Goal: Task Accomplishment & Management: Use online tool/utility

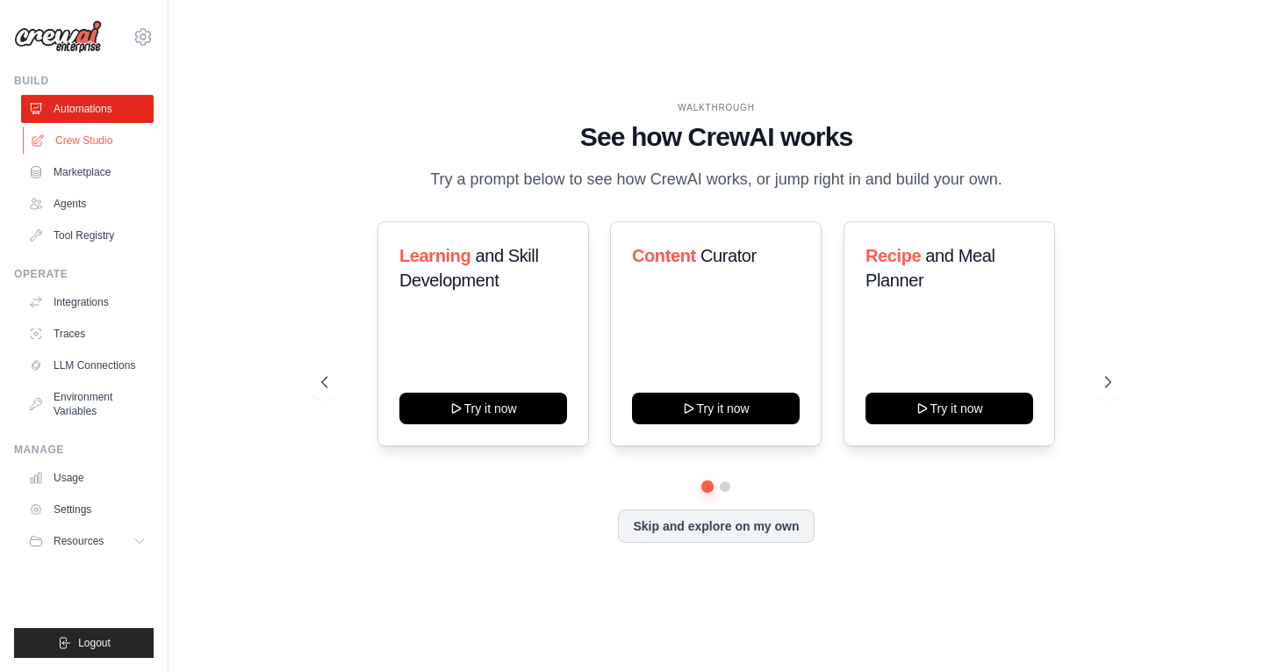
click at [94, 141] on link "Crew Studio" at bounding box center [89, 140] width 133 height 28
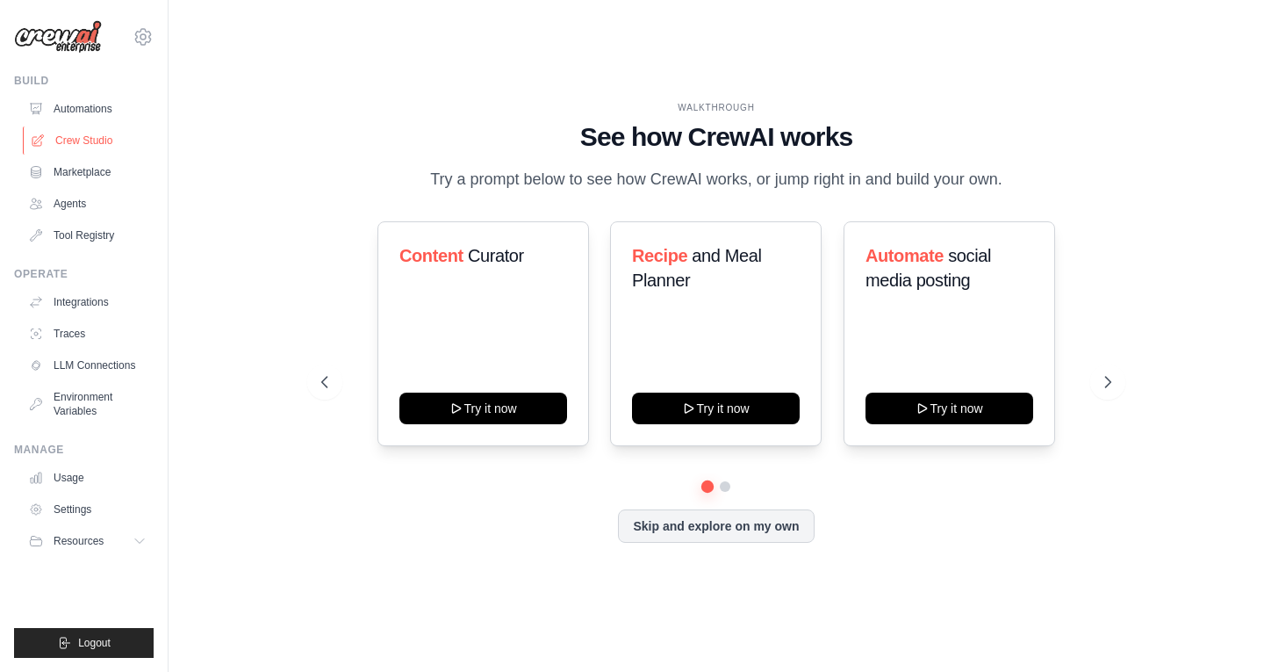
click at [91, 139] on link "Crew Studio" at bounding box center [89, 140] width 133 height 28
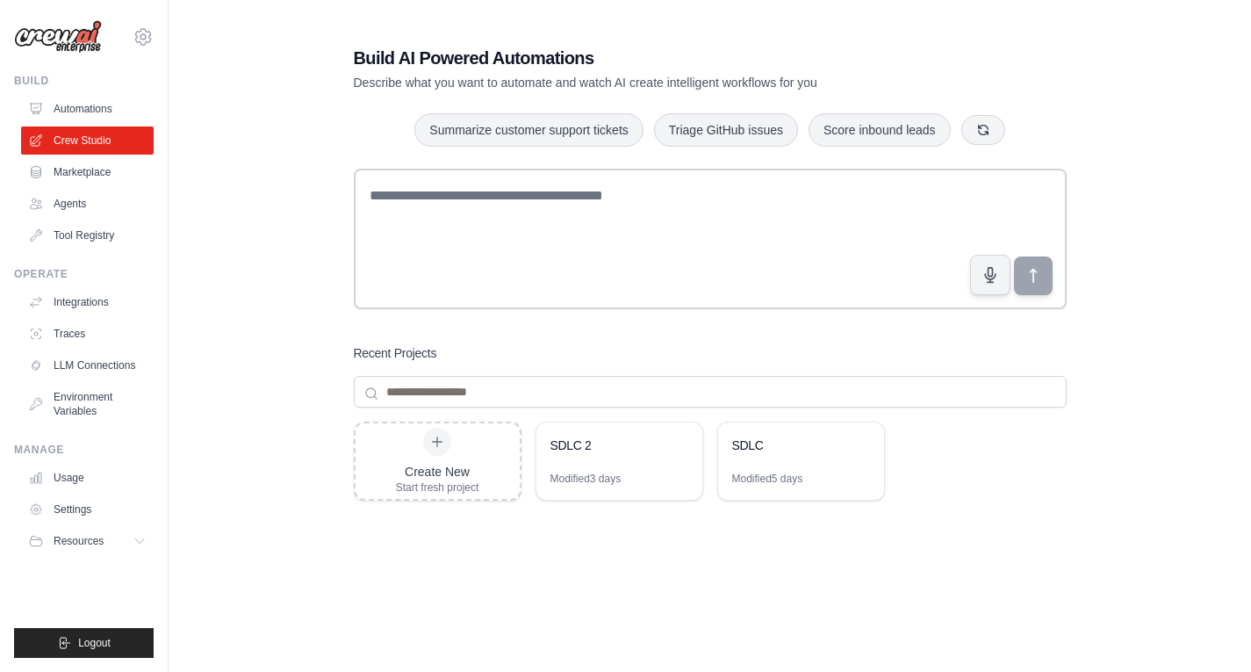
scroll to position [34, 0]
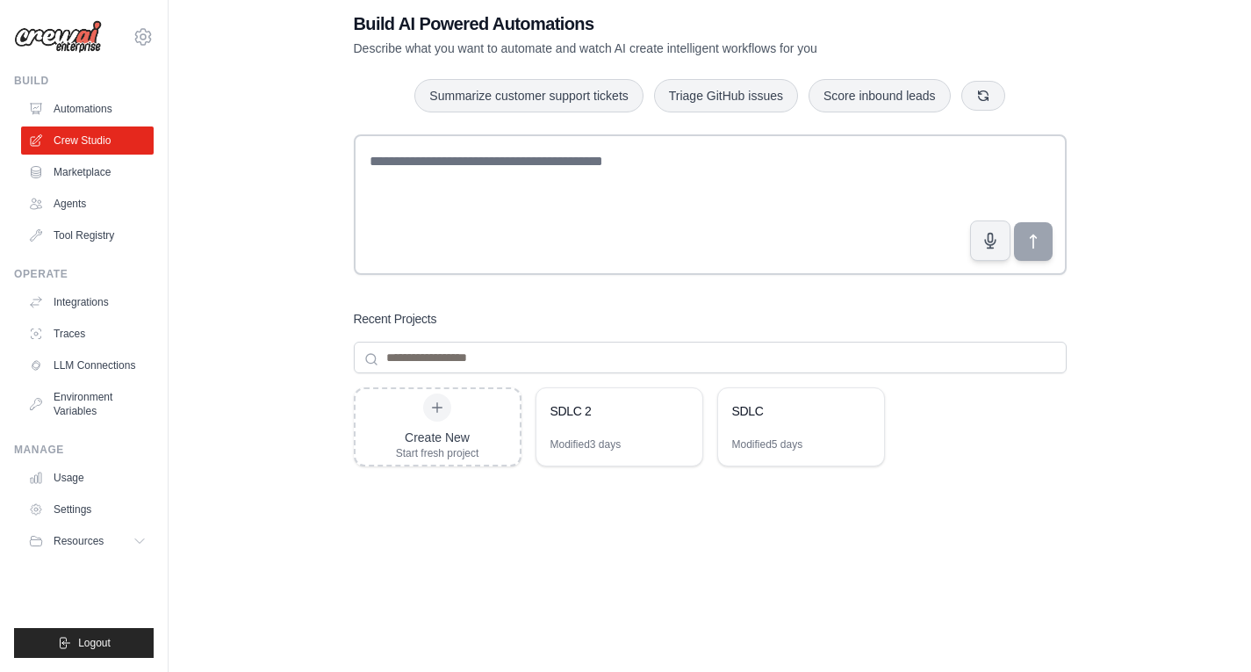
drag, startPoint x: 591, startPoint y: 414, endPoint x: 684, endPoint y: 507, distance: 131.0
click at [689, 522] on div "Create New Start fresh project SDLC 2 Modified 3 days SDLC Modified 5 days" at bounding box center [710, 527] width 713 height 281
click at [620, 443] on div "Modified 3 days" at bounding box center [586, 444] width 71 height 14
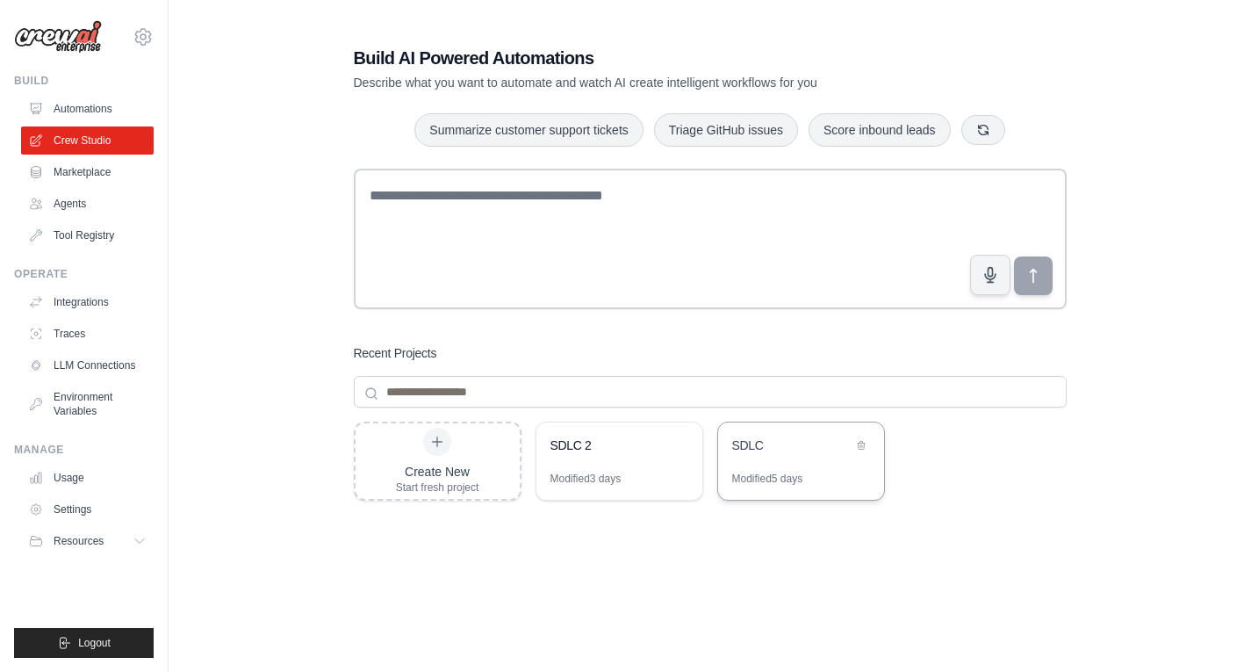
click at [793, 472] on div "Modified 5 days" at bounding box center [767, 479] width 71 height 14
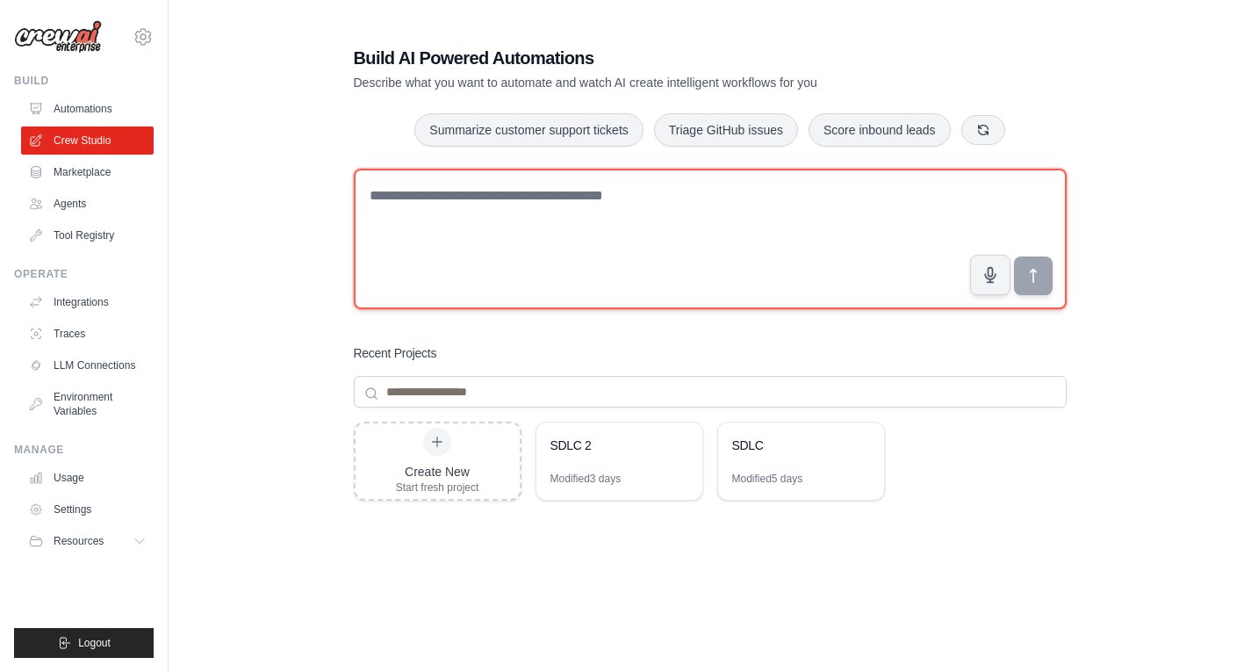
drag, startPoint x: 443, startPoint y: 249, endPoint x: 443, endPoint y: 240, distance: 8.8
click at [443, 249] on textarea at bounding box center [710, 239] width 713 height 140
type textarea "*"
type textarea "**********"
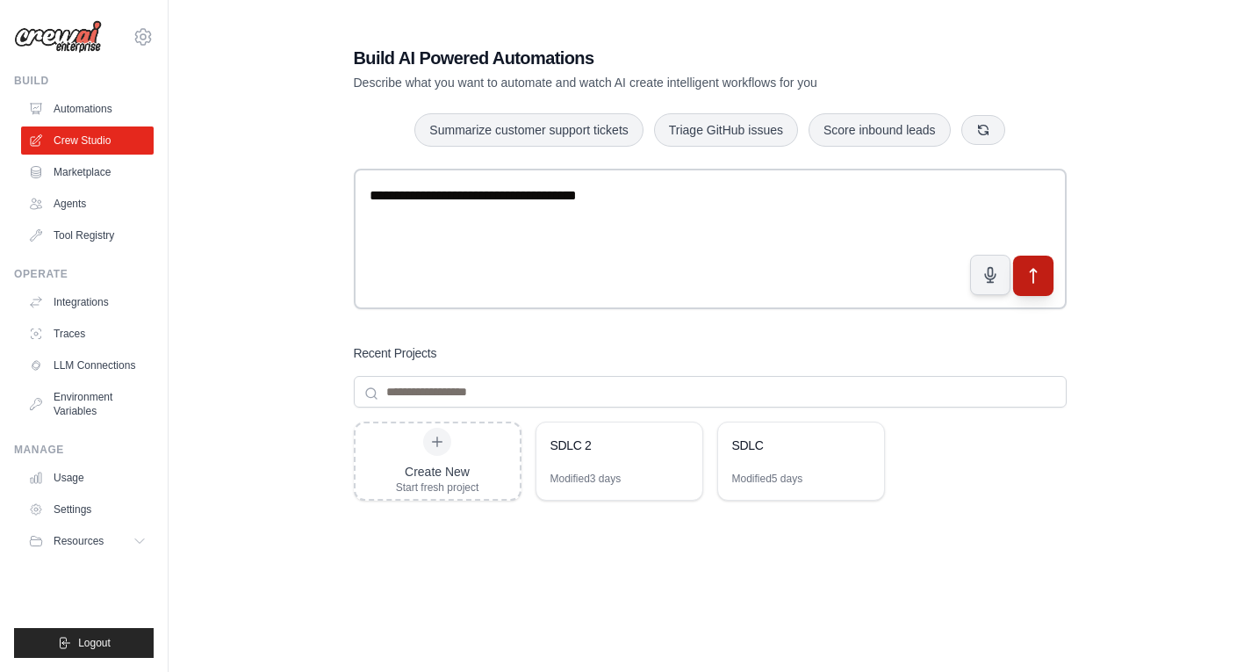
click at [1040, 287] on button "submit" at bounding box center [1032, 276] width 40 height 40
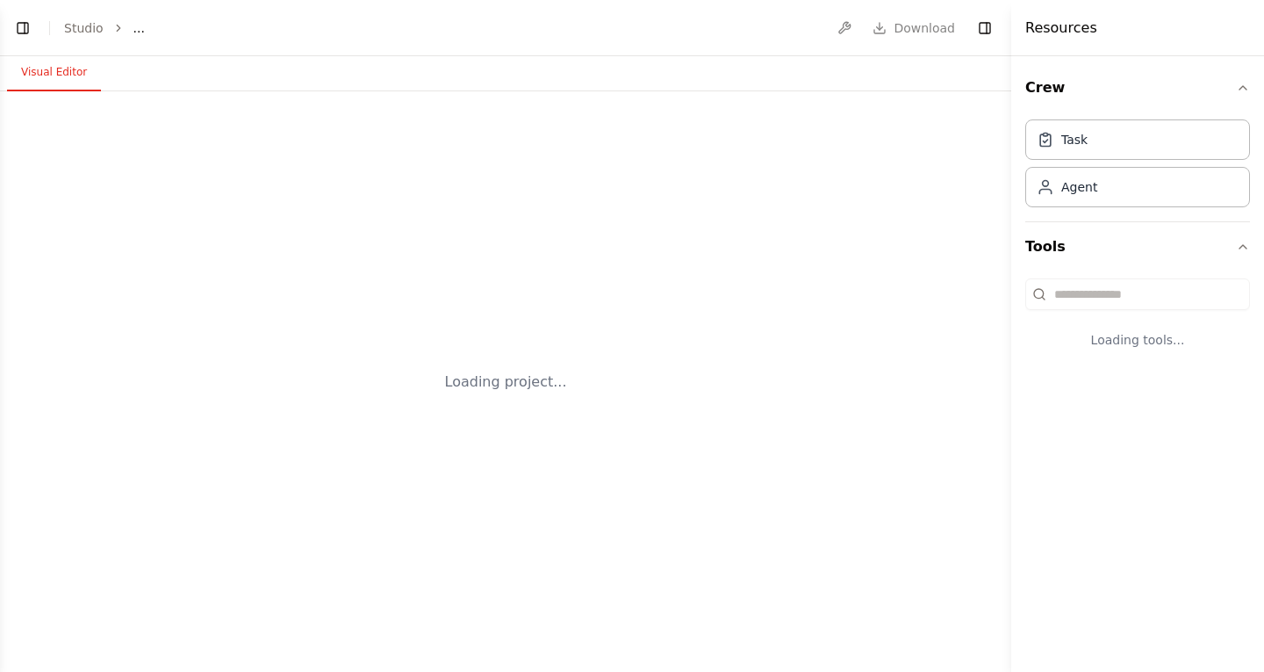
select select "****"
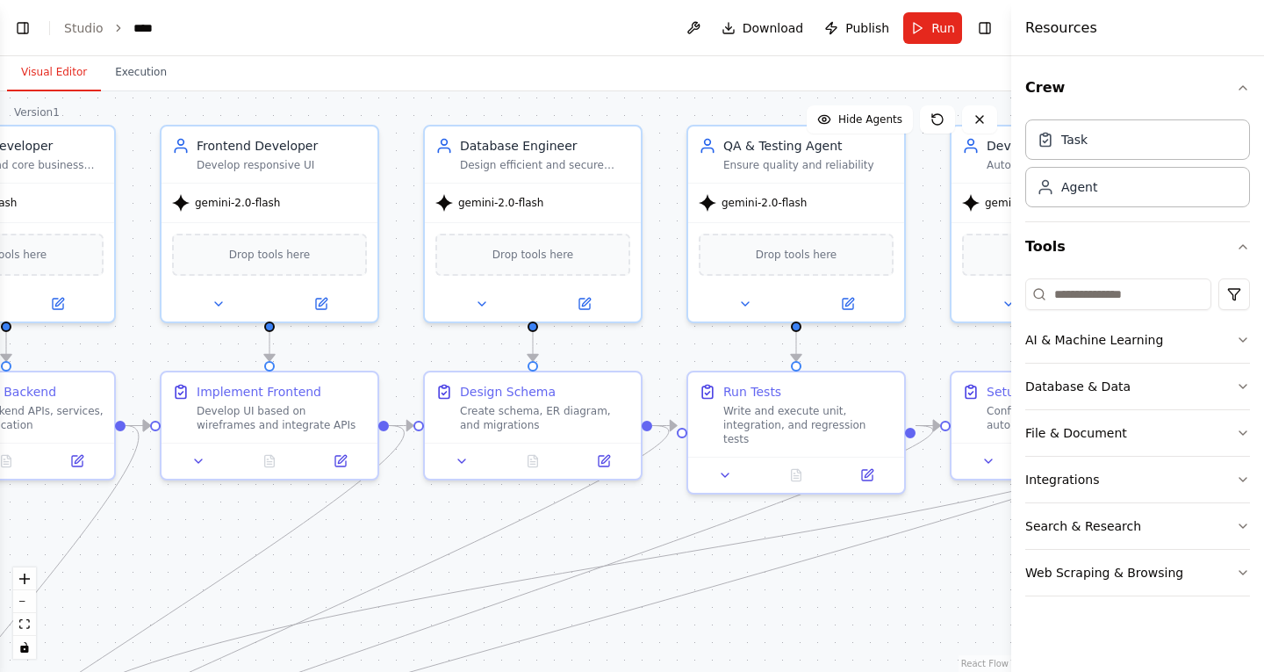
drag, startPoint x: 776, startPoint y: 565, endPoint x: 339, endPoint y: 565, distance: 437.3
click at [339, 565] on div ".deletable-edge-delete-btn { width: 20px; height: 20px; border: 0px solid #ffff…" at bounding box center [506, 381] width 1012 height 580
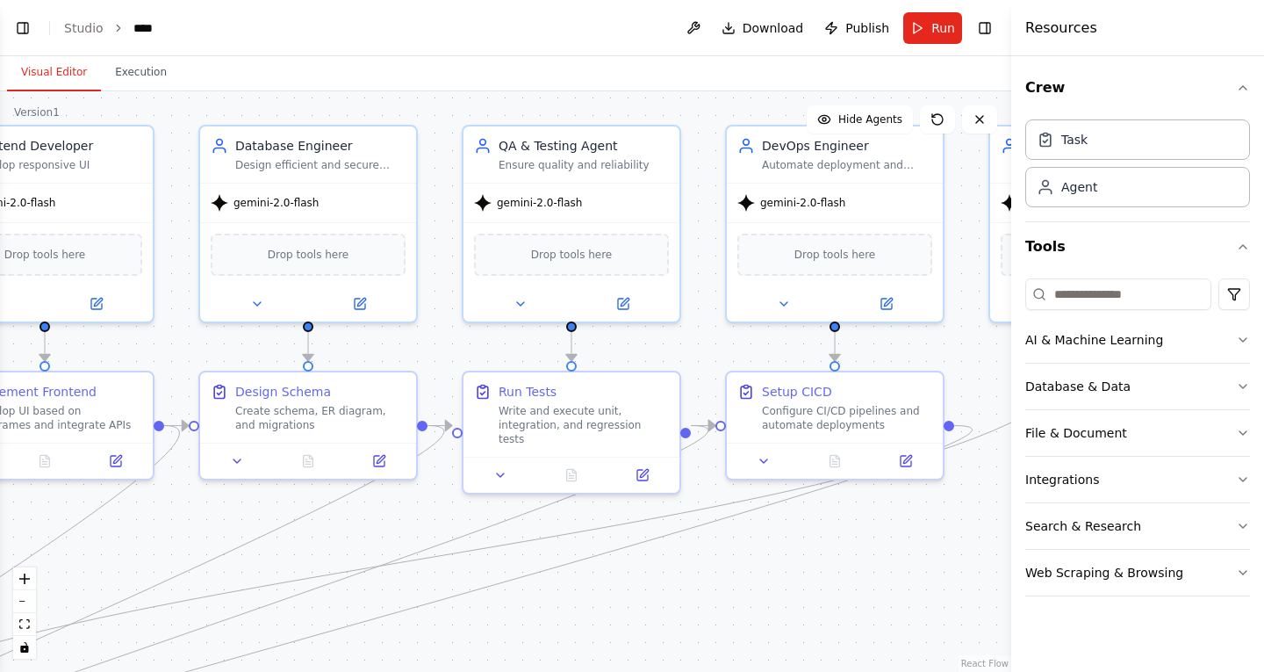
drag, startPoint x: 750, startPoint y: 580, endPoint x: 419, endPoint y: 580, distance: 331.0
click at [423, 580] on div ".deletable-edge-delete-btn { width: 20px; height: 20px; border: 0px solid #ffff…" at bounding box center [506, 381] width 1012 height 580
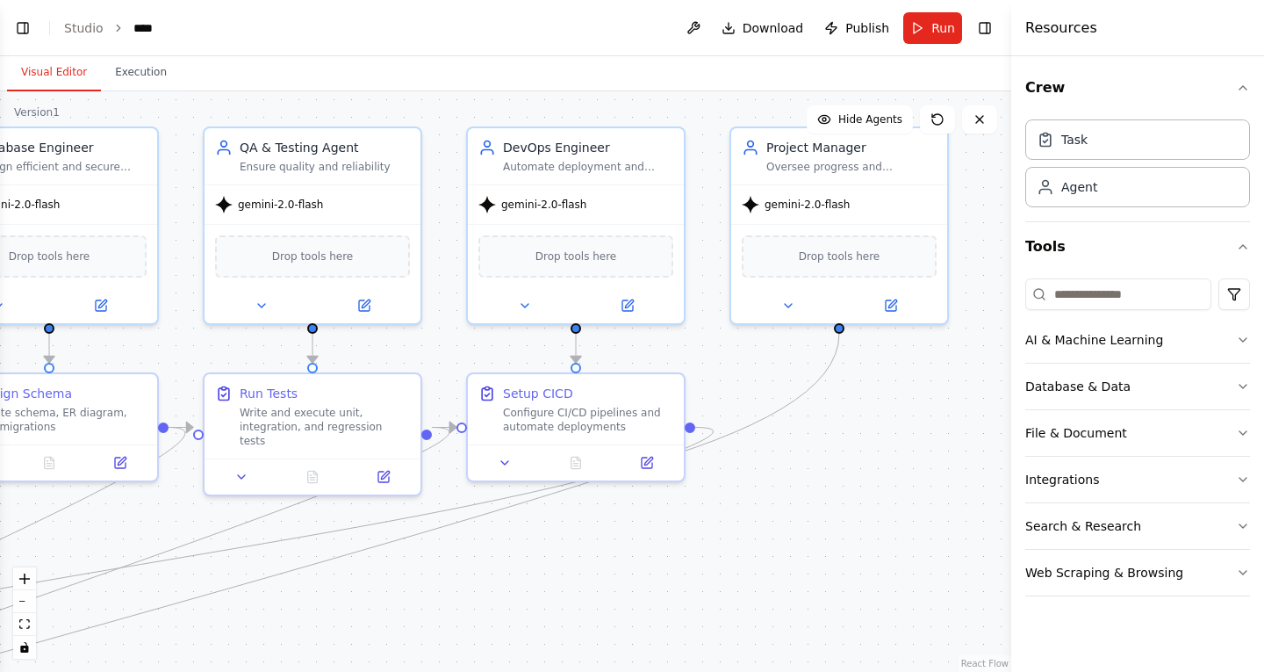
drag, startPoint x: 637, startPoint y: 585, endPoint x: 449, endPoint y: 574, distance: 188.2
click at [507, 578] on div ".deletable-edge-delete-btn { width: 20px; height: 20px; border: 0px solid #ffff…" at bounding box center [506, 381] width 1012 height 580
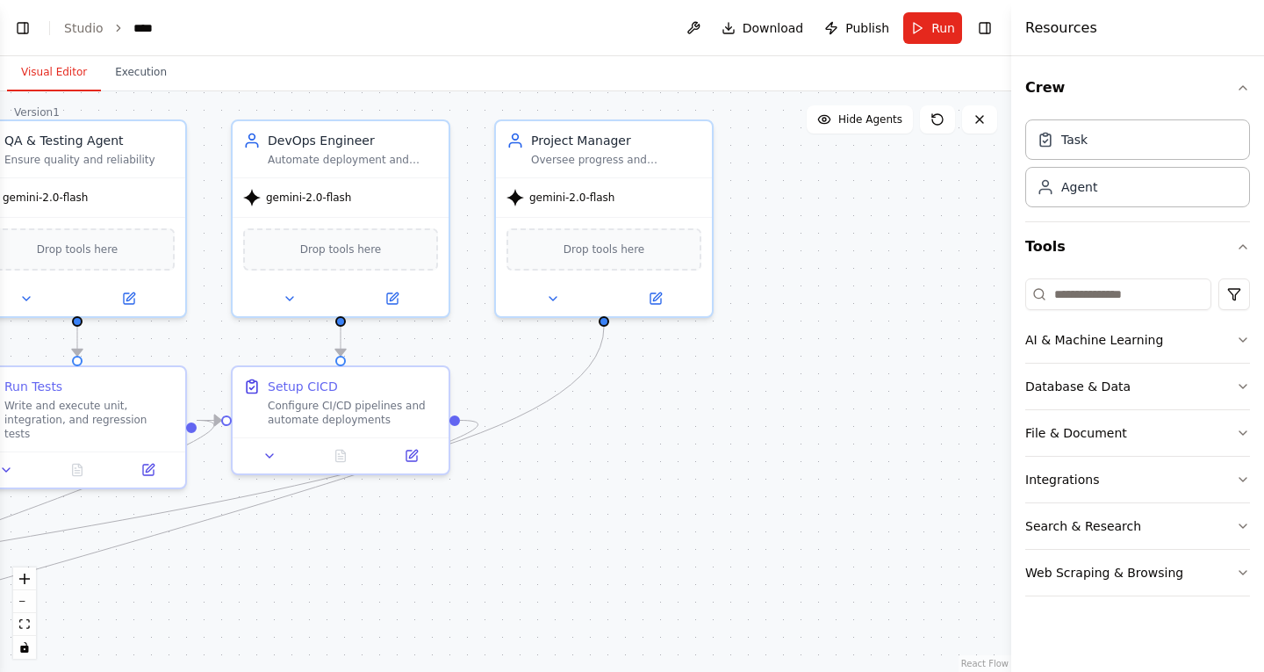
drag, startPoint x: 716, startPoint y: 570, endPoint x: 566, endPoint y: 571, distance: 149.3
click at [566, 571] on div ".deletable-edge-delete-btn { width: 20px; height: 20px; border: 0px solid #ffff…" at bounding box center [506, 381] width 1012 height 580
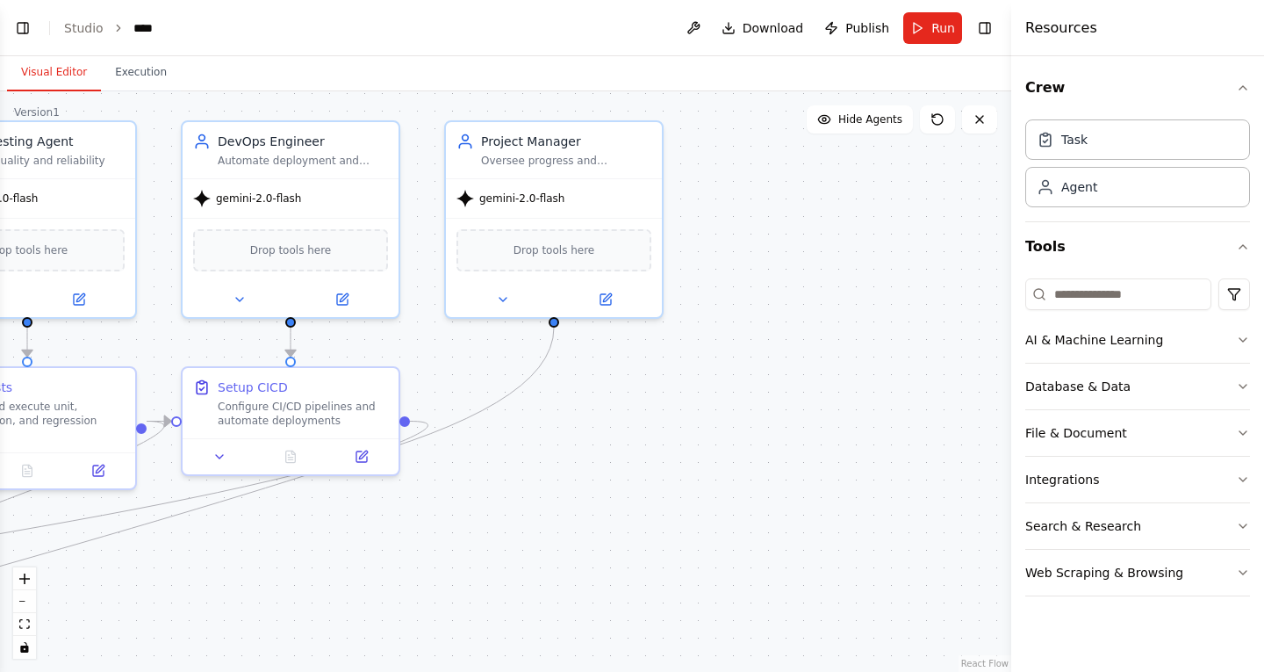
drag, startPoint x: 342, startPoint y: 565, endPoint x: 1008, endPoint y: 539, distance: 667.0
click at [851, 551] on div ".deletable-edge-delete-btn { width: 20px; height: 20px; border: 0px solid #ffff…" at bounding box center [506, 381] width 1012 height 580
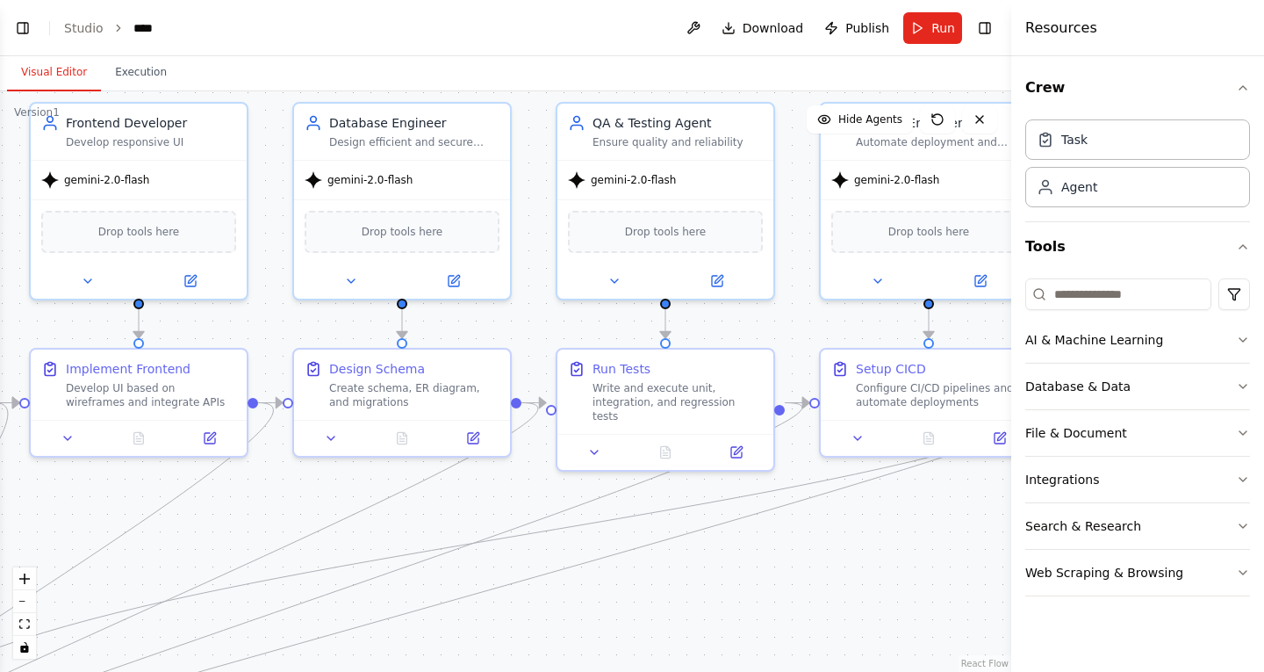
drag, startPoint x: 369, startPoint y: 556, endPoint x: 821, endPoint y: 540, distance: 452.5
click at [685, 543] on div ".deletable-edge-delete-btn { width: 20px; height: 20px; border: 0px solid #ffff…" at bounding box center [506, 381] width 1012 height 580
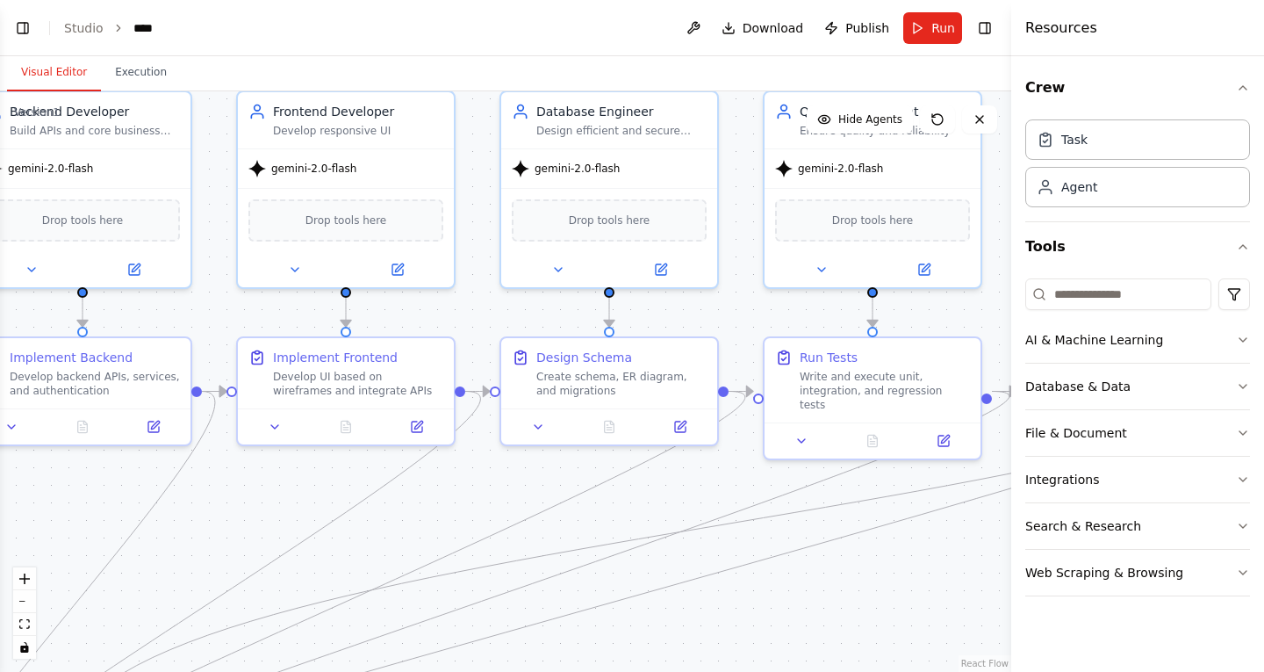
drag, startPoint x: 377, startPoint y: 549, endPoint x: 887, endPoint y: 513, distance: 511.4
click at [878, 513] on div ".deletable-edge-delete-btn { width: 20px; height: 20px; border: 0px solid #ffff…" at bounding box center [506, 381] width 1012 height 580
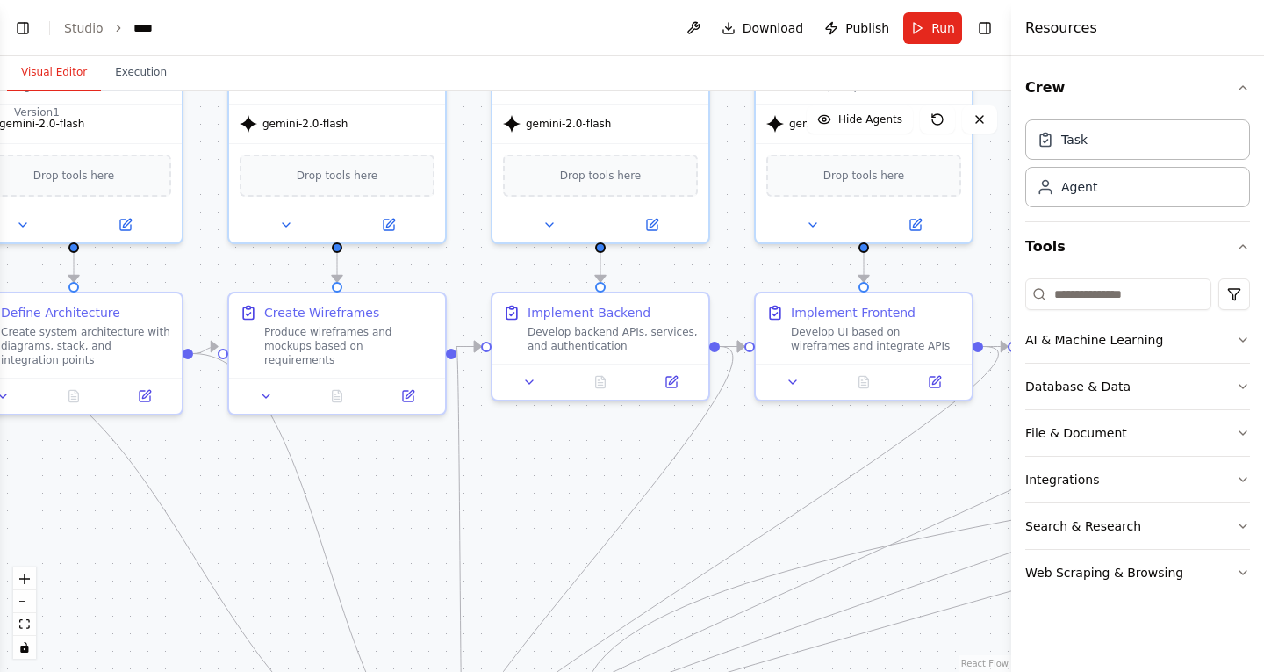
drag, startPoint x: 440, startPoint y: 540, endPoint x: 792, endPoint y: 428, distance: 369.6
click at [792, 428] on div ".deletable-edge-delete-btn { width: 20px; height: 20px; border: 0px solid #ffff…" at bounding box center [506, 381] width 1012 height 580
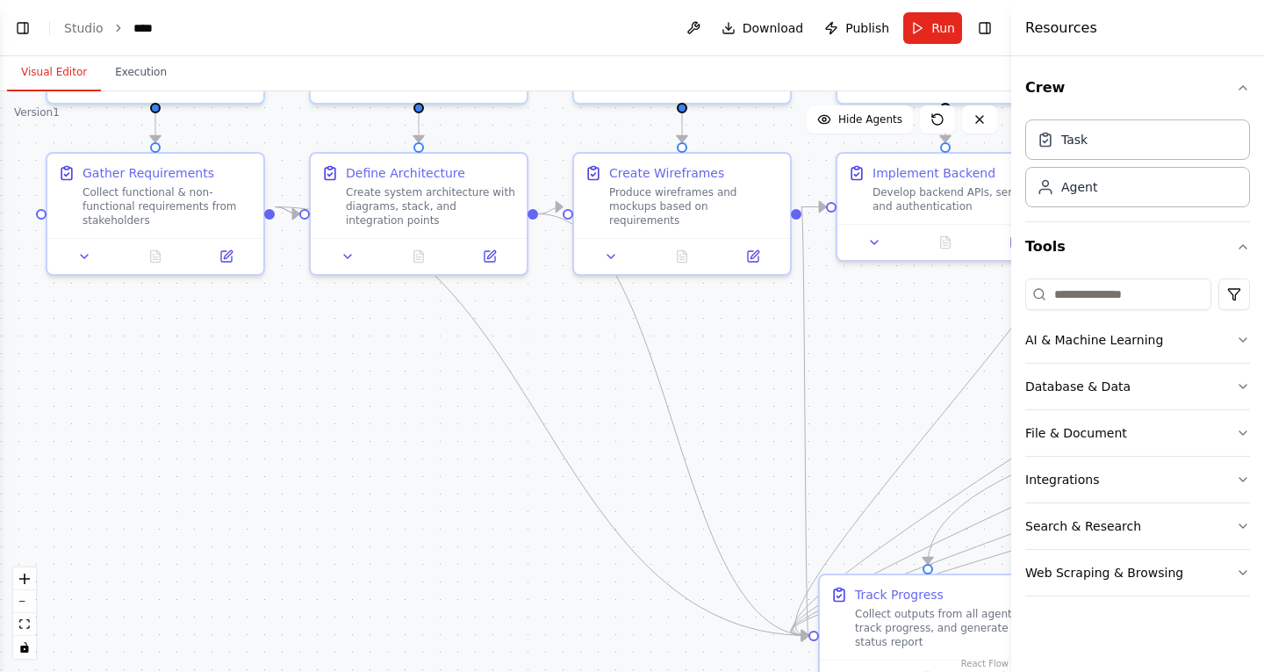
drag, startPoint x: 472, startPoint y: 528, endPoint x: 397, endPoint y: 431, distance: 122.1
click at [400, 434] on div ".deletable-edge-delete-btn { width: 20px; height: 20px; border: 0px solid #ffff…" at bounding box center [506, 381] width 1012 height 580
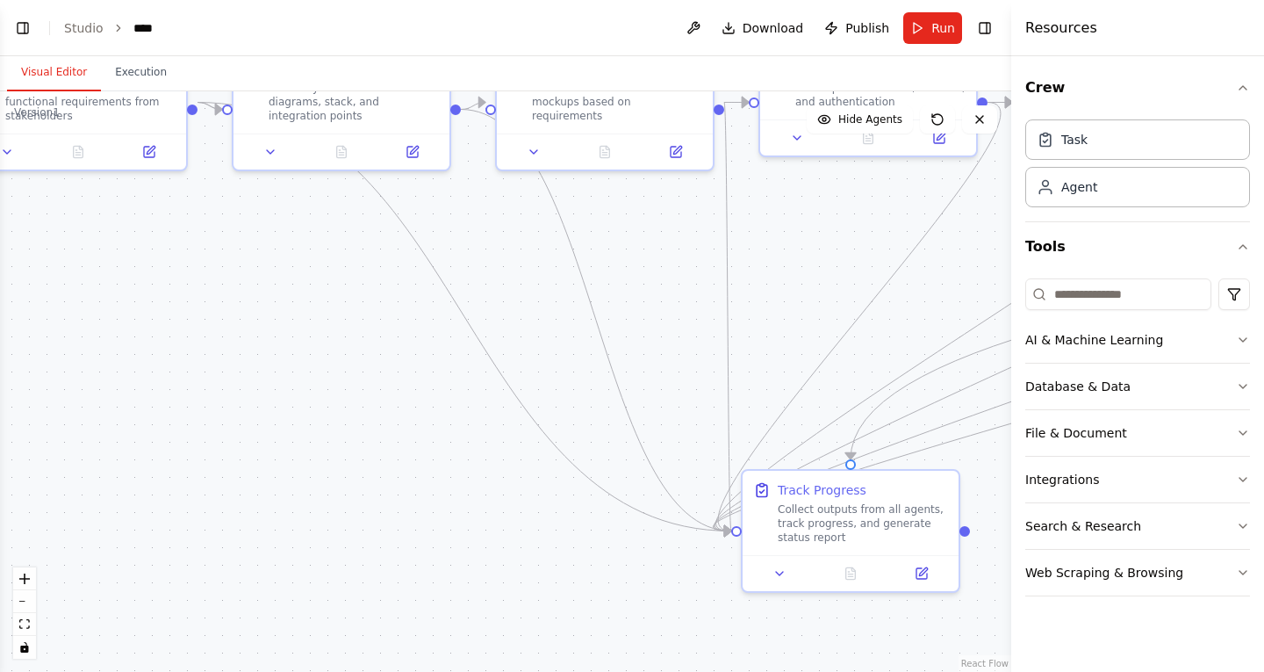
drag, startPoint x: 501, startPoint y: 497, endPoint x: 354, endPoint y: 431, distance: 160.8
click at [357, 431] on div ".deletable-edge-delete-btn { width: 20px; height: 20px; border: 0px solid #ffff…" at bounding box center [506, 381] width 1012 height 580
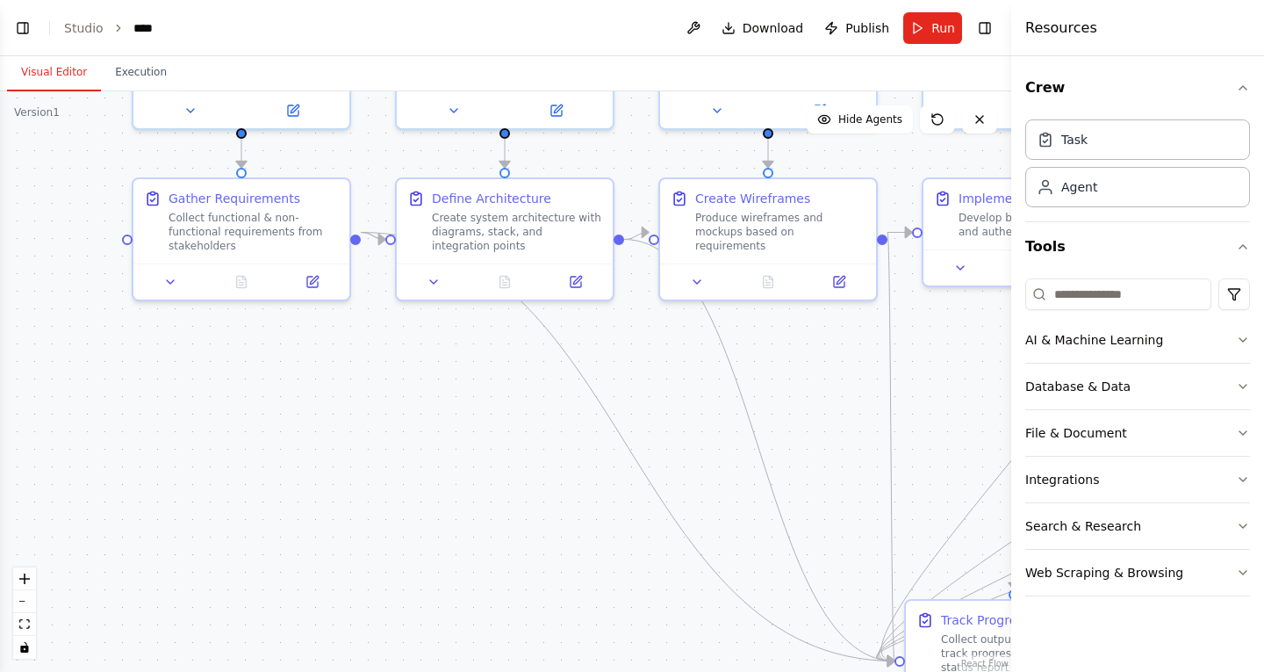
drag, startPoint x: 232, startPoint y: 449, endPoint x: 535, endPoint y: 638, distance: 357.4
click at [535, 638] on div ".deletable-edge-delete-btn { width: 20px; height: 20px; border: 0px solid #ffff…" at bounding box center [506, 381] width 1012 height 580
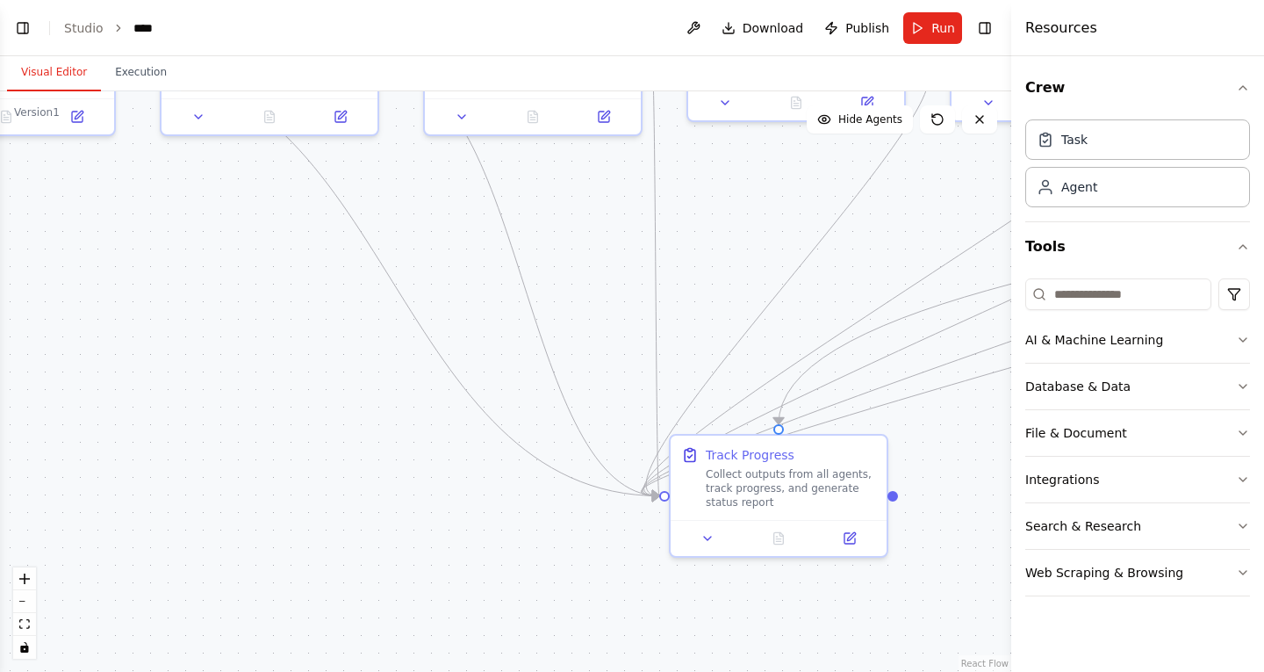
drag, startPoint x: 419, startPoint y: 517, endPoint x: 184, endPoint y: 352, distance: 287.5
click at [184, 352] on div ".deletable-edge-delete-btn { width: 20px; height: 20px; border: 0px solid #ffff…" at bounding box center [506, 381] width 1012 height 580
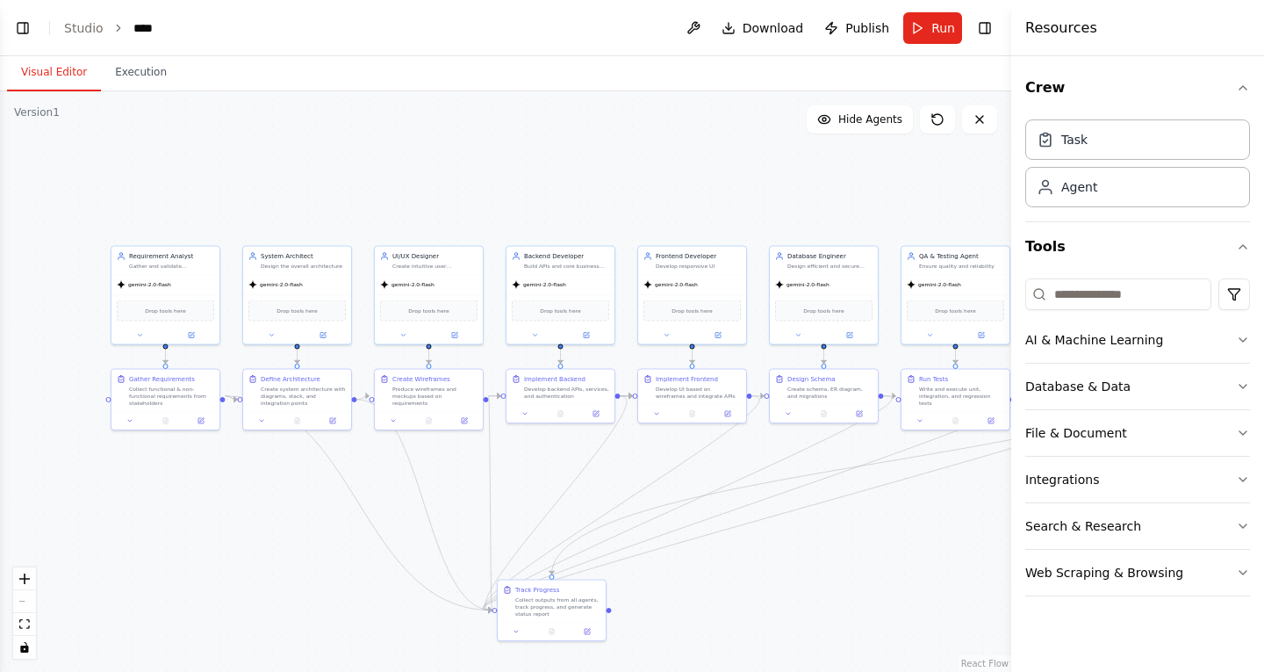
drag, startPoint x: 394, startPoint y: 370, endPoint x: 353, endPoint y: 527, distance: 162.5
click at [353, 527] on div ".deletable-edge-delete-btn { width: 20px; height: 20px; border: 0px solid #ffff…" at bounding box center [506, 381] width 1012 height 580
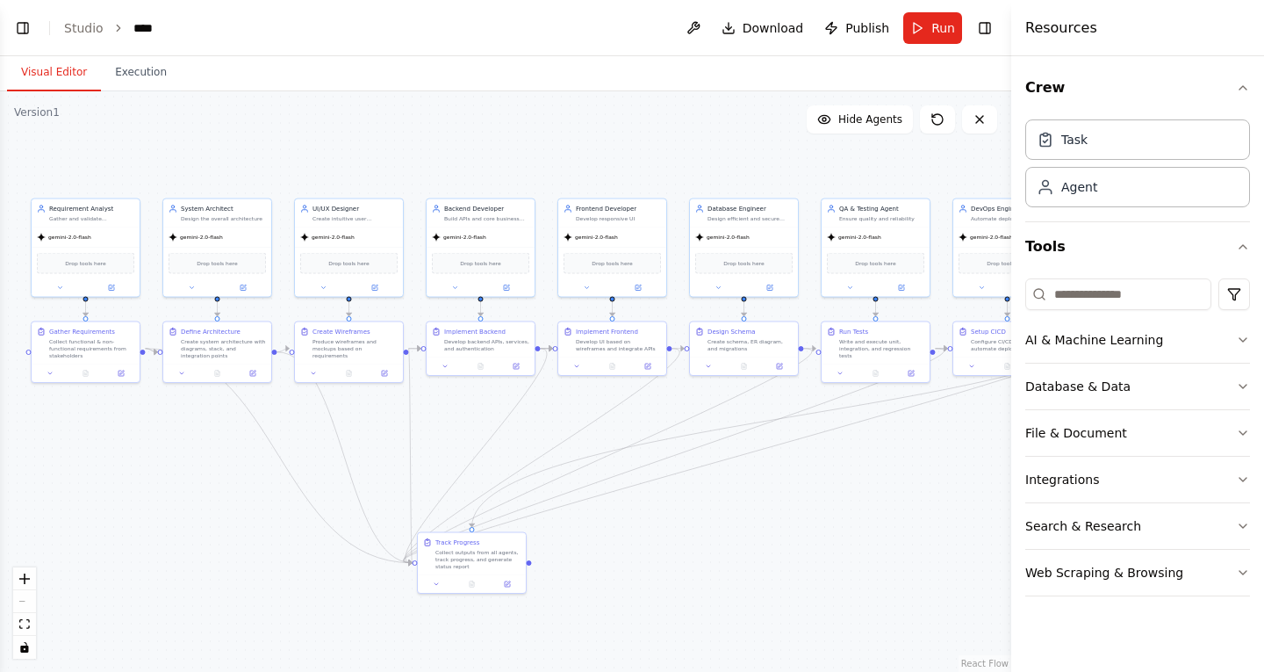
drag, startPoint x: 330, startPoint y: 523, endPoint x: 253, endPoint y: 472, distance: 92.5
click at [253, 472] on div ".deletable-edge-delete-btn { width: 20px; height: 20px; border: 0px solid #ffff…" at bounding box center [506, 381] width 1012 height 580
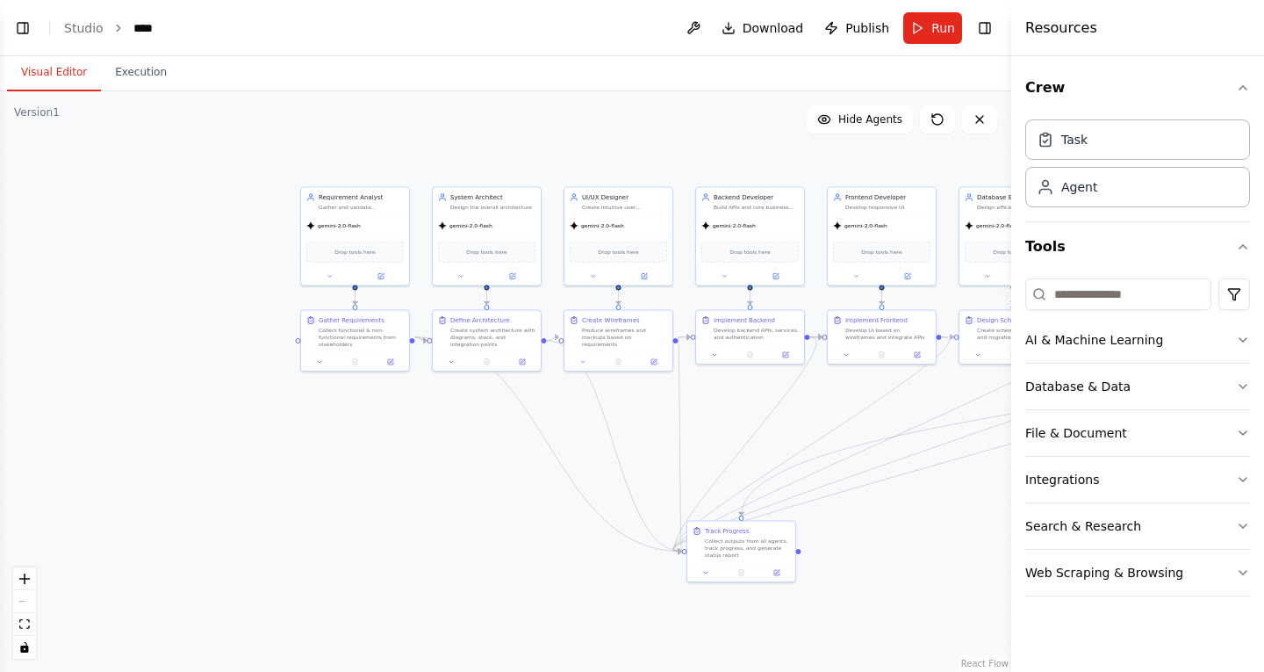
drag, startPoint x: 250, startPoint y: 141, endPoint x: 520, endPoint y: 130, distance: 269.8
click at [520, 130] on div ".deletable-edge-delete-btn { width: 20px; height: 20px; border: 0px solid #ffff…" at bounding box center [506, 381] width 1012 height 580
drag, startPoint x: 337, startPoint y: 204, endPoint x: 246, endPoint y: 205, distance: 91.3
click at [246, 205] on div "Gather and validate requirements" at bounding box center [273, 205] width 85 height 7
drag, startPoint x: 331, startPoint y: 322, endPoint x: 244, endPoint y: 327, distance: 87.0
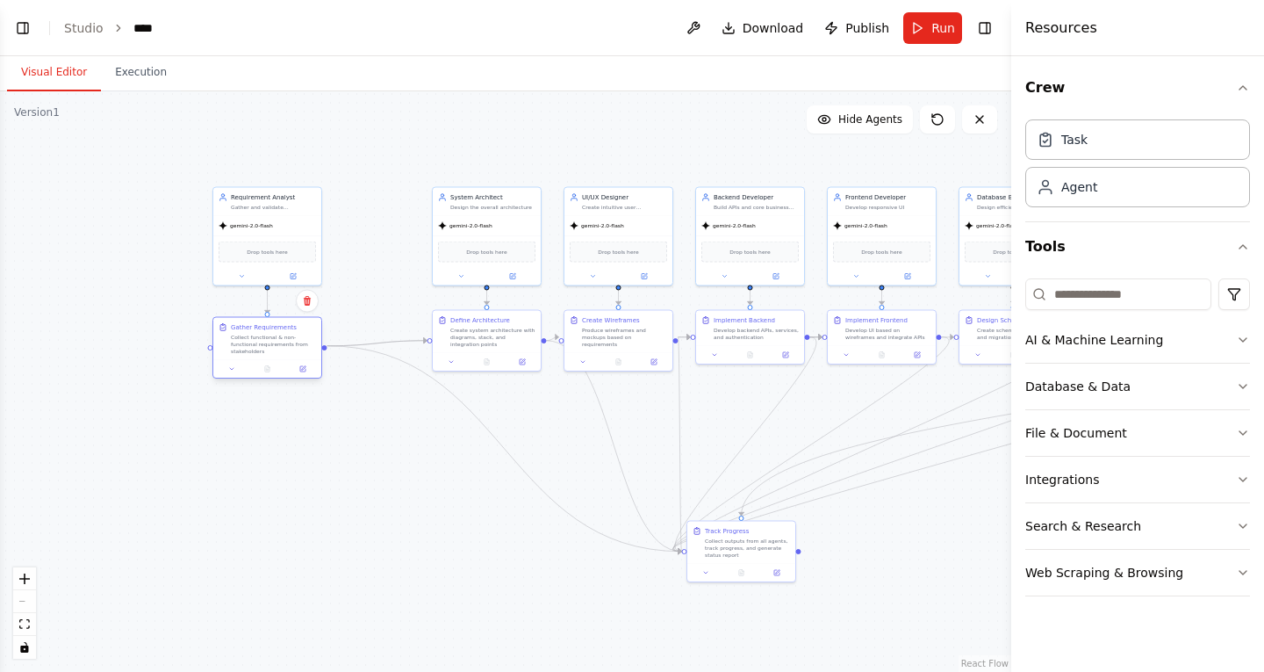
click at [244, 327] on div "Gather Requirements" at bounding box center [264, 327] width 66 height 9
drag, startPoint x: 465, startPoint y: 223, endPoint x: 382, endPoint y: 205, distance: 84.4
click at [382, 205] on div "Goal of the agent" at bounding box center [396, 205] width 85 height 7
drag, startPoint x: 292, startPoint y: 201, endPoint x: 238, endPoint y: 203, distance: 54.5
click at [238, 203] on div "Requirement Analyst Gather and validate requirements" at bounding box center [229, 200] width 85 height 18
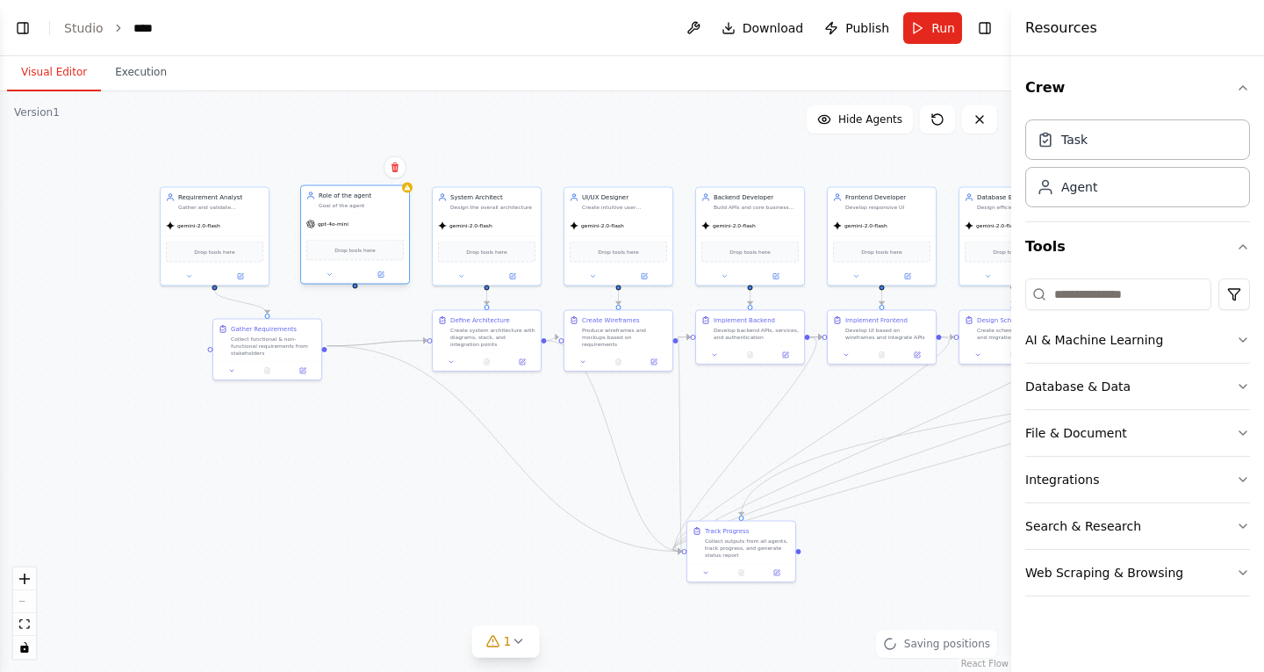
drag, startPoint x: 369, startPoint y: 203, endPoint x: 335, endPoint y: 204, distance: 33.4
click at [335, 204] on div "Goal of the agent" at bounding box center [361, 205] width 85 height 7
click at [254, 204] on div "Gather and validate requirements" at bounding box center [229, 205] width 85 height 7
click at [365, 204] on div "Goal of the agent" at bounding box center [361, 205] width 85 height 7
click at [378, 275] on icon at bounding box center [381, 274] width 7 height 7
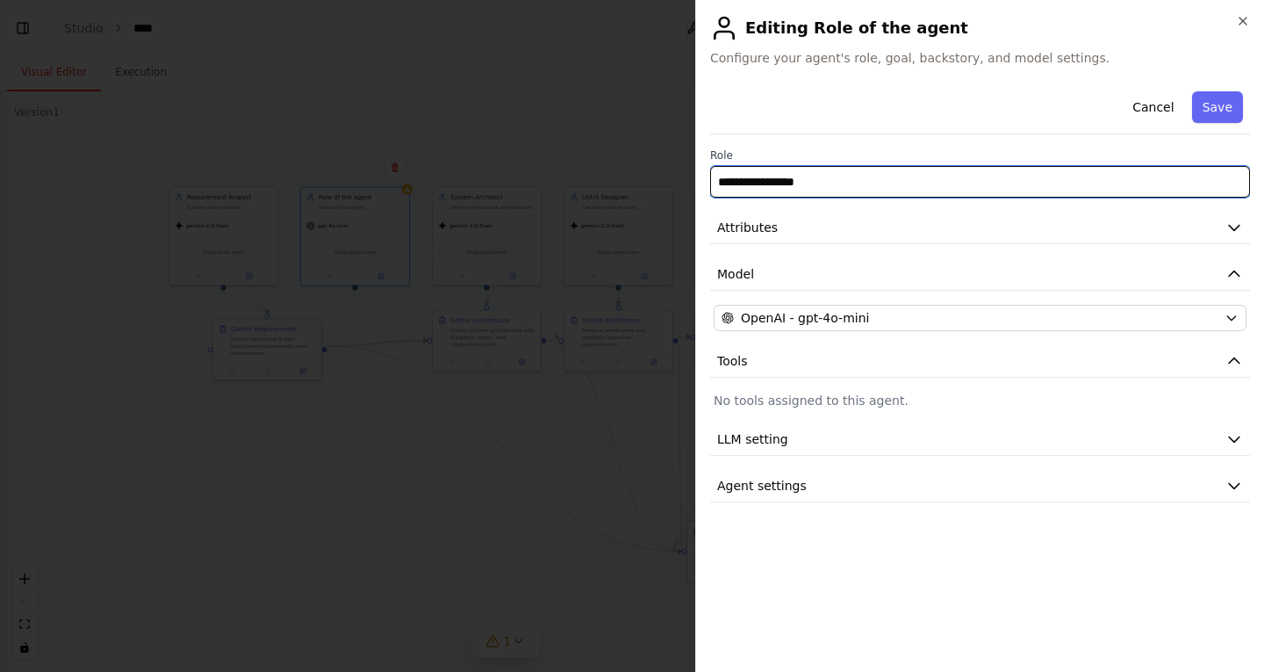
click at [849, 186] on input "**********" at bounding box center [980, 182] width 540 height 32
type input "*******"
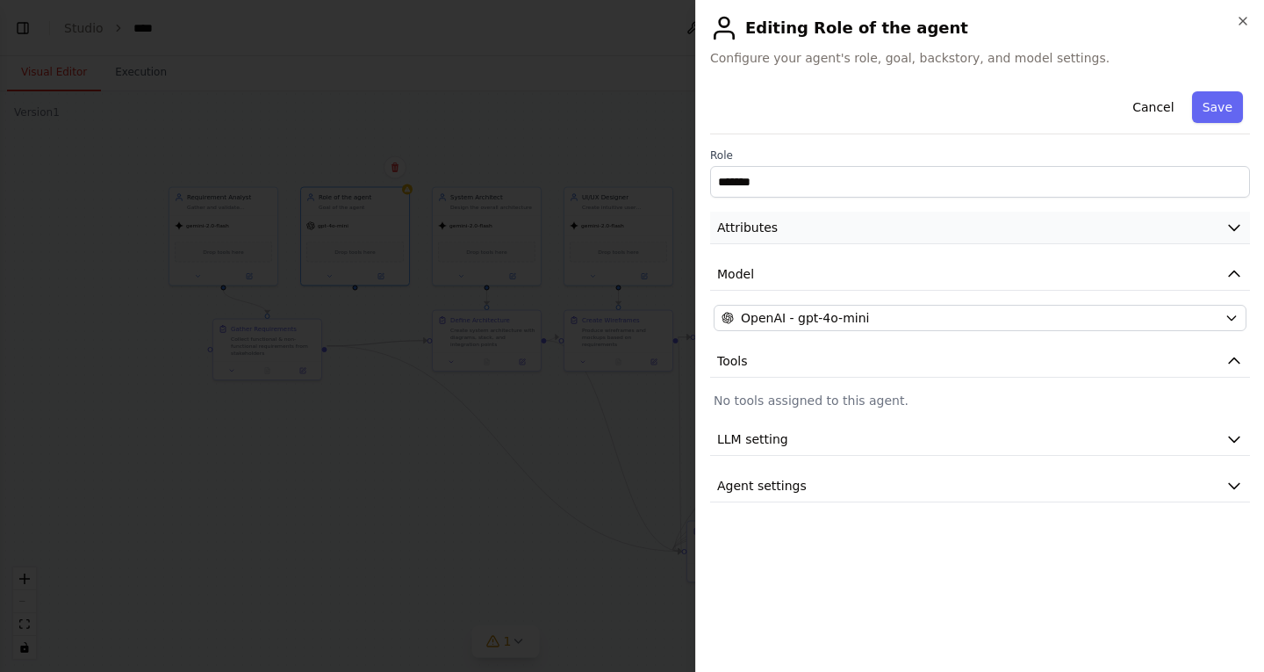
click at [773, 232] on button "Attributes" at bounding box center [980, 228] width 540 height 32
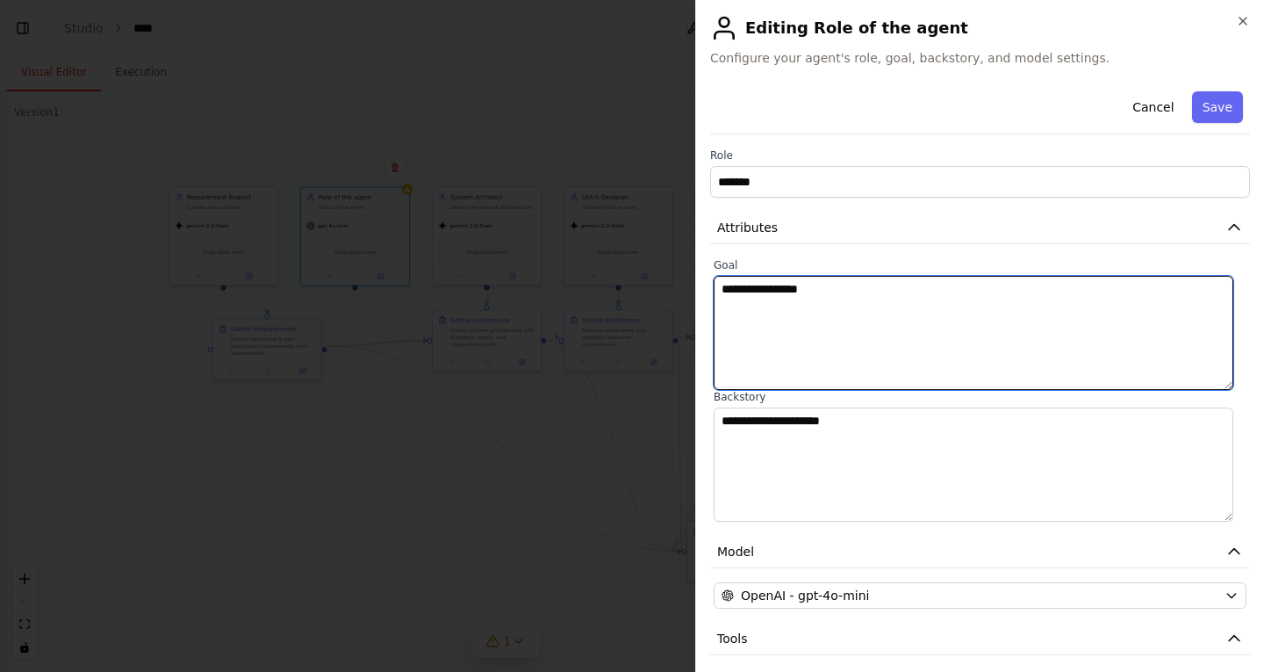
click at [871, 292] on textarea "**********" at bounding box center [974, 333] width 520 height 114
type textarea "**********"
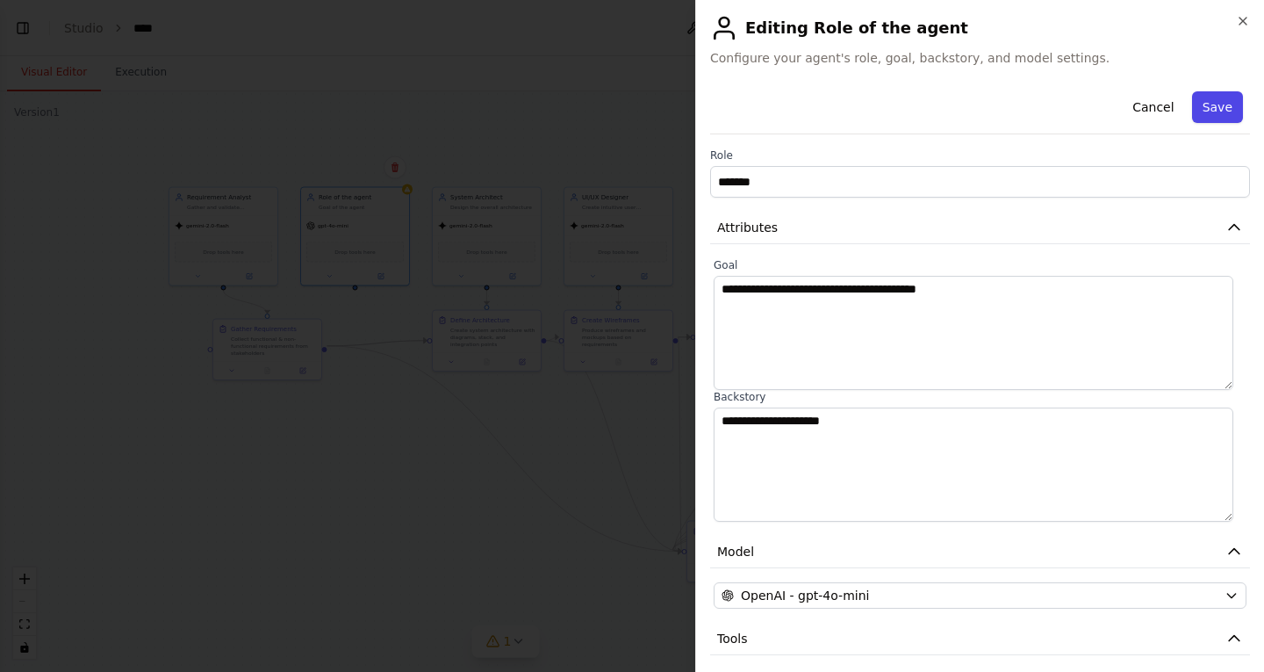
click at [1212, 108] on button "Save" at bounding box center [1217, 107] width 51 height 32
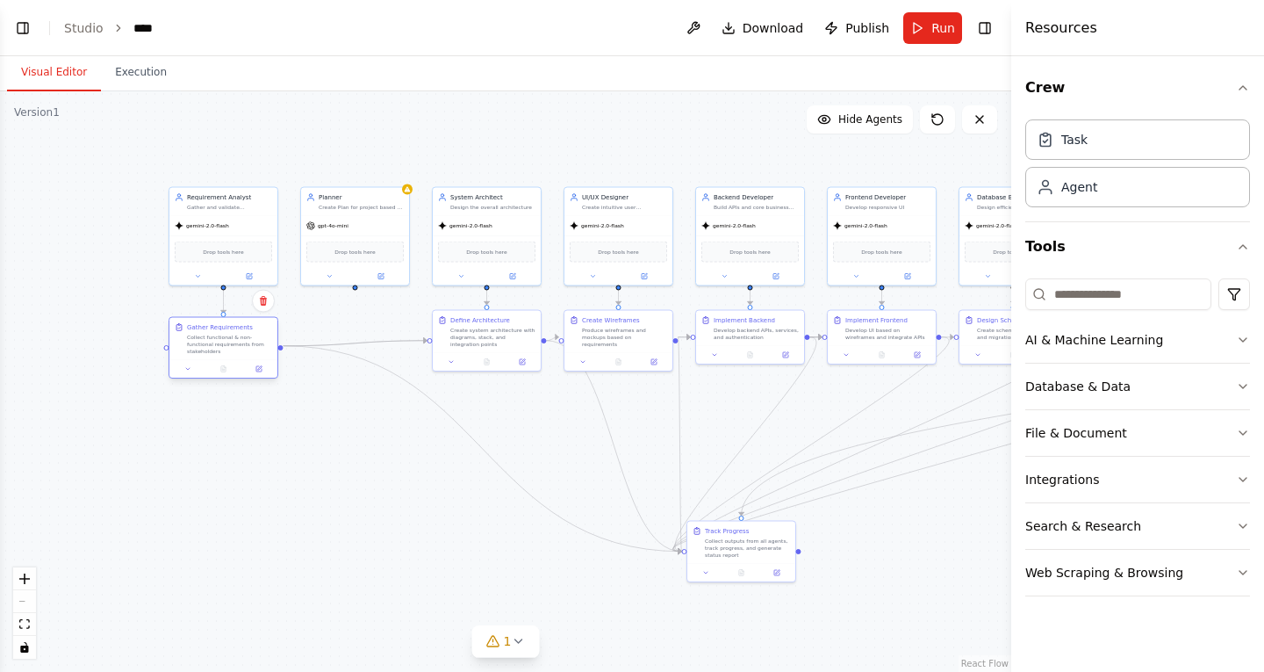
drag, startPoint x: 248, startPoint y: 328, endPoint x: 195, endPoint y: 324, distance: 52.8
click at [195, 324] on div "Gather Requirements" at bounding box center [220, 327] width 66 height 9
drag, startPoint x: 234, startPoint y: 218, endPoint x: 244, endPoint y: 237, distance: 22.0
click at [234, 218] on div "gemini-2.0-flash" at bounding box center [223, 223] width 108 height 19
click at [255, 282] on div at bounding box center [223, 275] width 108 height 18
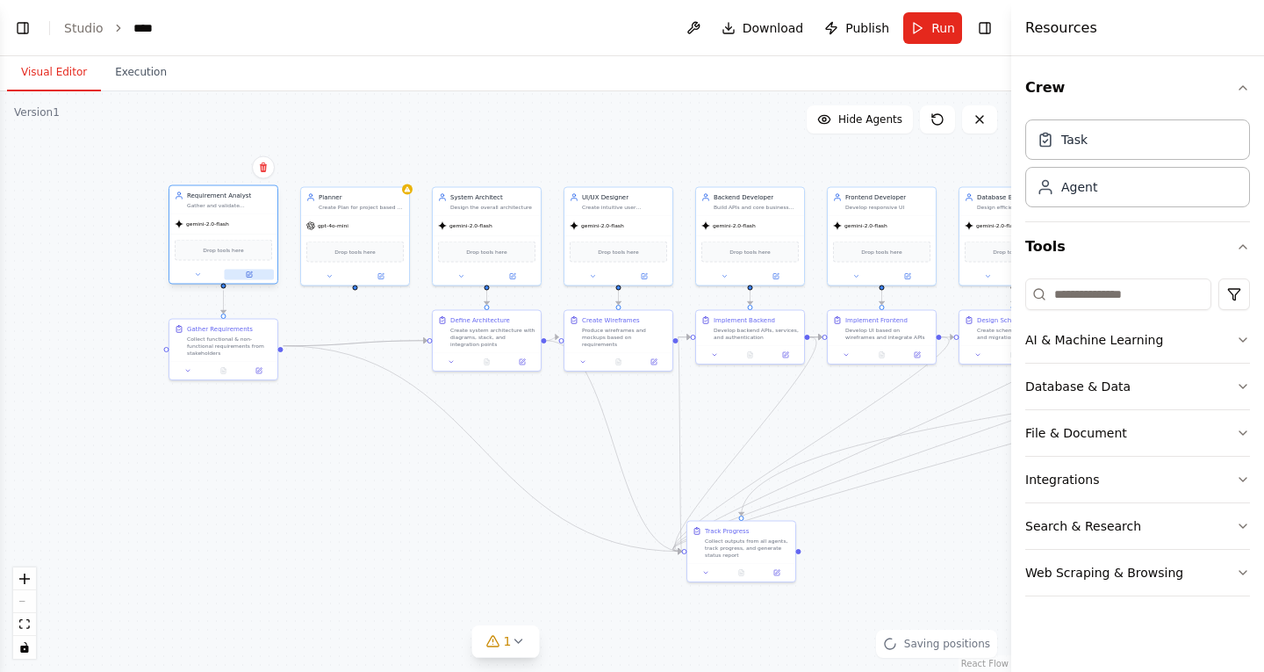
click at [252, 277] on icon at bounding box center [249, 274] width 7 height 7
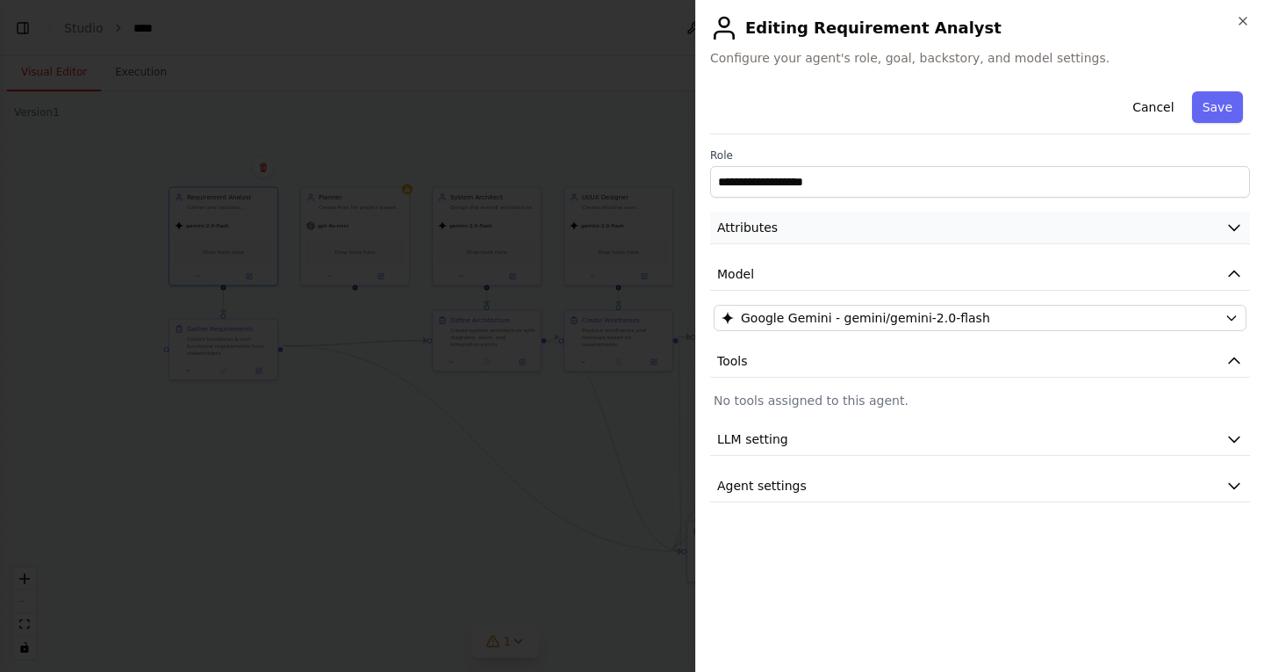
click at [748, 228] on span "Attributes" at bounding box center [747, 228] width 61 height 18
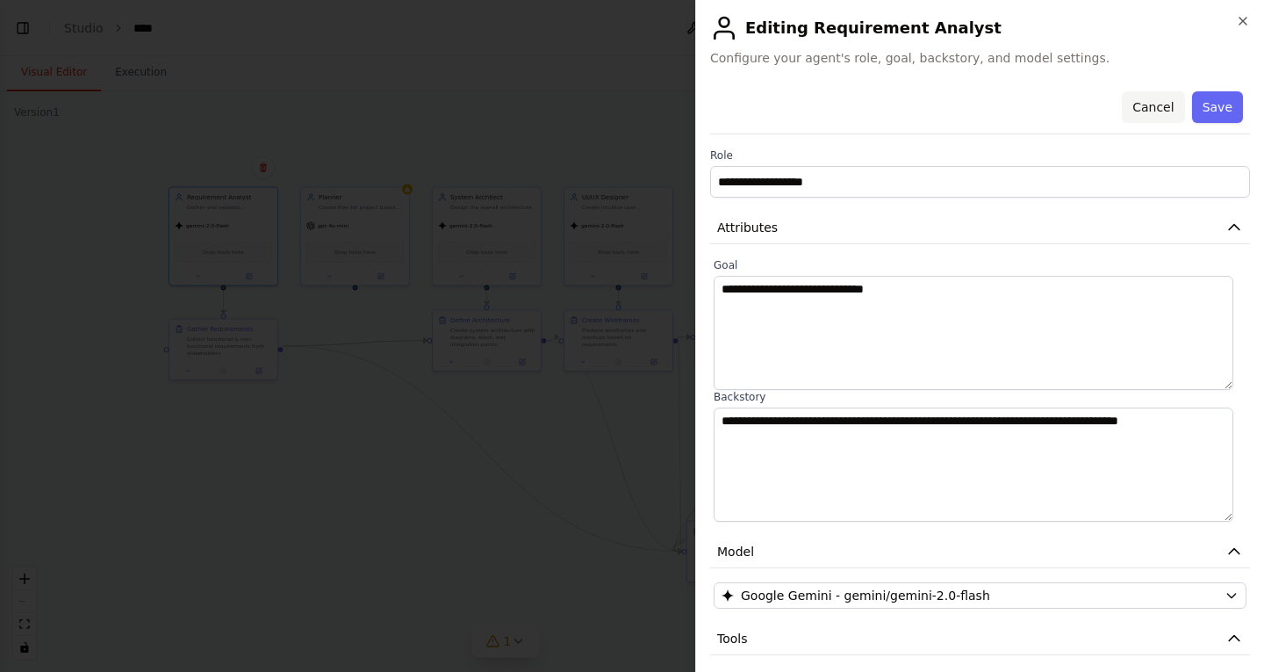
click at [1143, 111] on button "Cancel" at bounding box center [1153, 107] width 62 height 32
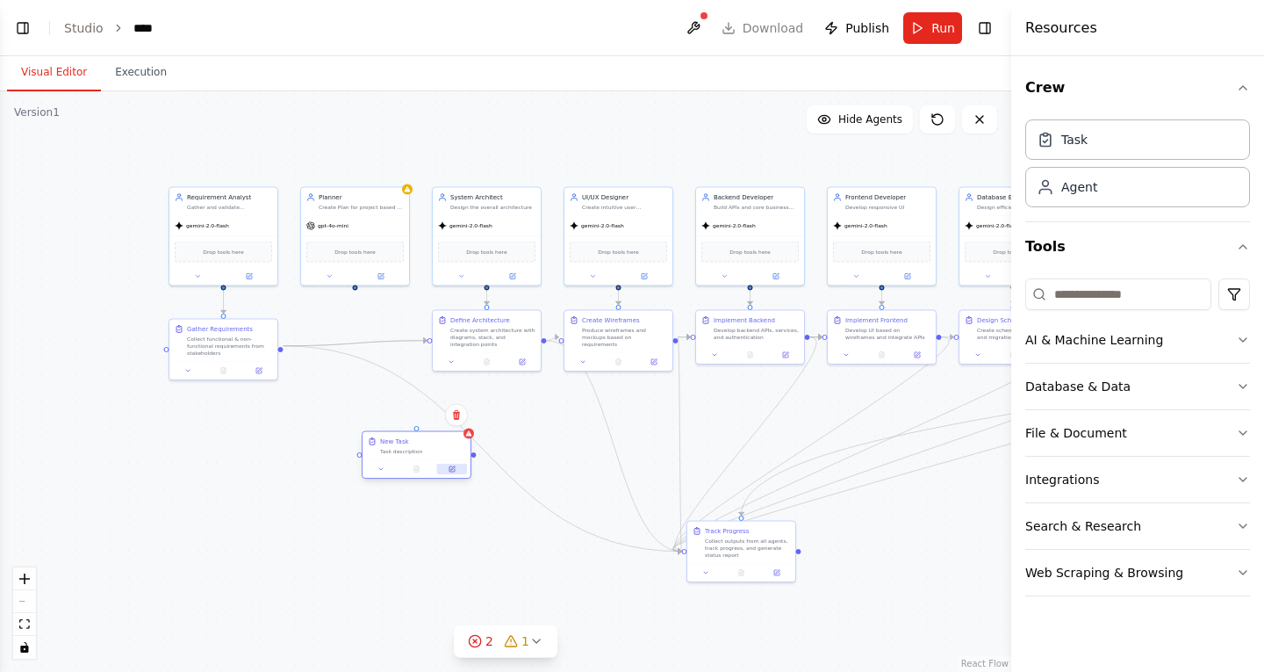
click at [454, 473] on button at bounding box center [452, 469] width 30 height 11
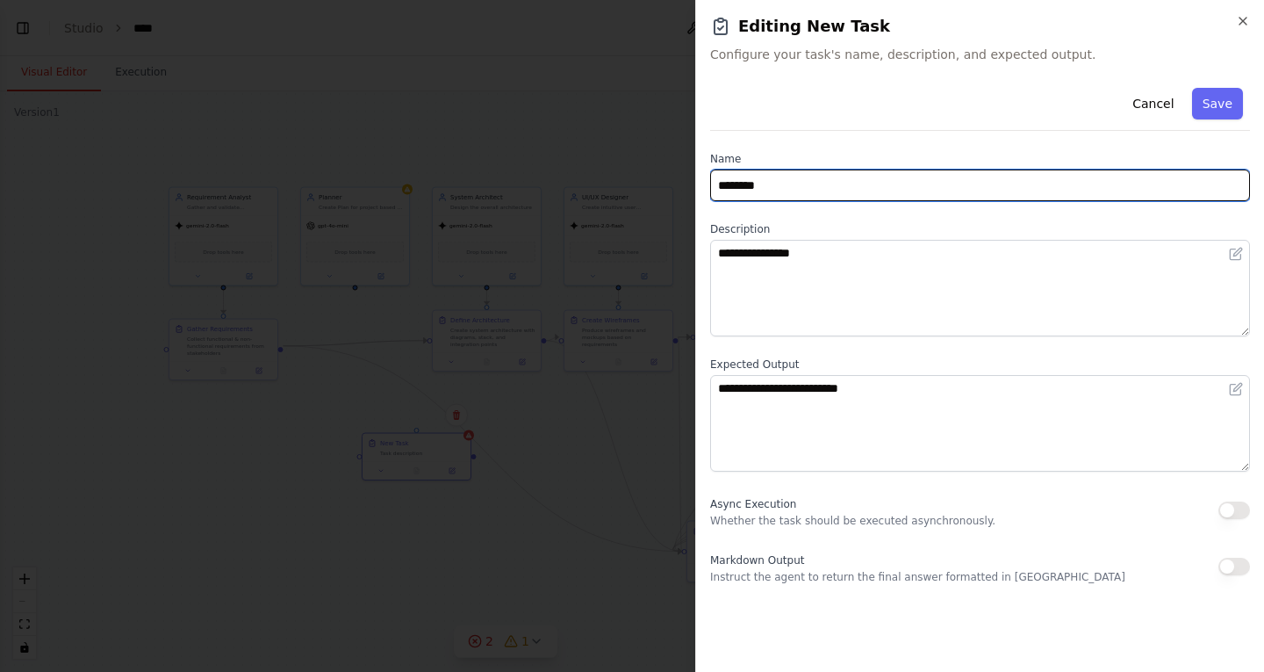
click at [827, 180] on input "********" at bounding box center [980, 185] width 540 height 32
type input "**********"
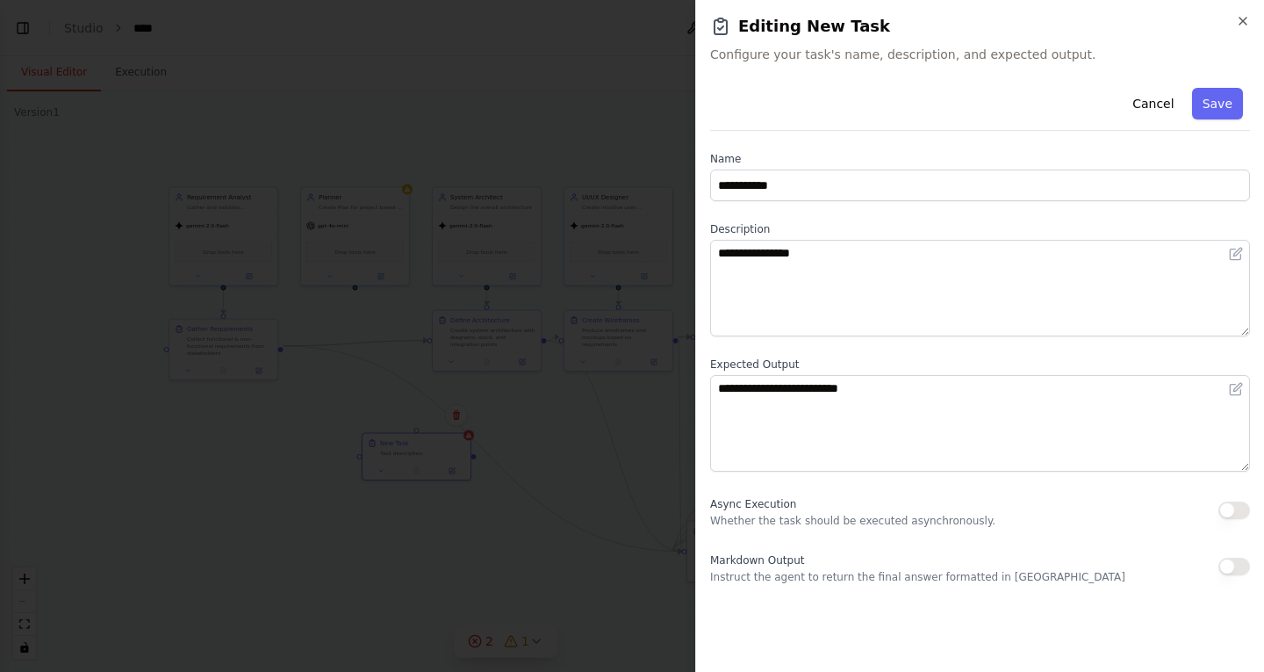
click at [1212, 102] on button "Save" at bounding box center [1217, 104] width 51 height 32
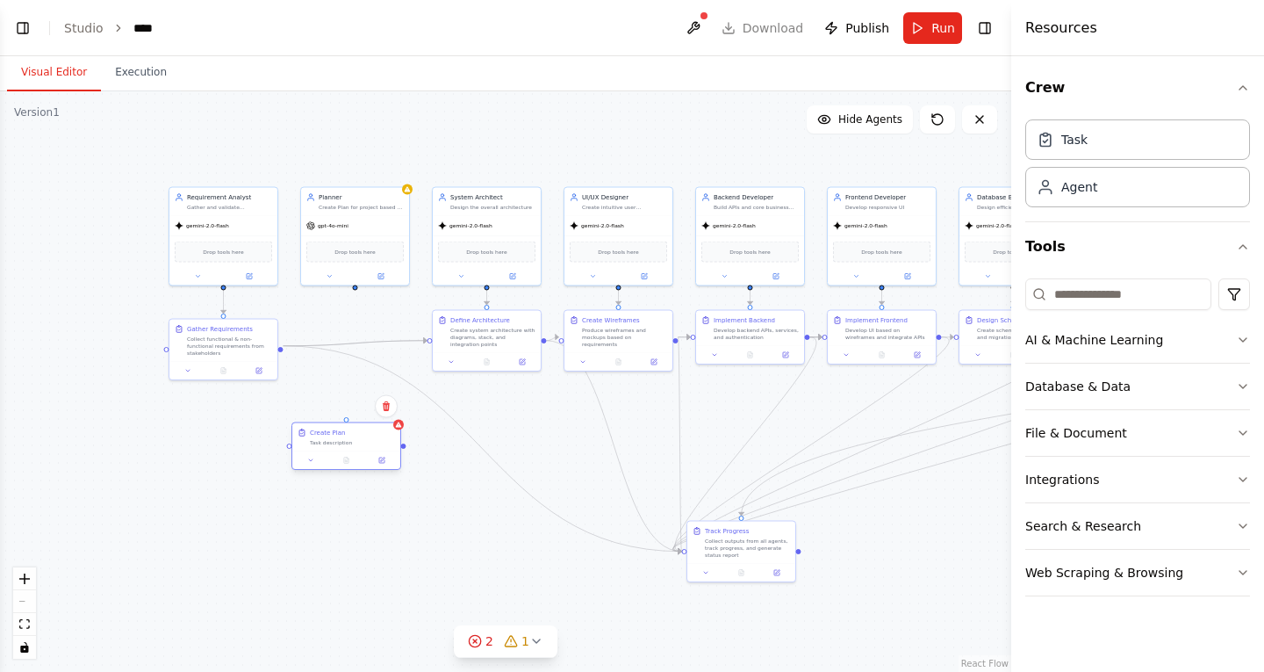
drag, startPoint x: 400, startPoint y: 435, endPoint x: 336, endPoint y: 439, distance: 63.4
click at [336, 437] on div "Create Plan" at bounding box center [327, 433] width 35 height 9
drag, startPoint x: 279, startPoint y: 344, endPoint x: 297, endPoint y: 455, distance: 112.0
click at [546, 455] on div "Requirement Analyst Gather and validate requirements gemini-2.0-flash Drop tool…" at bounding box center [799, 314] width 506 height 291
click at [414, 341] on icon "Edge from c50acc70-5cf3-4fca-ab2a-3b1393ff5dc7 to bcfaa8ea-ee5e-48d4-be9a-32864…" at bounding box center [356, 343] width 144 height 5
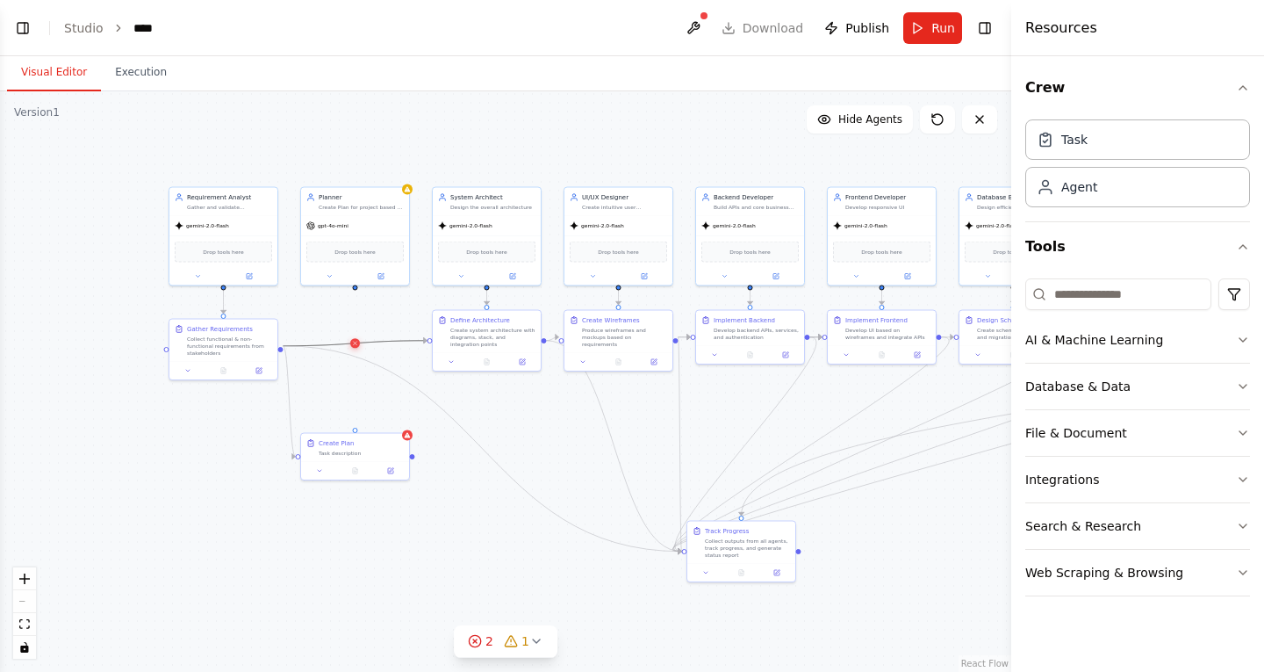
click at [356, 342] on icon at bounding box center [355, 343] width 7 height 8
drag, startPoint x: 411, startPoint y: 453, endPoint x: 428, endPoint y: 344, distance: 110.2
click at [428, 344] on div ".deletable-edge-delete-btn { width: 20px; height: 20px; border: 0px solid #ffff…" at bounding box center [506, 381] width 1012 height 580
click at [356, 343] on icon at bounding box center [355, 343] width 7 height 8
click at [355, 340] on icon at bounding box center [355, 343] width 7 height 8
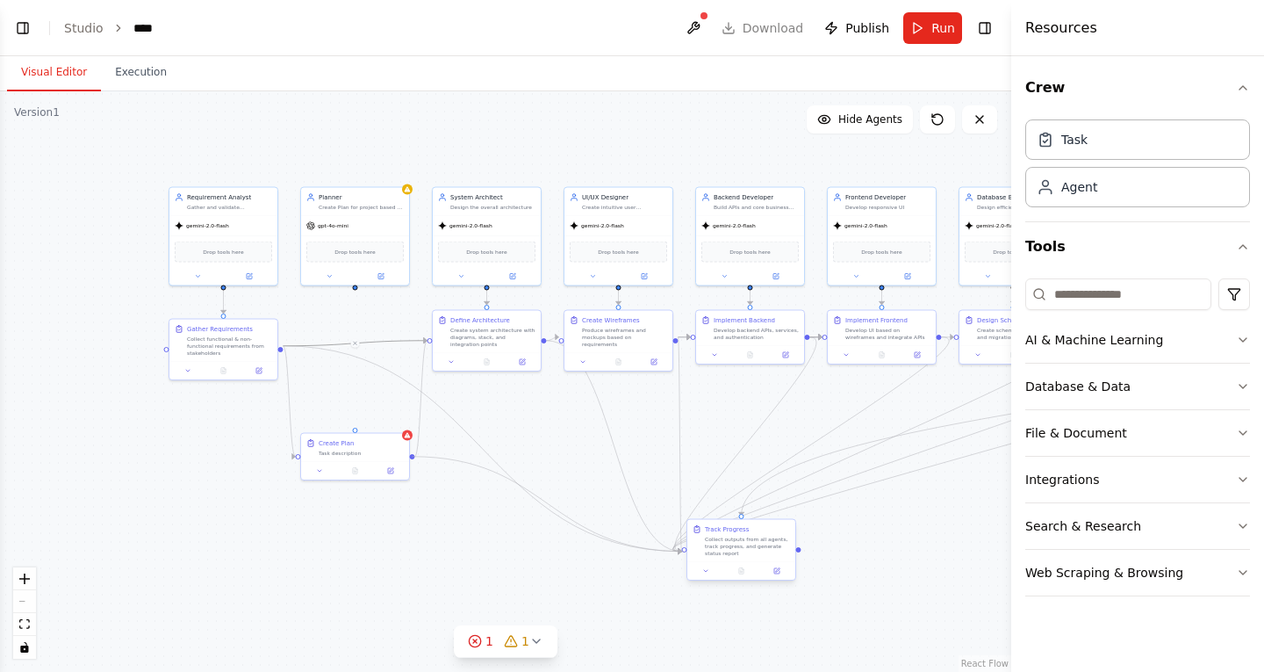
drag, startPoint x: 413, startPoint y: 455, endPoint x: 682, endPoint y: 551, distance: 286.1
click at [682, 460] on div "Requirement Analyst Gather and validate requirements gemini-2.0-flash Drop tool…" at bounding box center [799, 314] width 506 height 291
drag, startPoint x: 367, startPoint y: 442, endPoint x: 354, endPoint y: 402, distance: 41.7
click at [354, 402] on div "Create Plan" at bounding box center [352, 406] width 85 height 9
click at [389, 342] on icon "Edge from c50acc70-5cf3-4fca-ab2a-3b1393ff5dc7 to bcfaa8ea-ee5e-48d4-be9a-32864…" at bounding box center [356, 343] width 144 height 5
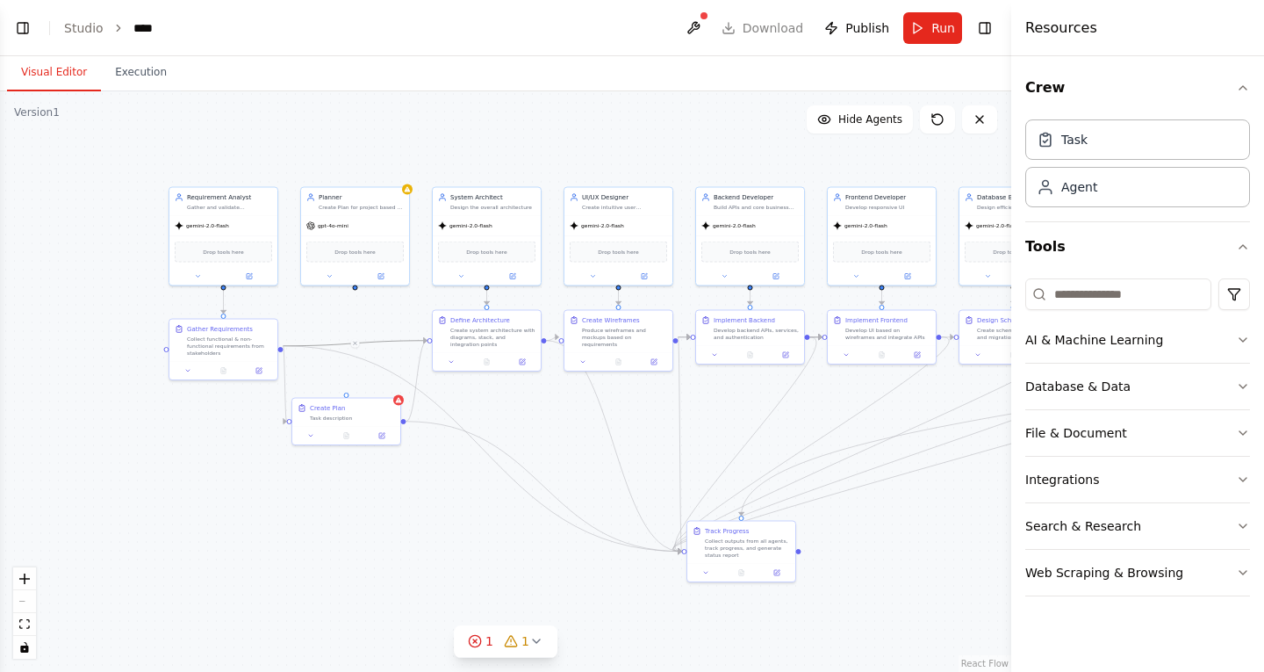
drag, startPoint x: 353, startPoint y: 339, endPoint x: 359, endPoint y: 316, distance: 23.6
click at [359, 316] on div ".deletable-edge-delete-btn { width: 20px; height: 20px; border: 0px solid #ffff…" at bounding box center [506, 381] width 1012 height 580
click at [355, 340] on icon at bounding box center [355, 343] width 7 height 8
click at [355, 341] on icon at bounding box center [355, 343] width 7 height 8
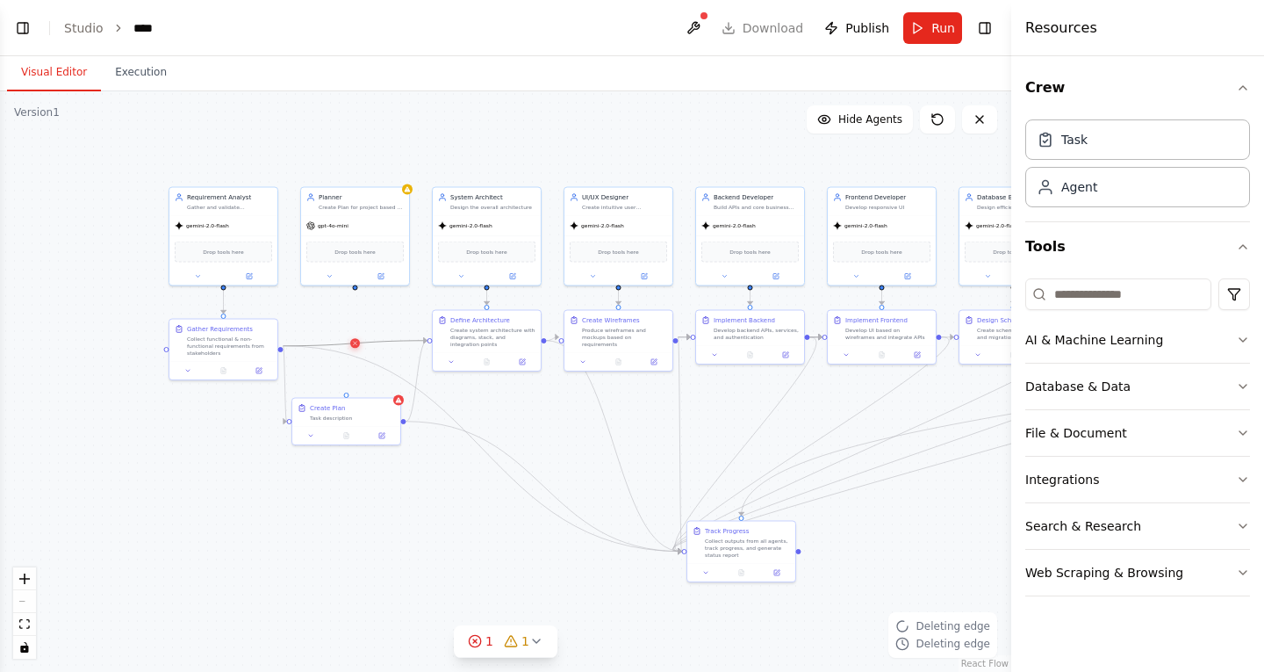
click at [355, 341] on icon at bounding box center [355, 343] width 7 height 8
click at [406, 342] on icon "Edge from c50acc70-5cf3-4fca-ab2a-3b1393ff5dc7 to bcfaa8ea-ee5e-48d4-be9a-32864…" at bounding box center [356, 343] width 144 height 5
drag, startPoint x: 356, startPoint y: 285, endPoint x: 348, endPoint y: 399, distance: 114.4
click at [546, 399] on div "Requirement Analyst Gather and validate requirements gemini-2.0-flash Drop tool…" at bounding box center [799, 314] width 506 height 291
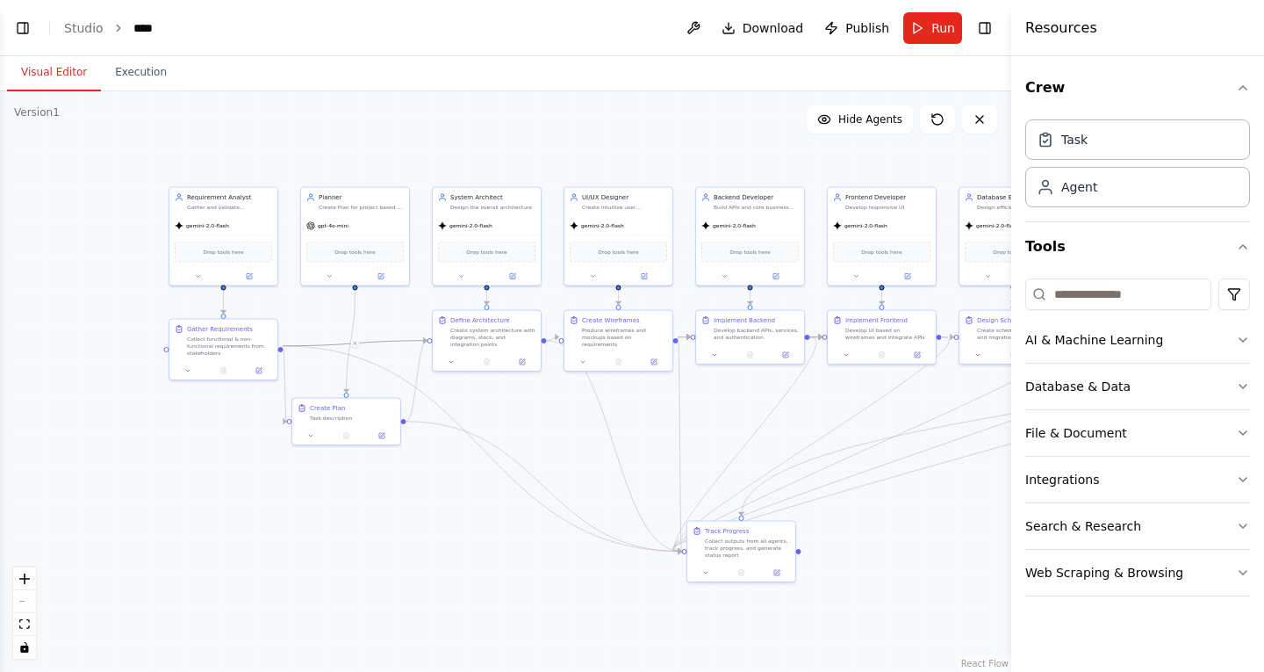
click at [540, 429] on div ".deletable-edge-delete-btn { width: 20px; height: 20px; border: 0px solid #ffff…" at bounding box center [506, 381] width 1012 height 580
click at [380, 275] on icon at bounding box center [381, 273] width 4 height 4
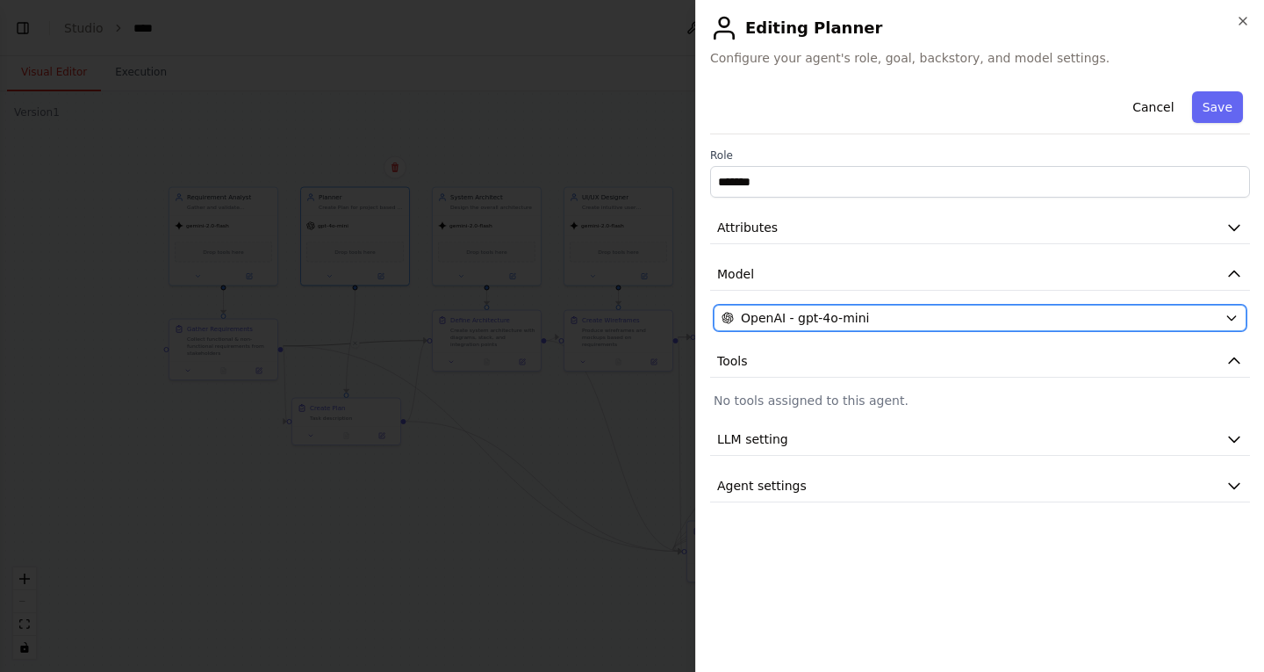
click at [902, 321] on div "OpenAI - gpt-4o-mini" at bounding box center [970, 318] width 496 height 18
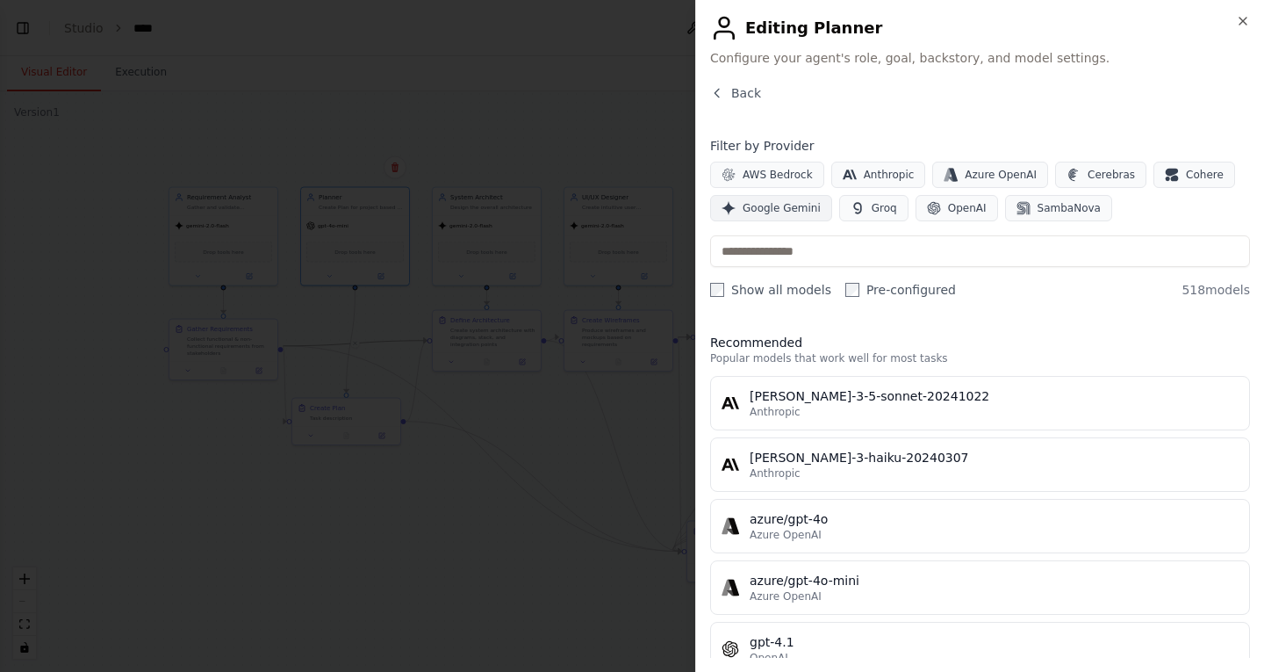
click at [792, 205] on span "Google Gemini" at bounding box center [782, 208] width 78 height 14
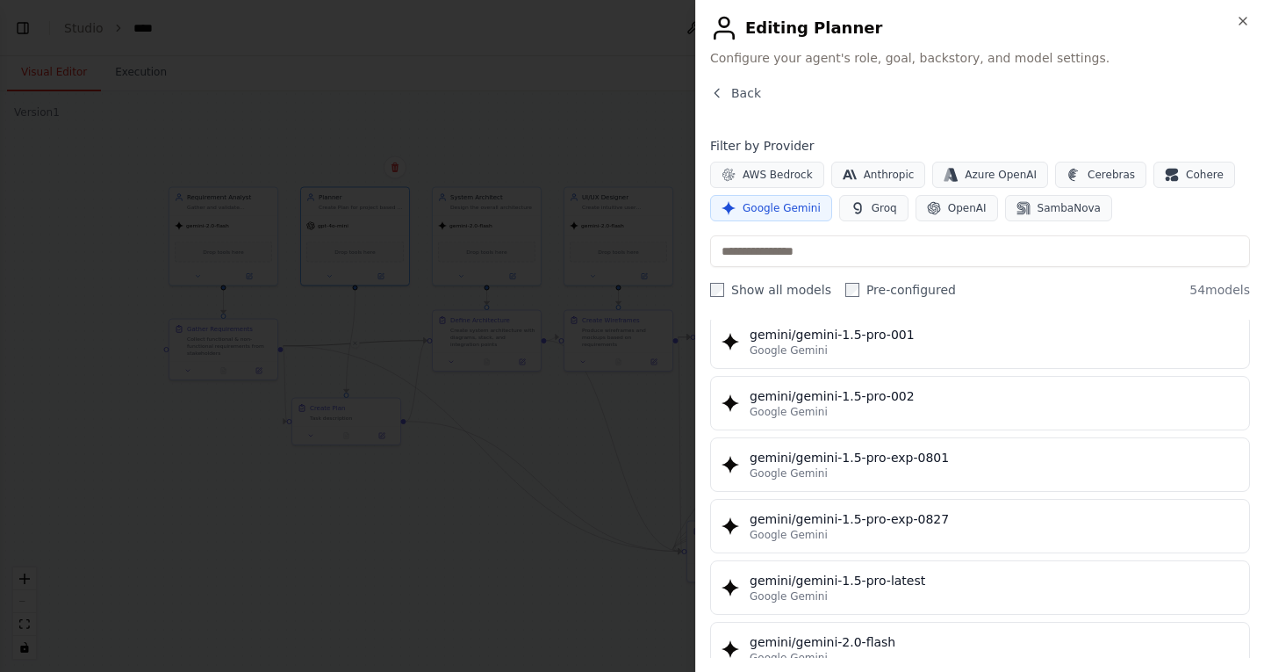
scroll to position [878, 0]
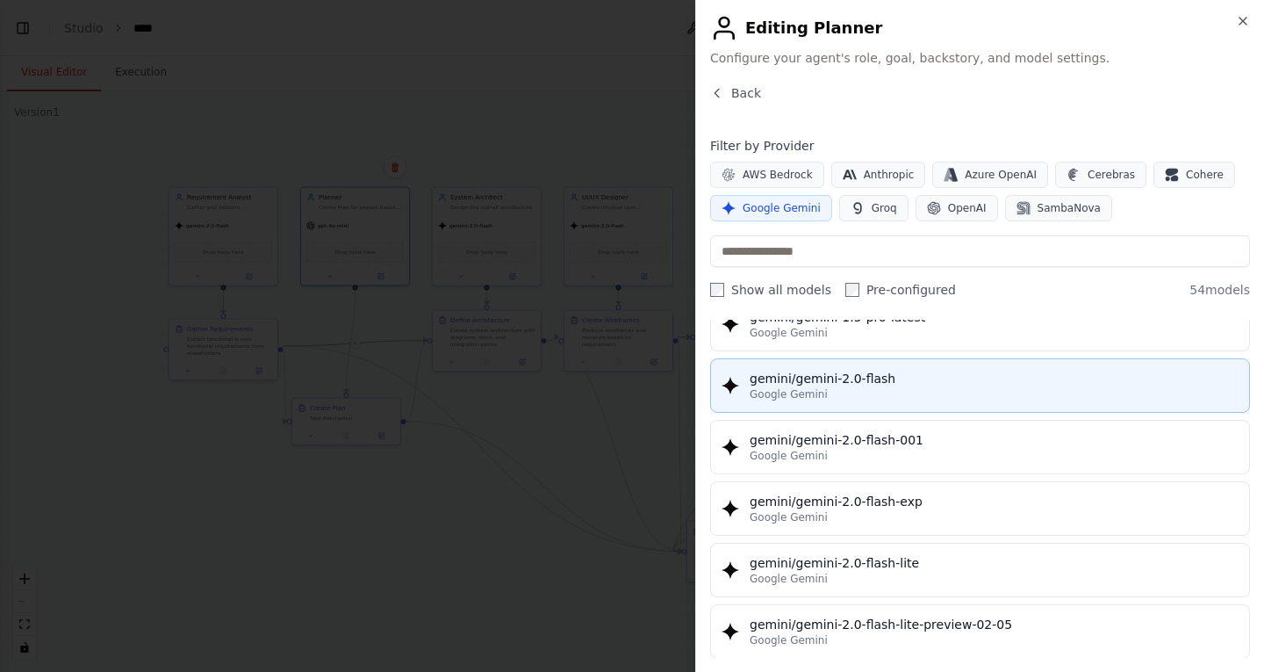
click at [873, 382] on div "gemini/gemini-2.0-flash" at bounding box center [994, 379] width 489 height 18
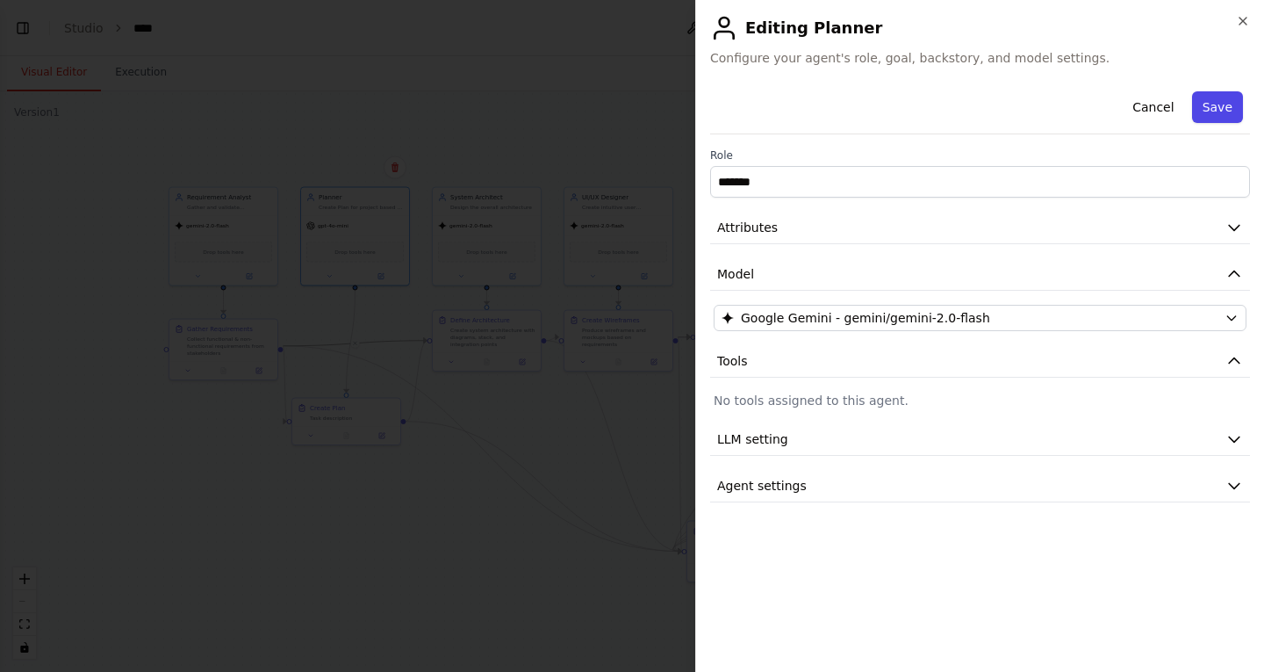
click at [1221, 104] on button "Save" at bounding box center [1217, 107] width 51 height 32
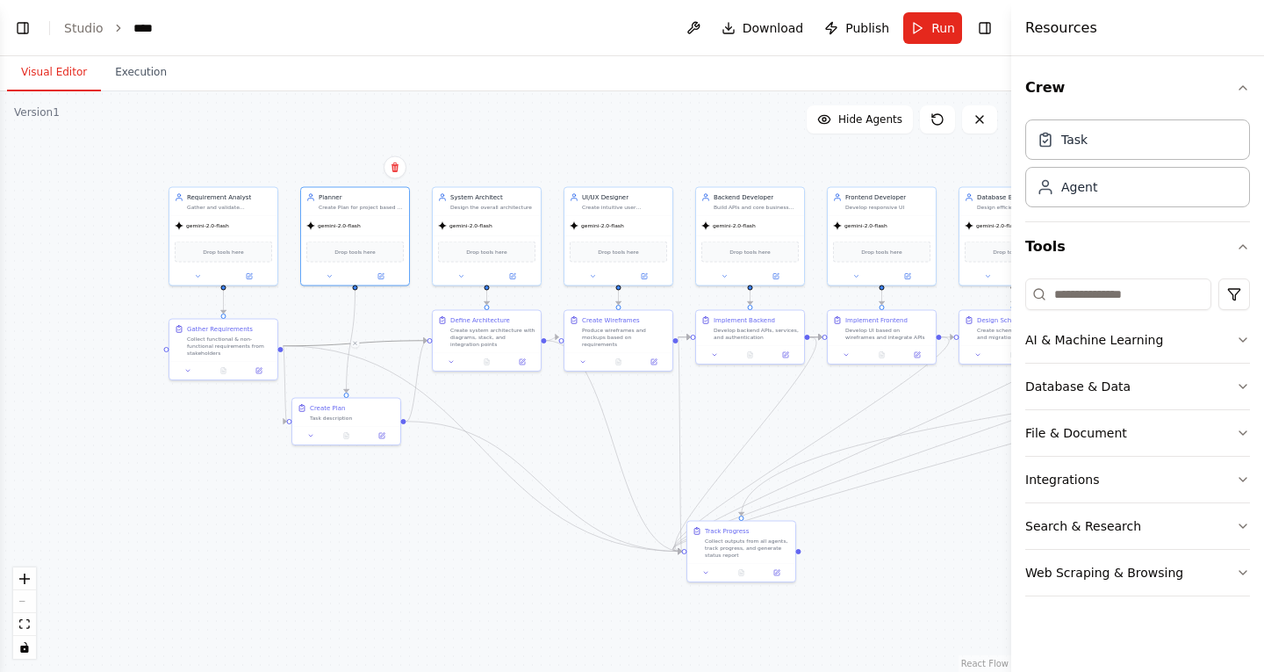
drag, startPoint x: 335, startPoint y: 140, endPoint x: 246, endPoint y: 129, distance: 90.3
click at [246, 129] on div ".deletable-edge-delete-btn { width: 20px; height: 20px; border: 0px solid #ffff…" at bounding box center [506, 381] width 1012 height 580
click at [354, 346] on button at bounding box center [355, 343] width 10 height 10
click at [355, 342] on icon at bounding box center [355, 343] width 7 height 8
click at [276, 119] on div ".deletable-edge-delete-btn { width: 20px; height: 20px; border: 0px solid #ffff…" at bounding box center [506, 381] width 1012 height 580
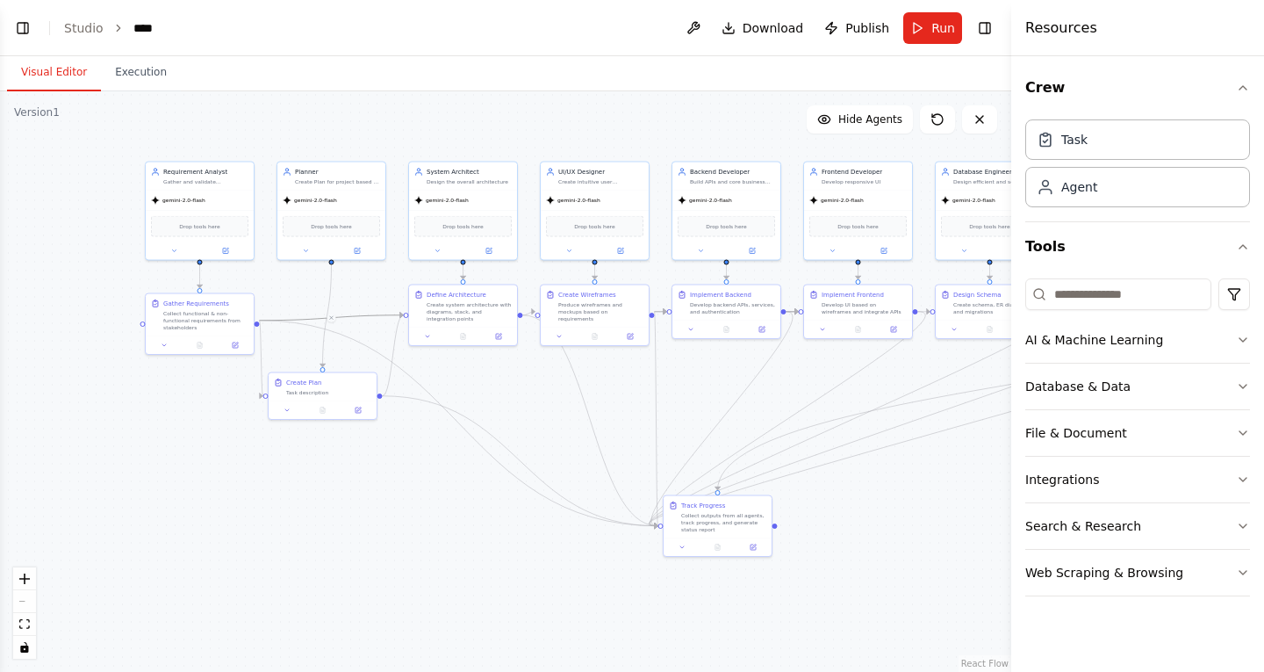
drag, startPoint x: 586, startPoint y: 437, endPoint x: 538, endPoint y: 402, distance: 59.0
click at [553, 413] on div ".deletable-edge-delete-btn { width: 20px; height: 20px; border: 0px solid #ffff…" at bounding box center [506, 381] width 1012 height 580
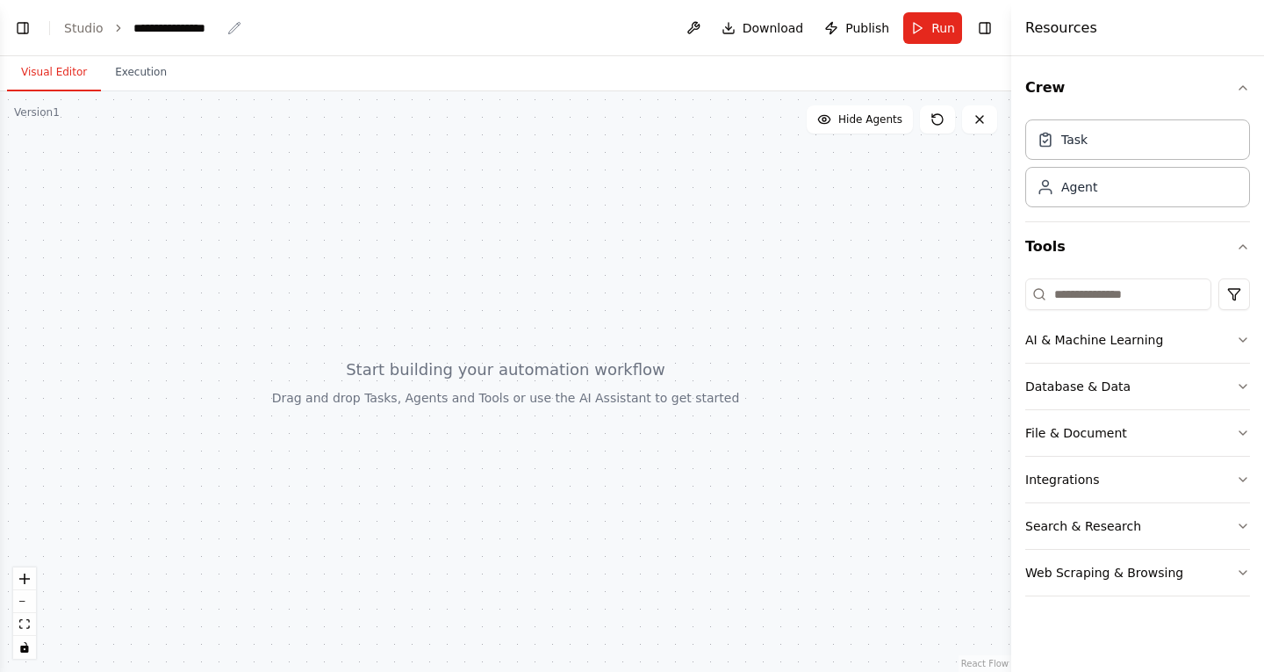
click at [178, 31] on div "**********" at bounding box center [177, 28] width 88 height 18
click at [221, 25] on div "**********" at bounding box center [187, 28] width 109 height 18
click at [228, 29] on icon "breadcrumb" at bounding box center [234, 28] width 14 height 14
click at [209, 24] on div "**********" at bounding box center [177, 28] width 88 height 18
click at [209, 24] on div "**********" at bounding box center [199, 28] width 132 height 18
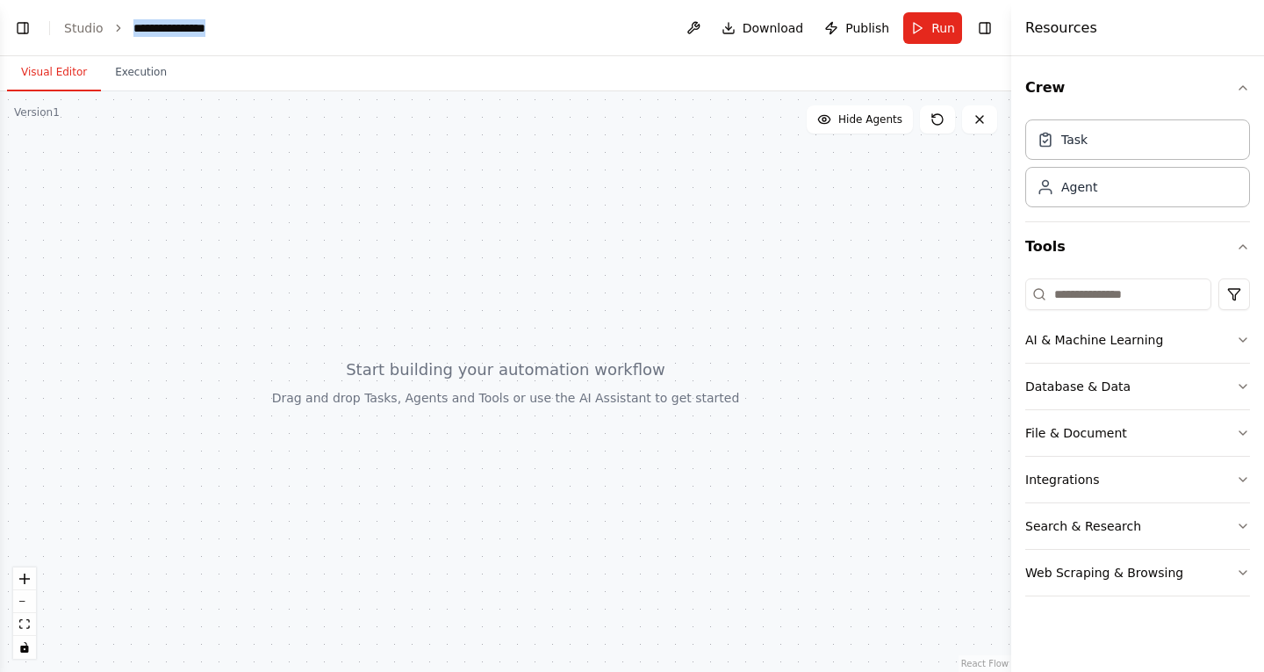
click at [209, 24] on div "**********" at bounding box center [199, 28] width 132 height 18
click at [362, 172] on div at bounding box center [506, 381] width 1012 height 580
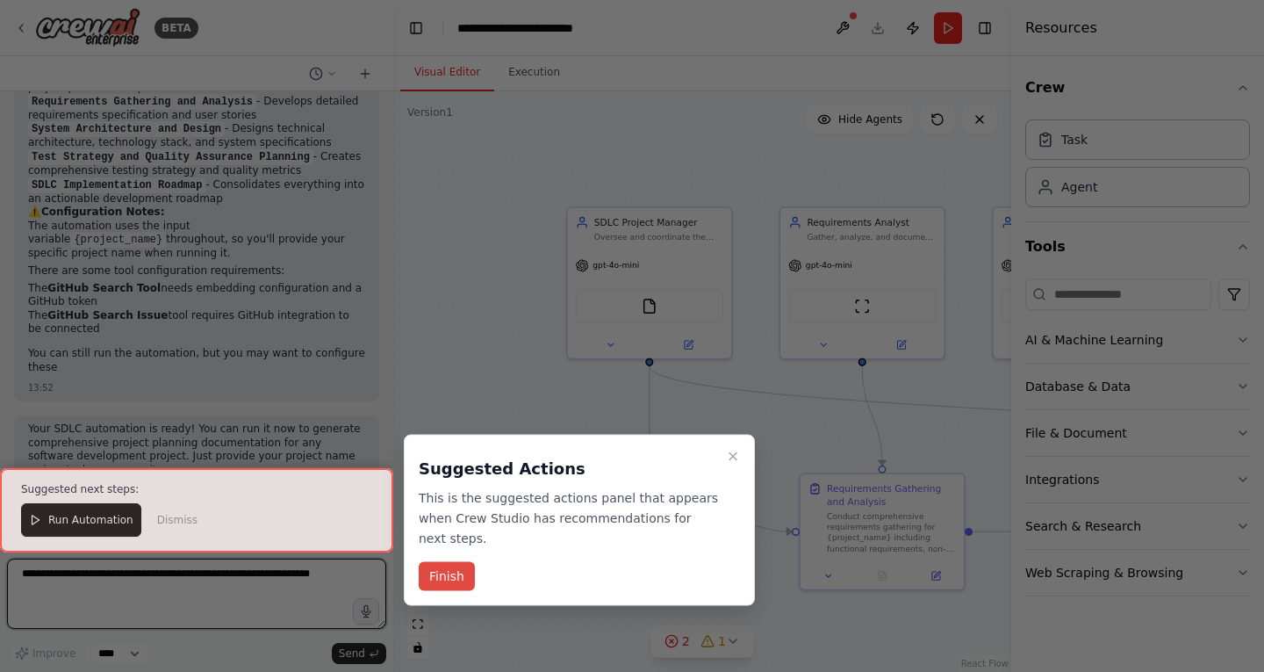
scroll to position [1528, 0]
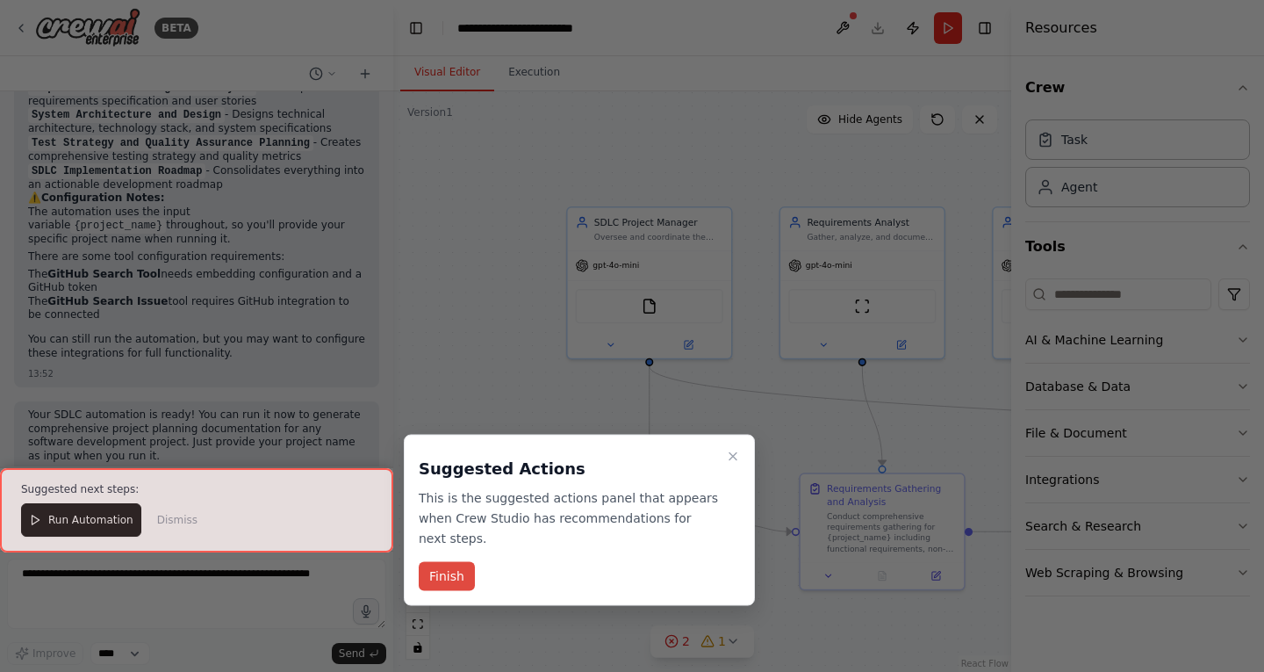
click at [452, 562] on button "Finish" at bounding box center [447, 576] width 56 height 29
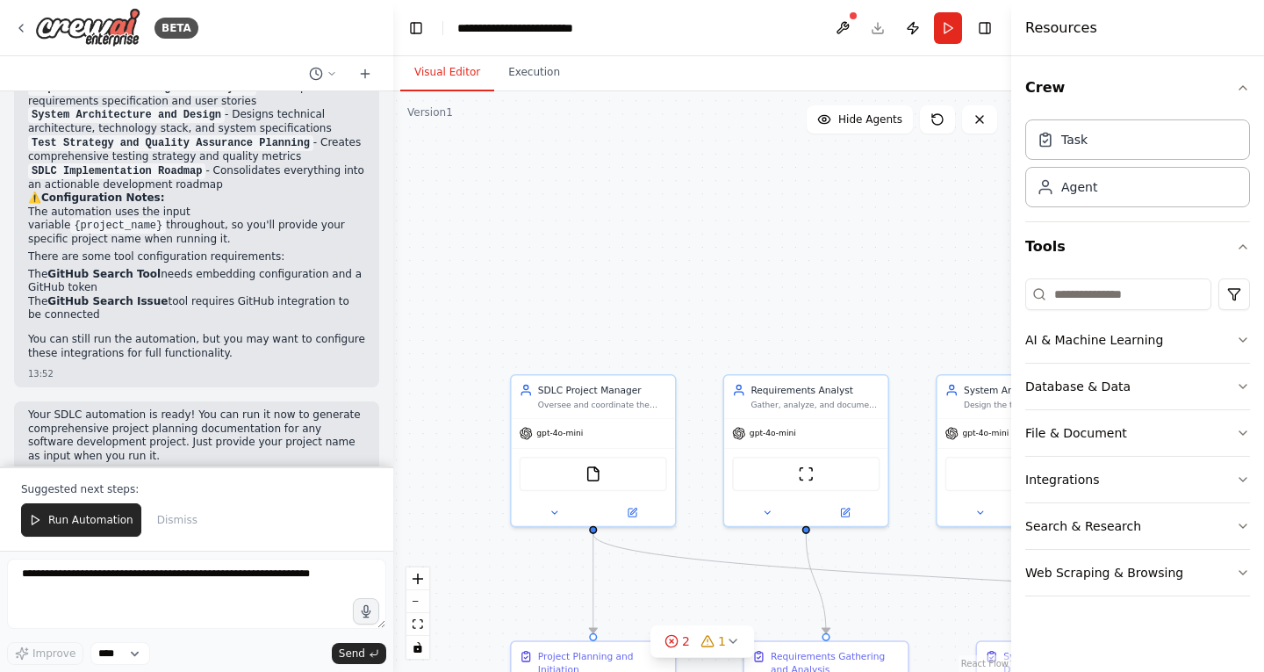
drag, startPoint x: 512, startPoint y: 208, endPoint x: 451, endPoint y: 369, distance: 171.7
click at [450, 378] on div ".deletable-edge-delete-btn { width: 20px; height: 20px; border: 0px solid #ffff…" at bounding box center [702, 381] width 618 height 580
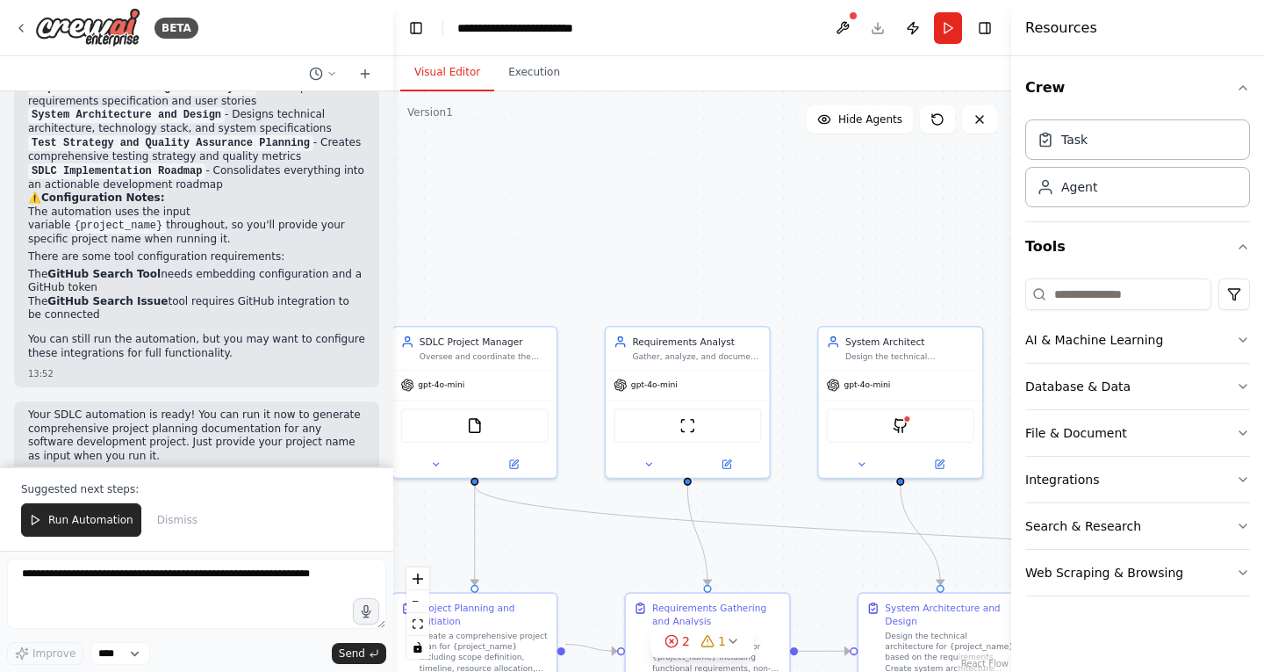
drag, startPoint x: 824, startPoint y: 264, endPoint x: 710, endPoint y: 214, distance: 123.8
click at [710, 214] on div ".deletable-edge-delete-btn { width: 20px; height: 20px; border: 0px solid #ffff…" at bounding box center [702, 381] width 618 height 580
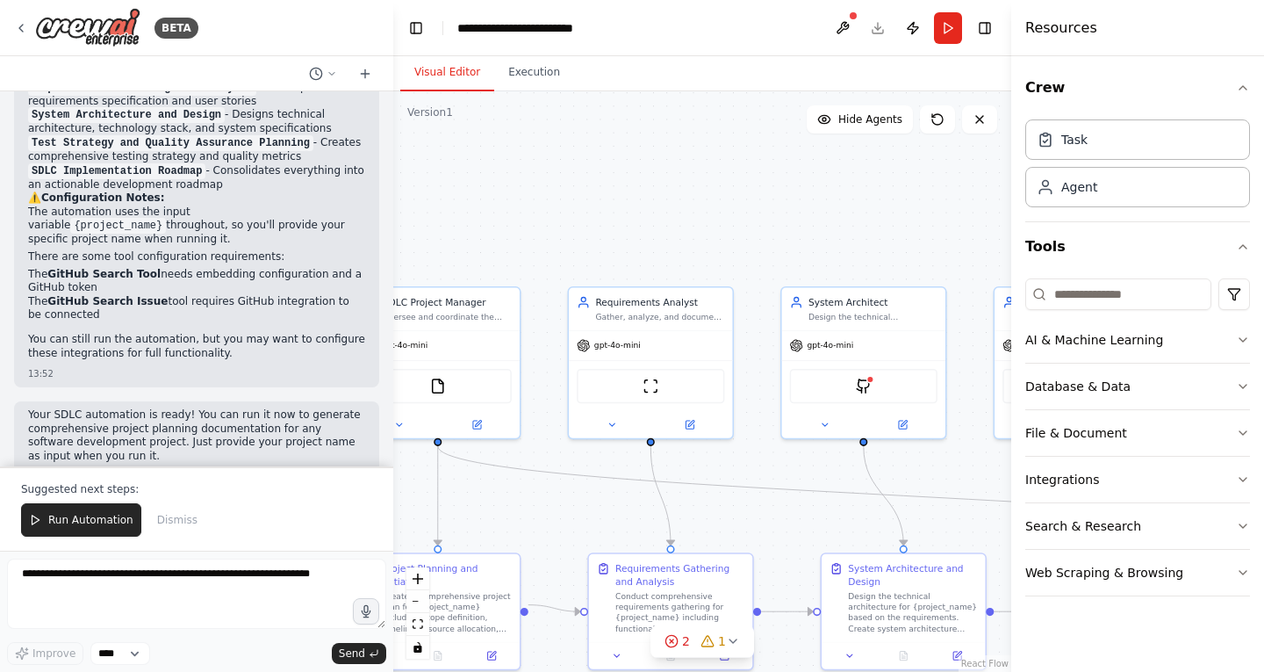
drag, startPoint x: 790, startPoint y: 227, endPoint x: 753, endPoint y: 187, distance: 54.1
click at [753, 187] on div ".deletable-edge-delete-btn { width: 20px; height: 20px; border: 0px solid #ffff…" at bounding box center [702, 381] width 618 height 580
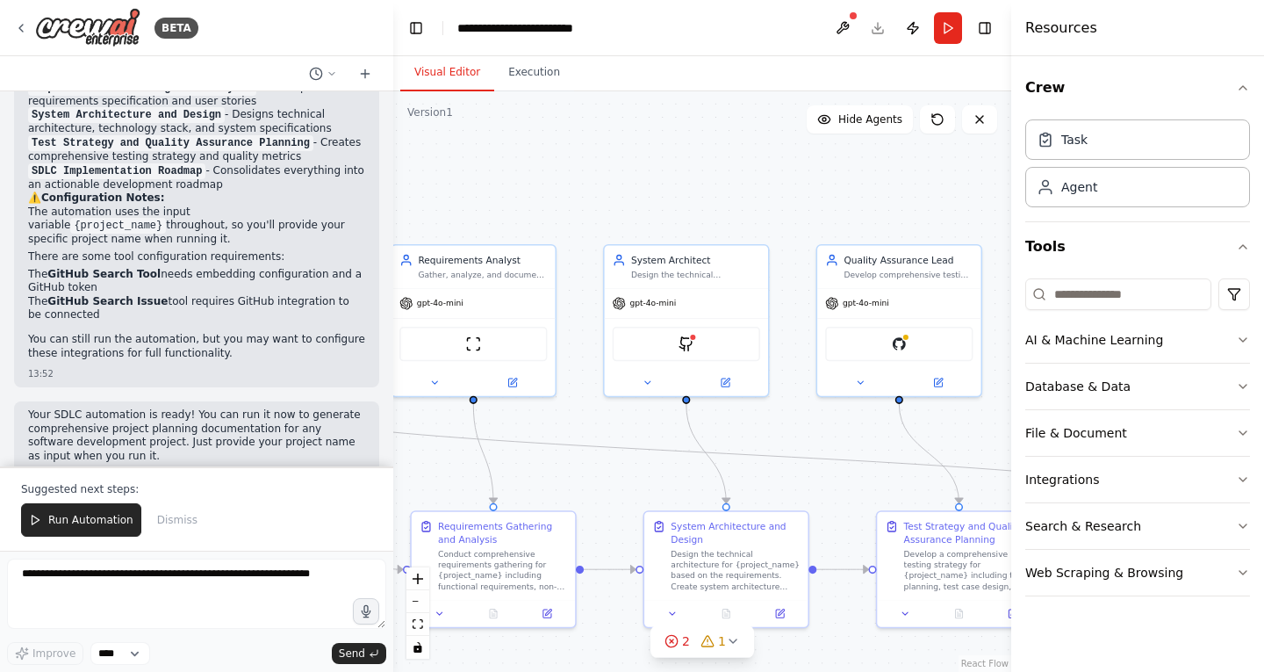
drag, startPoint x: 801, startPoint y: 207, endPoint x: 591, endPoint y: 165, distance: 214.1
click at [591, 165] on div ".deletable-edge-delete-btn { width: 20px; height: 20px; border: 0px solid #ffff…" at bounding box center [702, 381] width 618 height 580
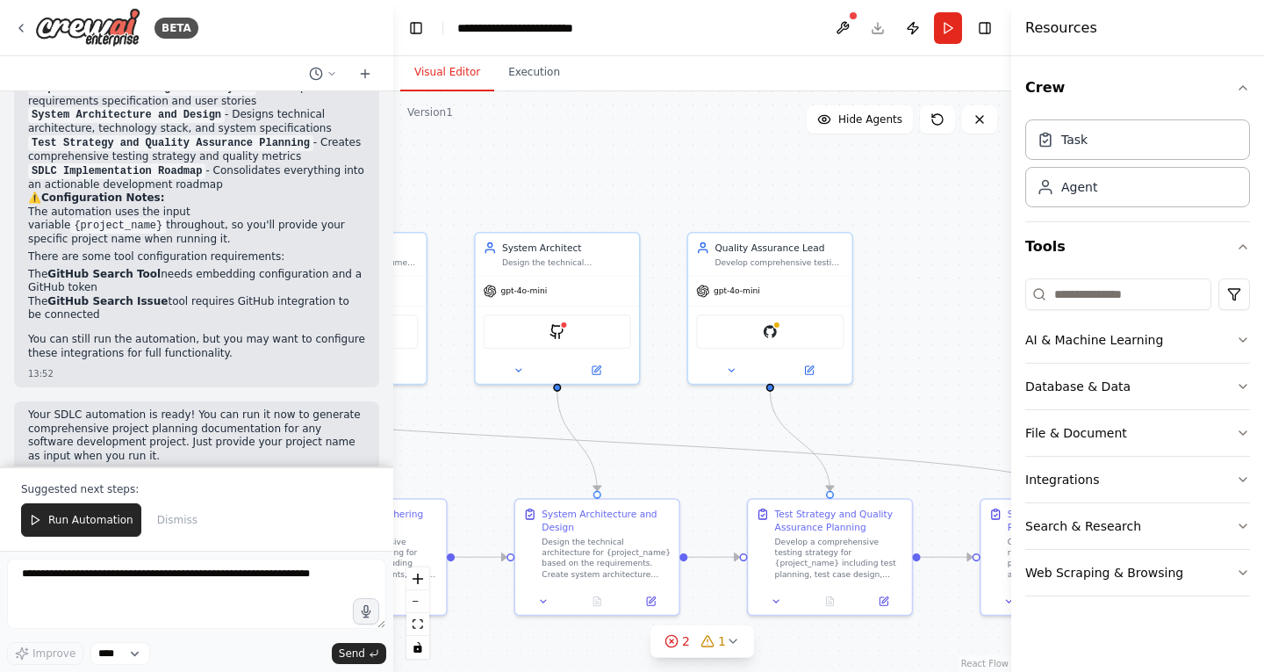
drag, startPoint x: 738, startPoint y: 184, endPoint x: 642, endPoint y: 172, distance: 97.4
click at [642, 172] on div ".deletable-edge-delete-btn { width: 20px; height: 20px; border: 0px solid #ffff…" at bounding box center [702, 381] width 618 height 580
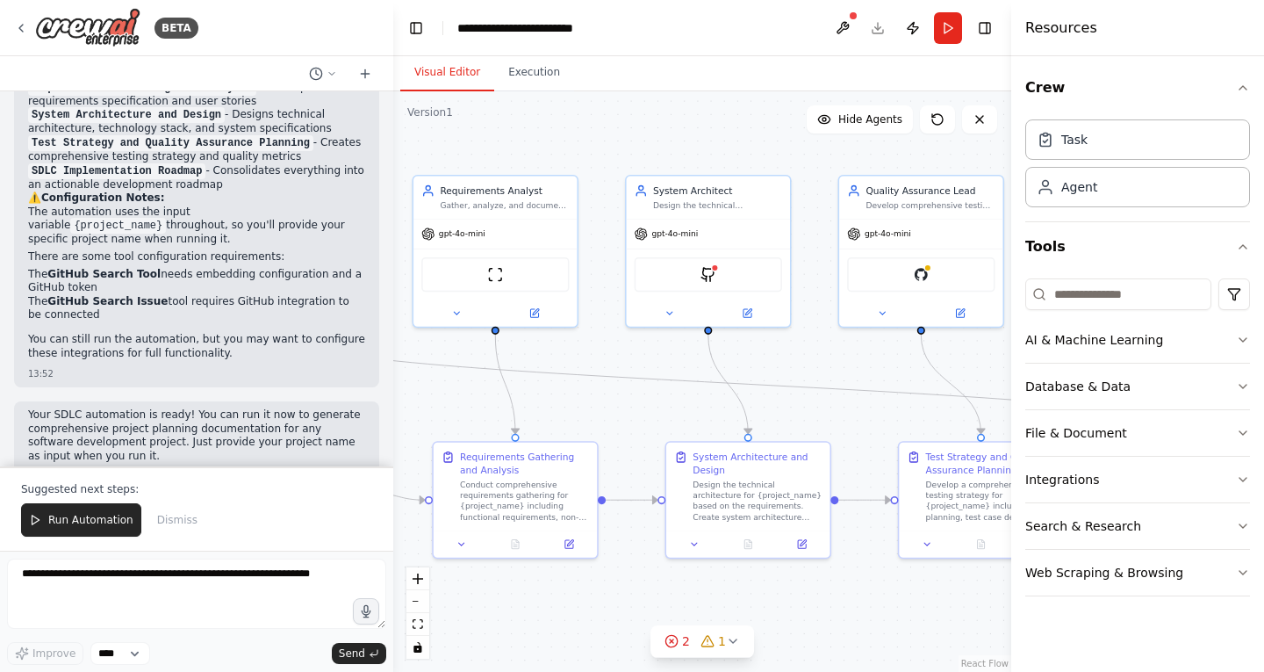
drag, startPoint x: 621, startPoint y: 182, endPoint x: 842, endPoint y: 90, distance: 239.4
click at [826, 100] on div ".deletable-edge-delete-btn { width: 20px; height: 20px; border: 0px solid #ffff…" at bounding box center [702, 381] width 618 height 580
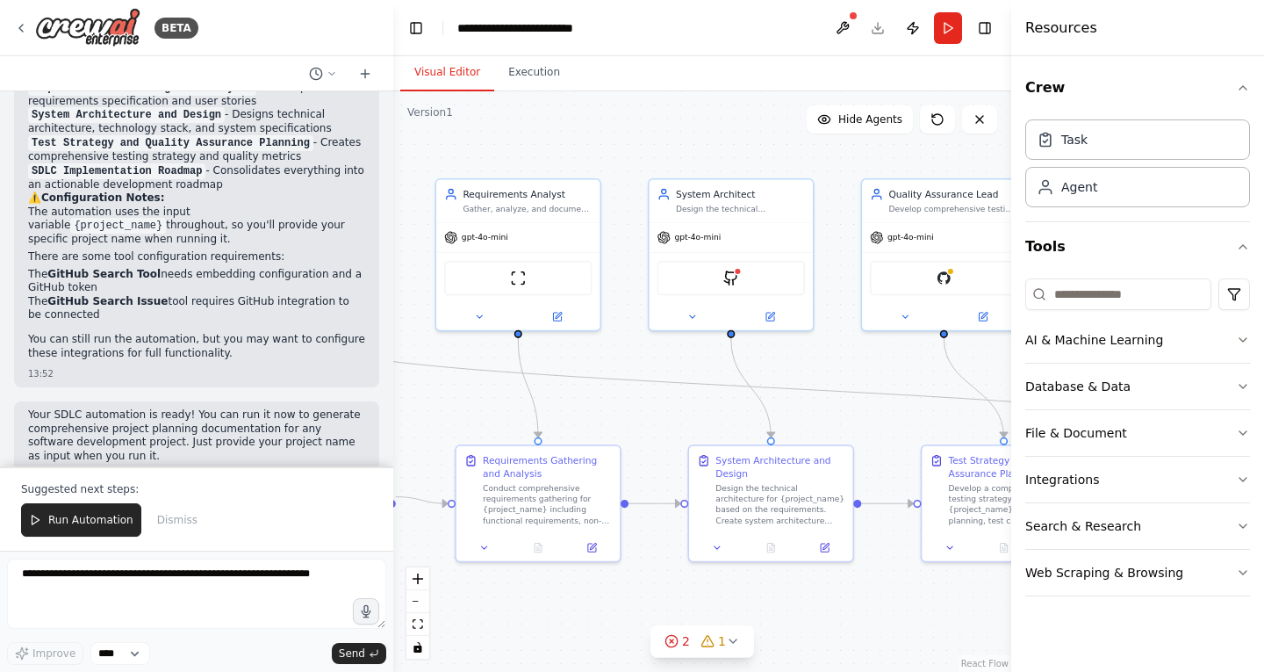
drag, startPoint x: 652, startPoint y: 368, endPoint x: 576, endPoint y: 400, distance: 81.9
click at [551, 400] on div ".deletable-edge-delete-btn { width: 20px; height: 20px; border: 0px solid #ffff…" at bounding box center [702, 381] width 618 height 580
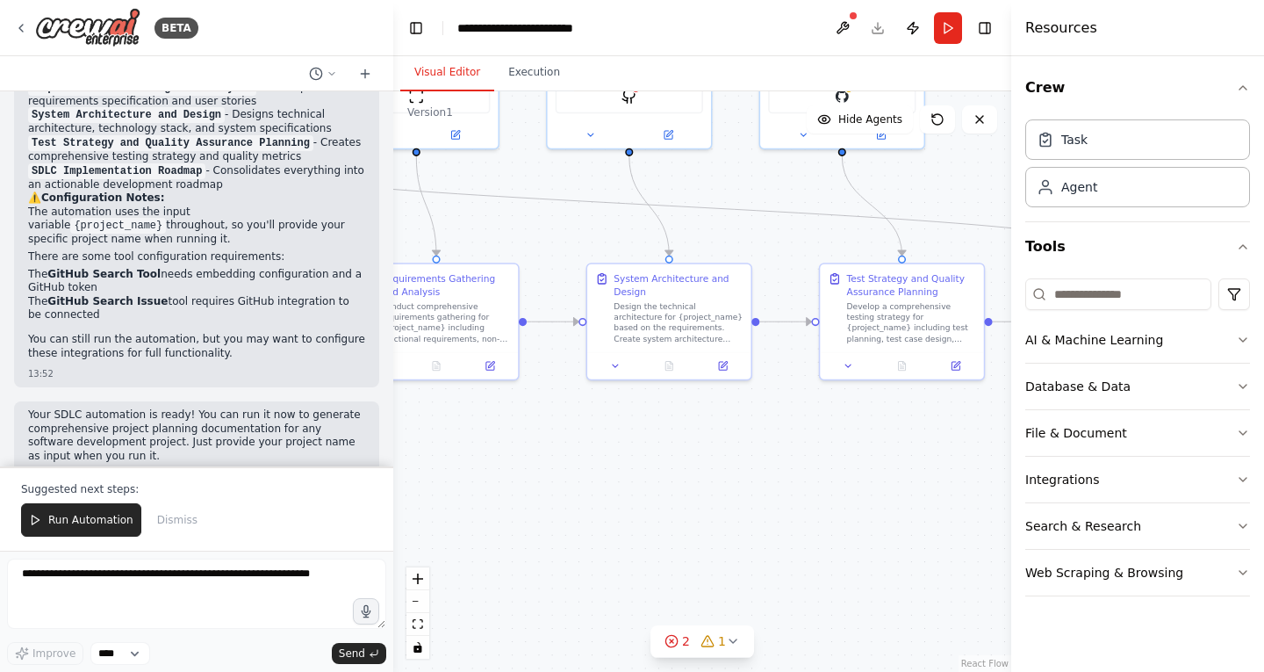
drag, startPoint x: 846, startPoint y: 405, endPoint x: 881, endPoint y: 230, distance: 178.1
click at [883, 222] on div ".deletable-edge-delete-btn { width: 20px; height: 20px; border: 0px solid #ffff…" at bounding box center [702, 381] width 618 height 580
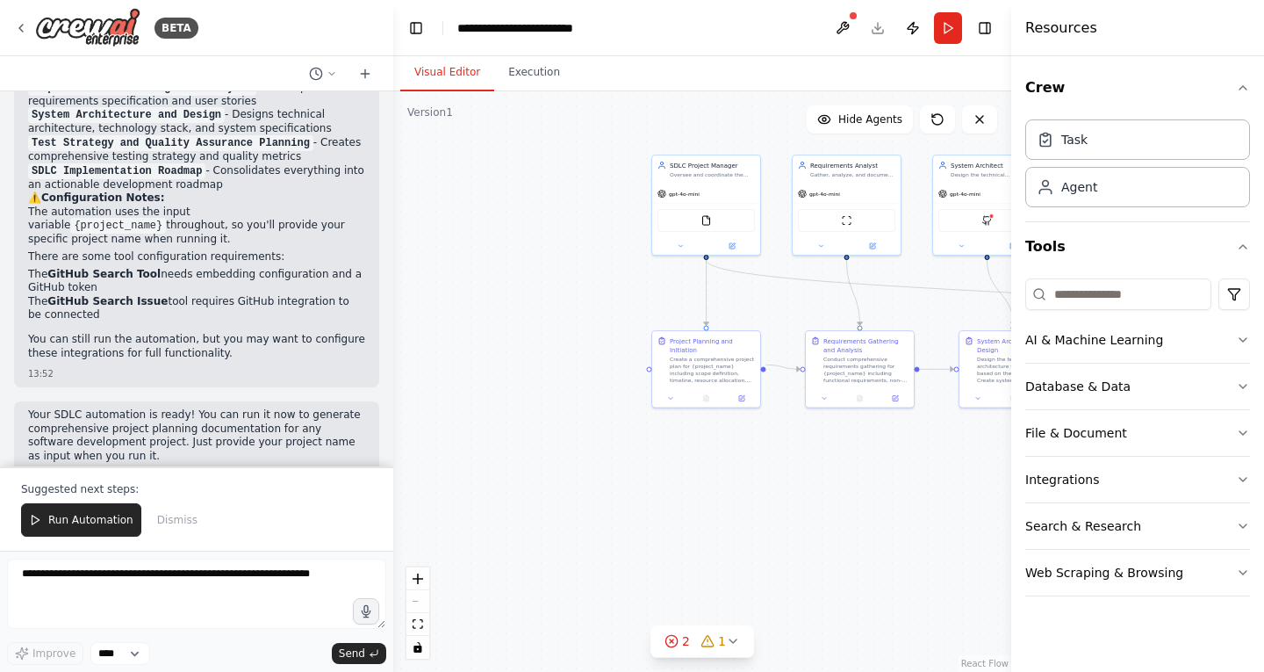
drag, startPoint x: 634, startPoint y: 494, endPoint x: 914, endPoint y: 489, distance: 280.2
click at [914, 489] on div ".deletable-edge-delete-btn { width: 20px; height: 20px; border: 0px solid #ffff…" at bounding box center [702, 381] width 618 height 580
click at [86, 584] on textarea at bounding box center [196, 593] width 379 height 70
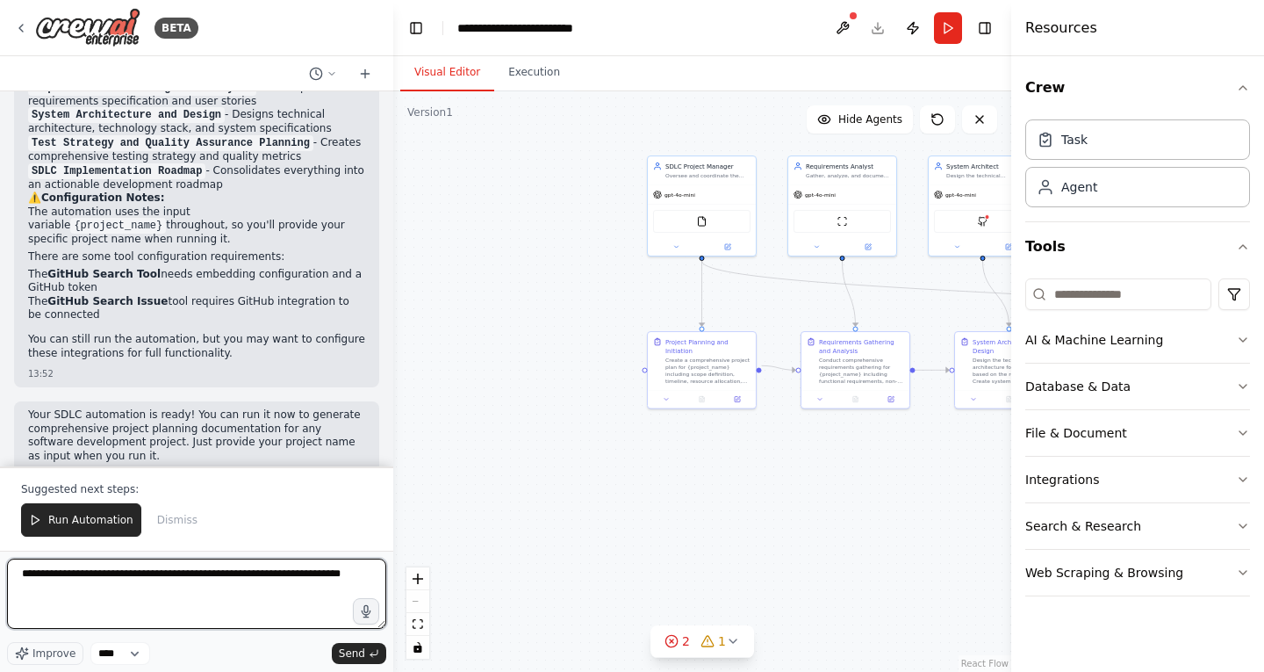
click at [232, 576] on textarea "**********" at bounding box center [196, 593] width 379 height 70
click at [108, 591] on textarea "**********" at bounding box center [196, 593] width 379 height 70
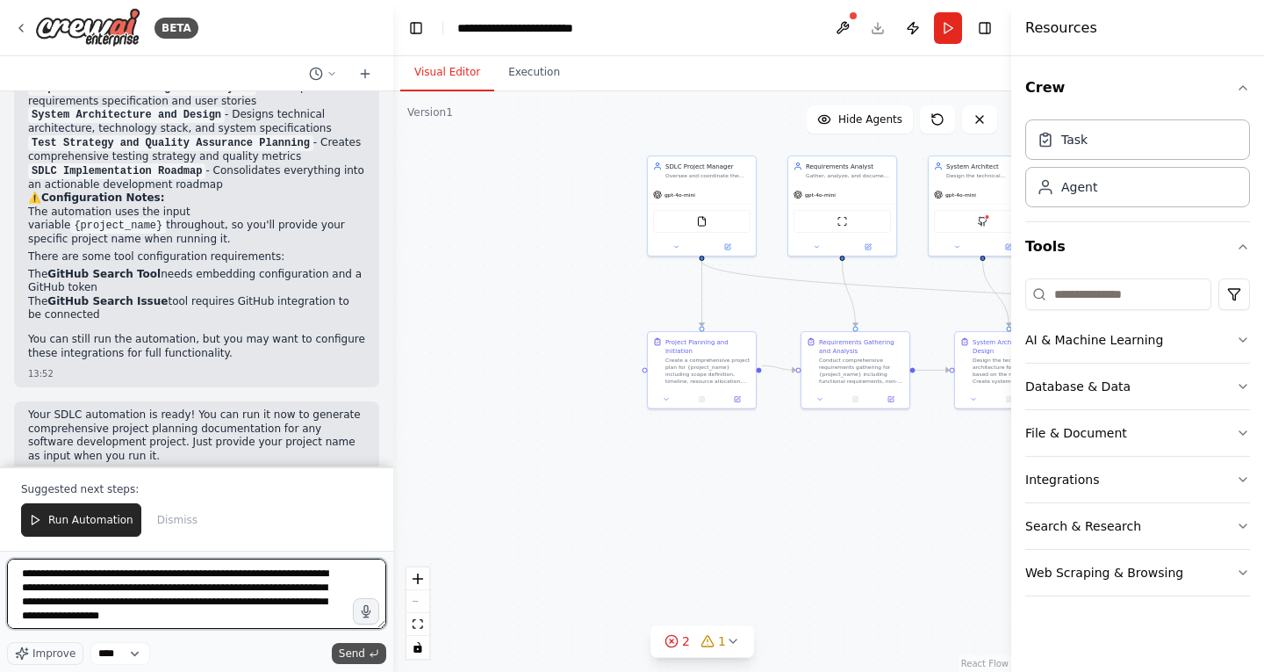
type textarea "**********"
click at [358, 648] on span "Send" at bounding box center [352, 653] width 26 height 14
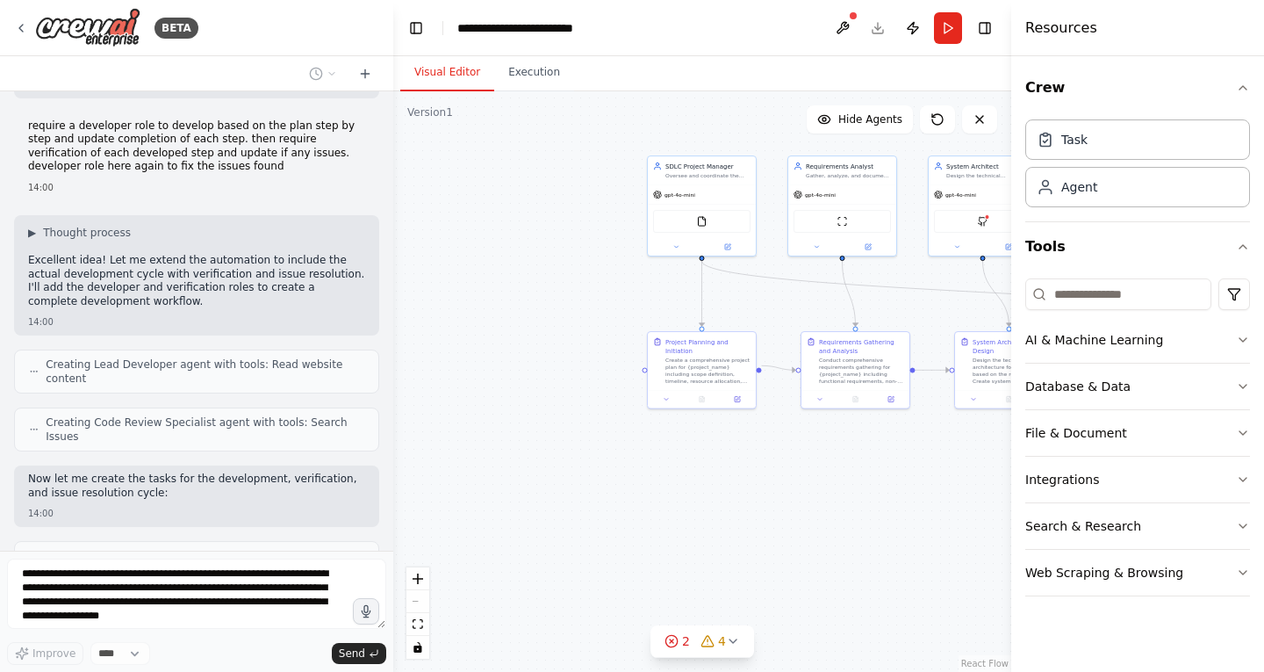
scroll to position [1934, 0]
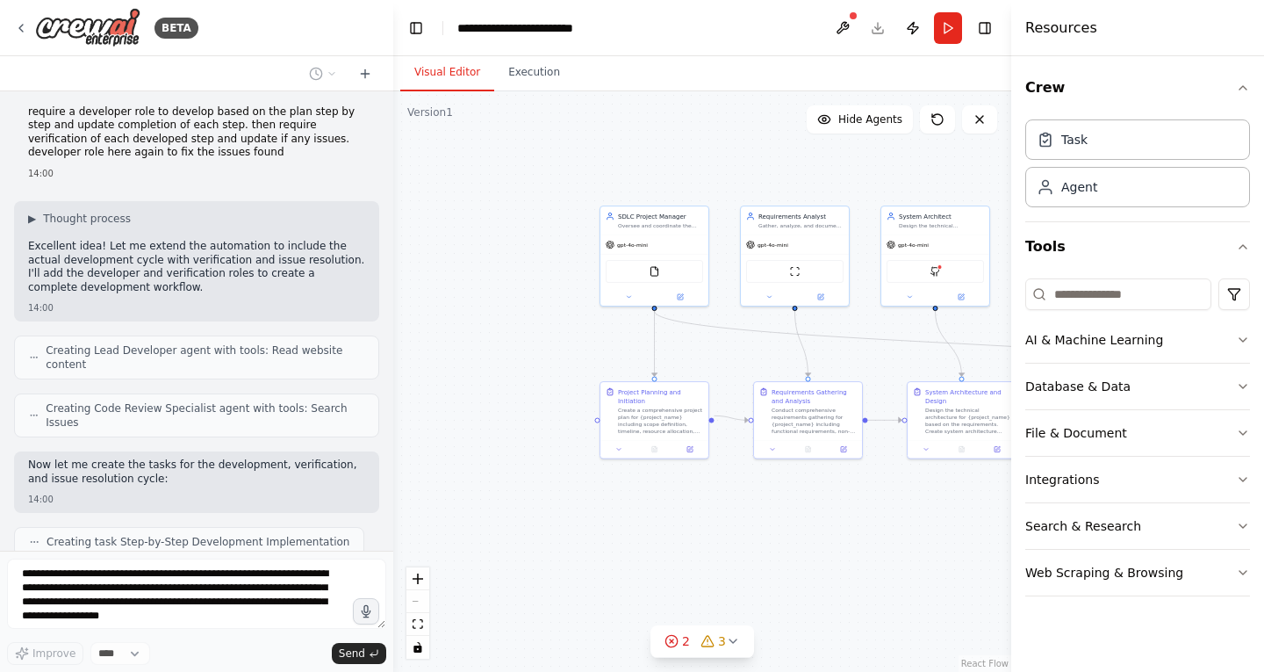
drag, startPoint x: 566, startPoint y: 307, endPoint x: 426, endPoint y: 371, distance: 154.1
click at [436, 373] on div ".deletable-edge-delete-btn { width: 20px; height: 20px; border: 0px solid #ffff…" at bounding box center [702, 381] width 618 height 580
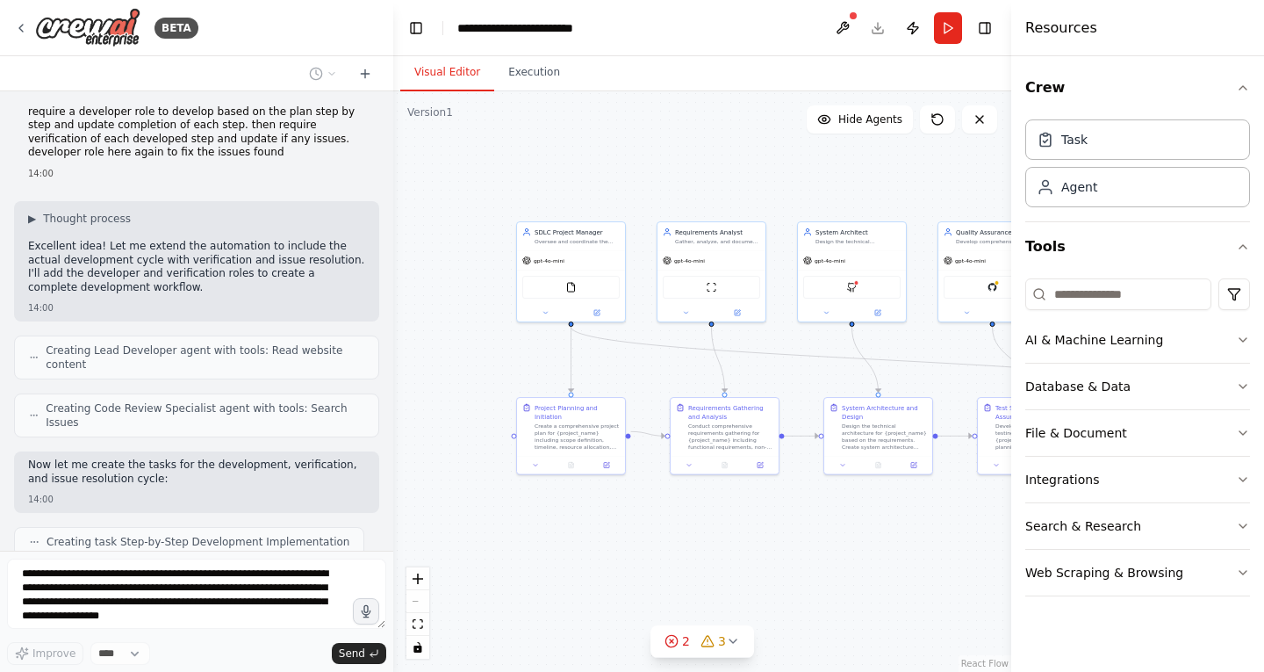
scroll to position [1978, 0]
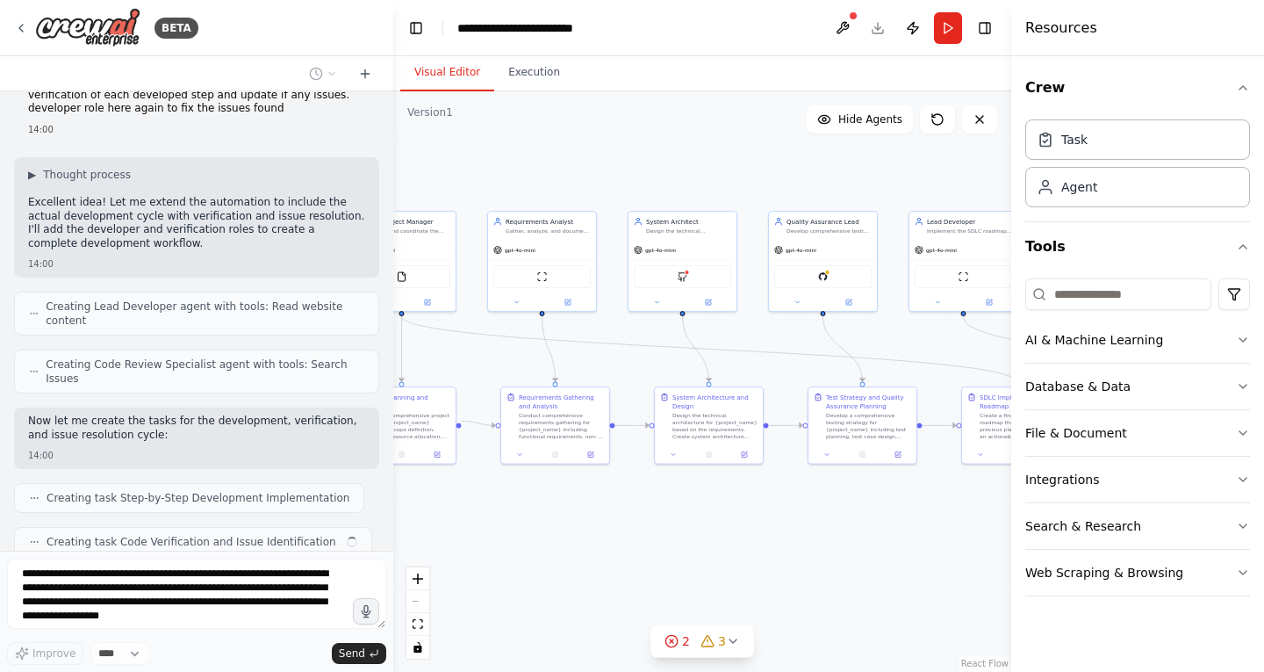
drag, startPoint x: 831, startPoint y: 531, endPoint x: 638, endPoint y: 517, distance: 192.8
click at [638, 517] on div ".deletable-edge-delete-btn { width: 20px; height: 20px; border: 0px solid #ffff…" at bounding box center [702, 381] width 618 height 580
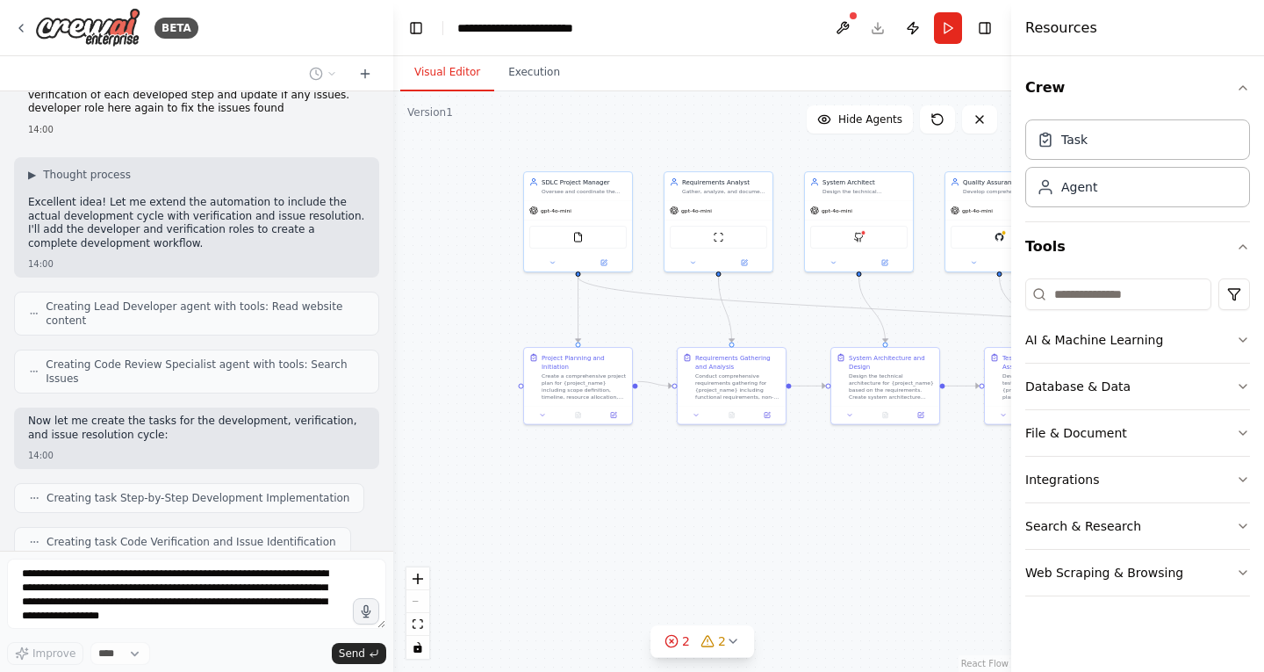
drag, startPoint x: 616, startPoint y: 538, endPoint x: 816, endPoint y: 502, distance: 202.6
click at [816, 502] on div ".deletable-edge-delete-btn { width: 20px; height: 20px; border: 0px solid #ffff…" at bounding box center [702, 381] width 618 height 580
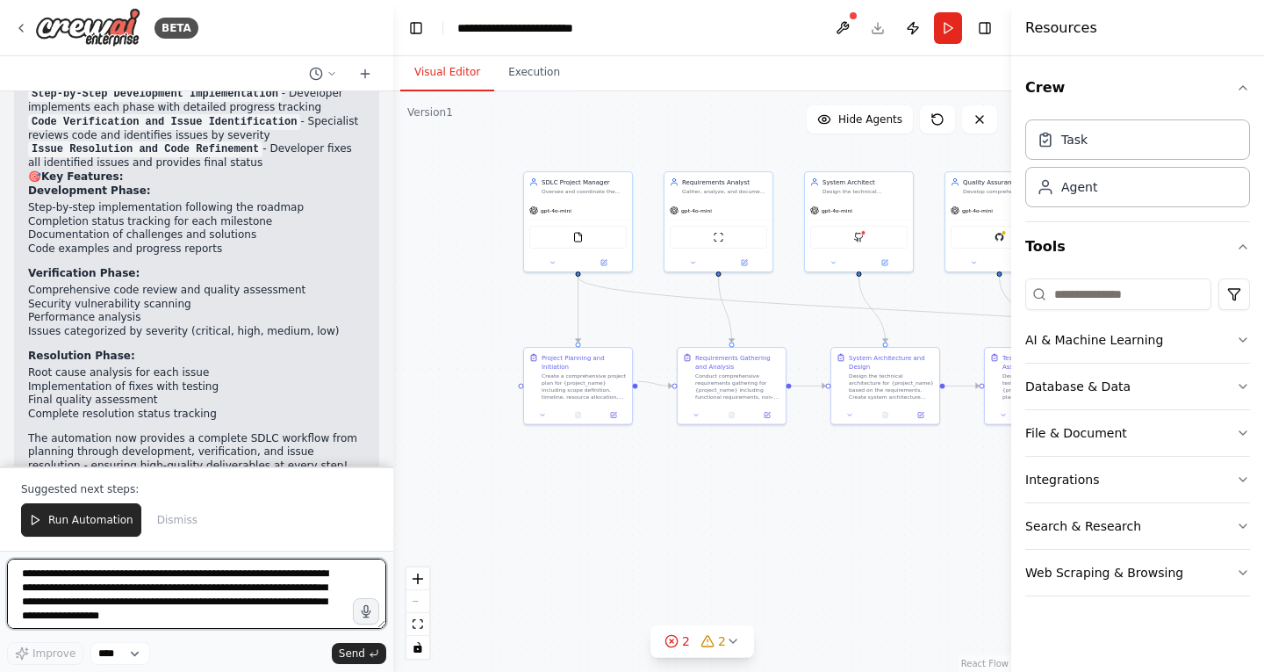
scroll to position [2776, 0]
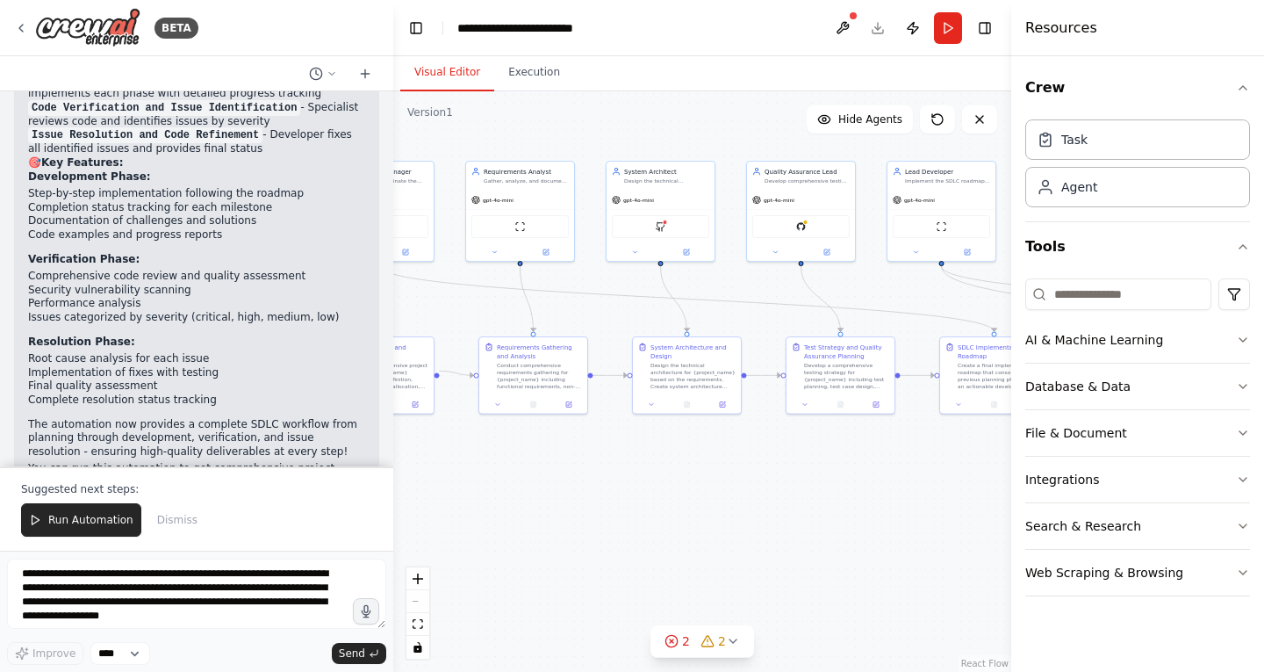
drag, startPoint x: 816, startPoint y: 517, endPoint x: 616, endPoint y: 507, distance: 200.5
click at [616, 507] on div ".deletable-edge-delete-btn { width: 20px; height: 20px; border: 0px solid #ffff…" at bounding box center [702, 381] width 618 height 580
drag, startPoint x: 805, startPoint y: 515, endPoint x: 662, endPoint y: 519, distance: 143.2
click at [662, 519] on div ".deletable-edge-delete-btn { width: 20px; height: 20px; border: 0px solid #ffff…" at bounding box center [702, 381] width 618 height 580
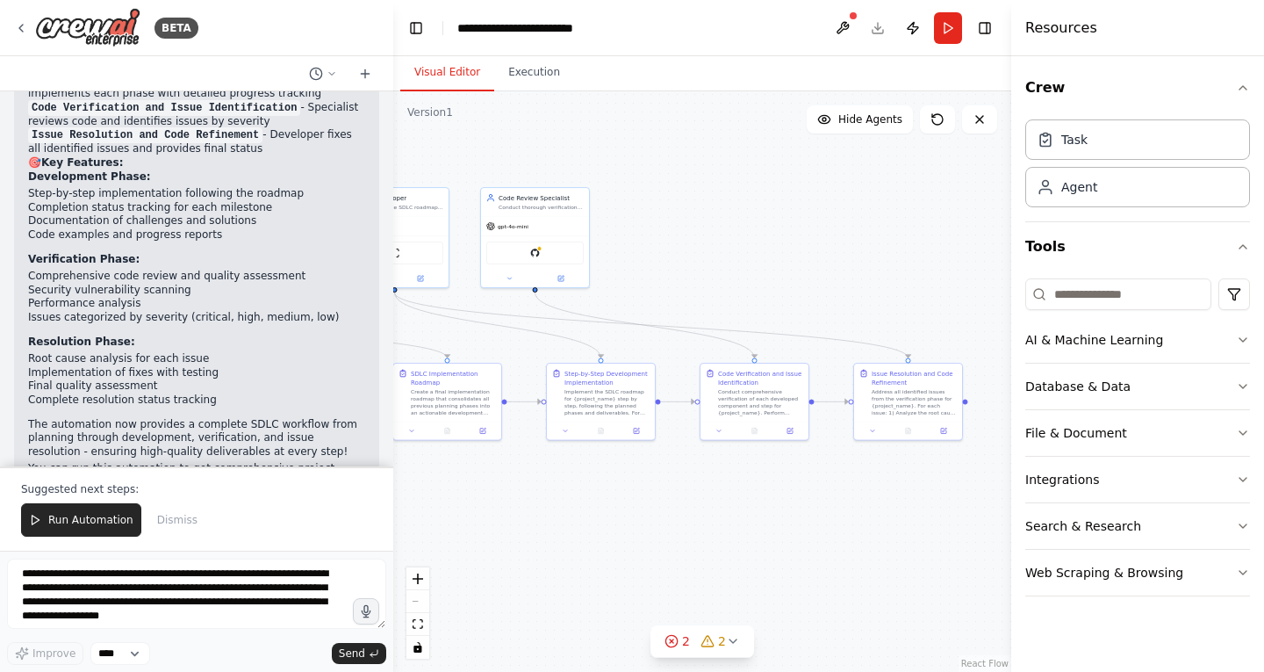
drag, startPoint x: 824, startPoint y: 528, endPoint x: 429, endPoint y: 551, distance: 395.8
click at [429, 551] on div ".deletable-edge-delete-btn { width: 20px; height: 20px; border: 0px solid #ffff…" at bounding box center [702, 381] width 618 height 580
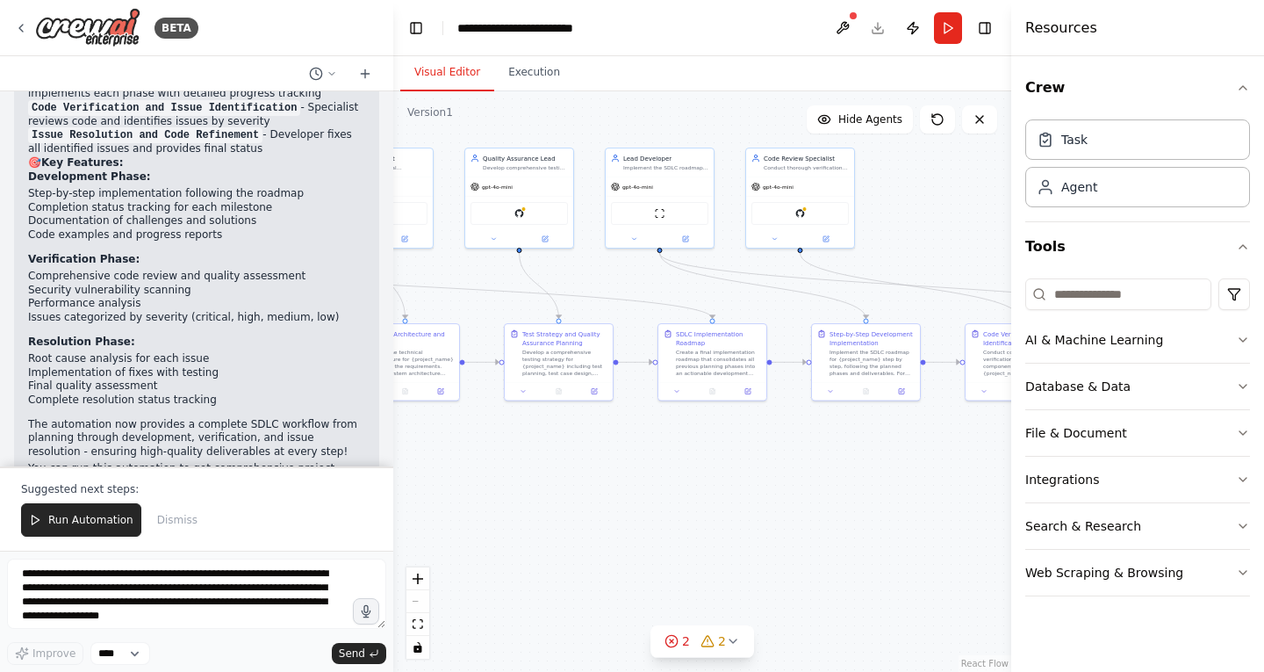
drag, startPoint x: 540, startPoint y: 520, endPoint x: 805, endPoint y: 480, distance: 268.1
click at [805, 480] on div ".deletable-edge-delete-btn { width: 20px; height: 20px; border: 0px solid #ffff…" at bounding box center [702, 381] width 618 height 580
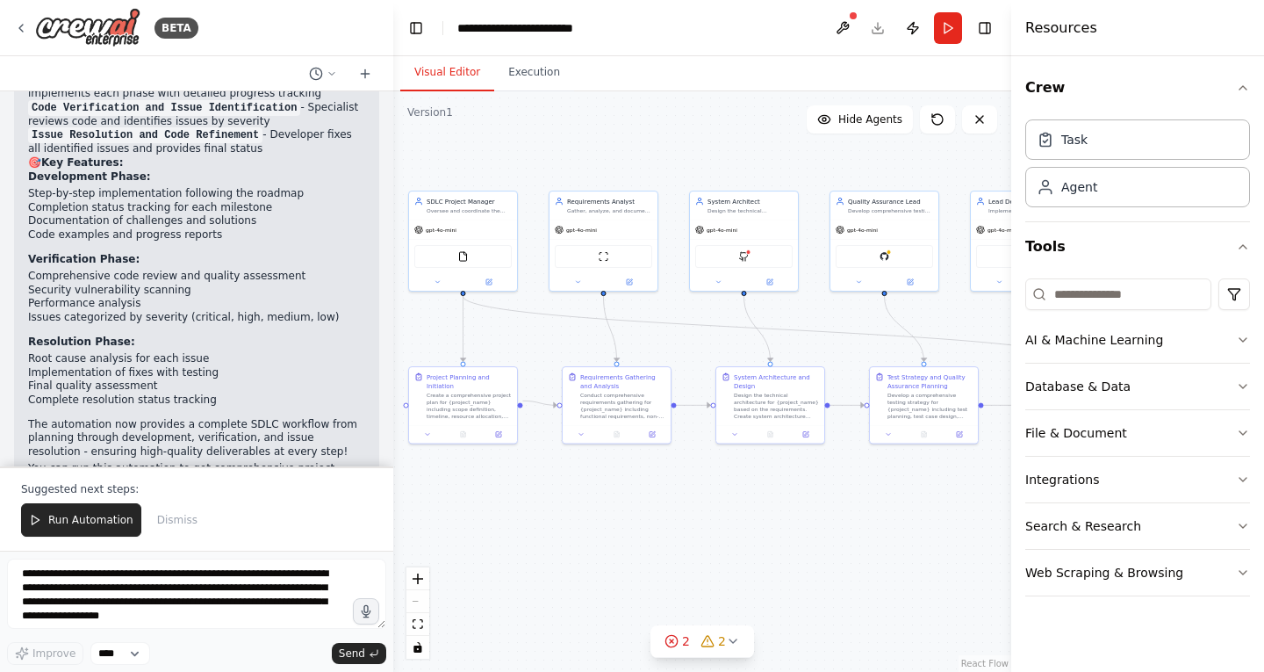
drag, startPoint x: 537, startPoint y: 492, endPoint x: 902, endPoint y: 535, distance: 367.8
click at [902, 535] on div ".deletable-edge-delete-btn { width: 20px; height: 20px; border: 0px solid #ffff…" at bounding box center [702, 381] width 618 height 580
drag, startPoint x: 630, startPoint y: 529, endPoint x: 702, endPoint y: 542, distance: 73.0
click at [702, 543] on div ".deletable-edge-delete-btn { width: 20px; height: 20px; border: 0px solid #ffff…" at bounding box center [702, 381] width 618 height 580
drag, startPoint x: 688, startPoint y: 534, endPoint x: 561, endPoint y: 515, distance: 127.8
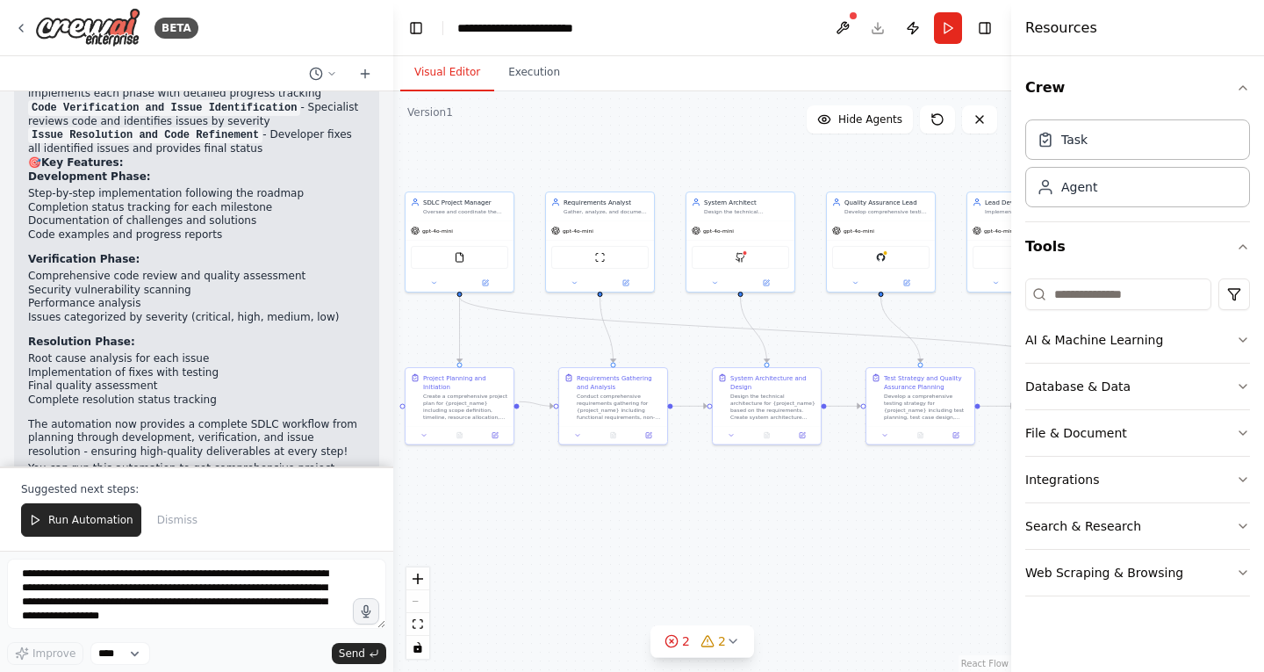
click at [561, 515] on div ".deletable-edge-delete-btn { width: 20px; height: 20px; border: 0px solid #ffff…" at bounding box center [702, 381] width 618 height 580
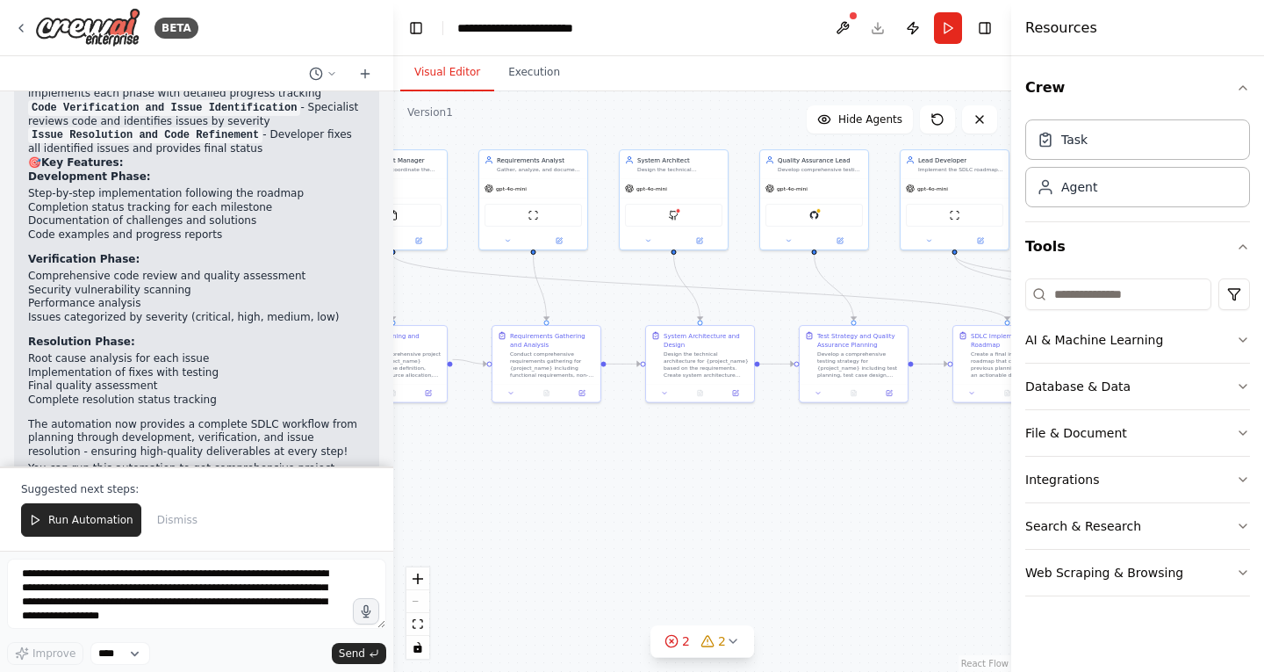
drag, startPoint x: 868, startPoint y: 573, endPoint x: 852, endPoint y: 538, distance: 38.5
click at [852, 538] on div ".deletable-edge-delete-btn { width: 20px; height: 20px; border: 0px solid #ffff…" at bounding box center [702, 381] width 618 height 580
click at [941, 124] on icon at bounding box center [938, 119] width 11 height 11
click at [420, 16] on button "Toggle Left Sidebar" at bounding box center [416, 28] width 25 height 25
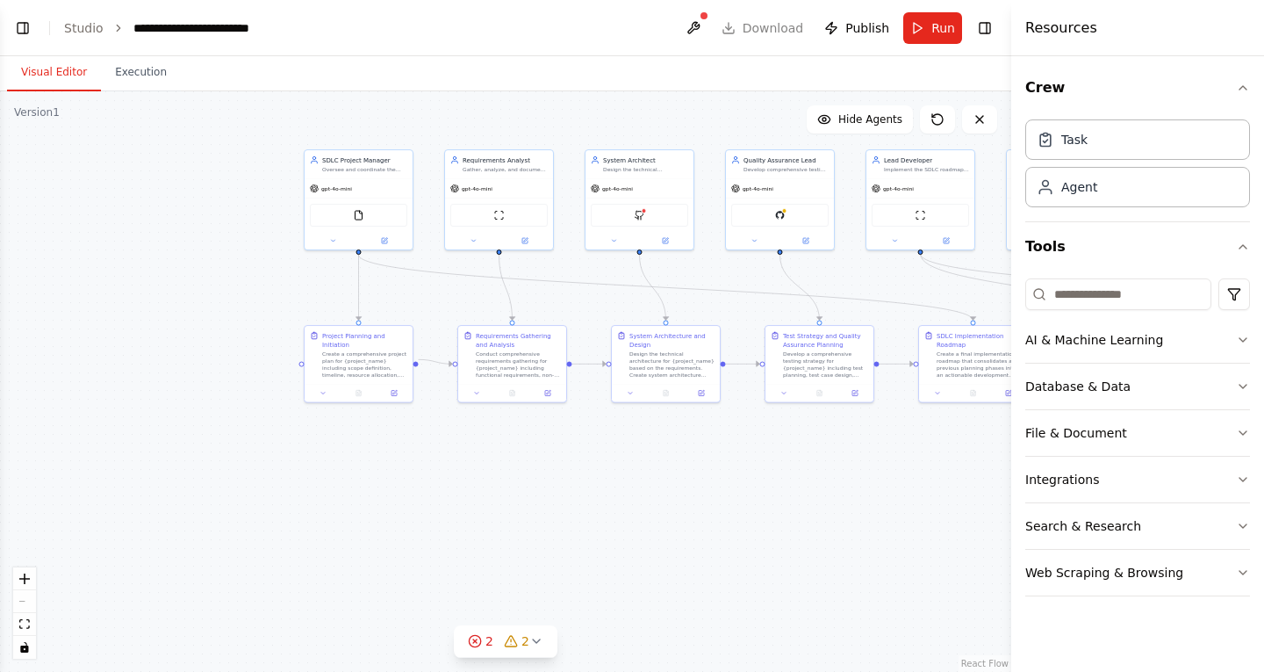
drag, startPoint x: 374, startPoint y: 590, endPoint x: 710, endPoint y: 564, distance: 337.3
click at [733, 590] on div ".deletable-edge-delete-btn { width: 20px; height: 20px; border: 0px solid #ffff…" at bounding box center [506, 381] width 1012 height 580
drag, startPoint x: 354, startPoint y: 332, endPoint x: 345, endPoint y: 333, distance: 8.8
click at [345, 333] on div "Project Planning and Initiation" at bounding box center [355, 339] width 85 height 18
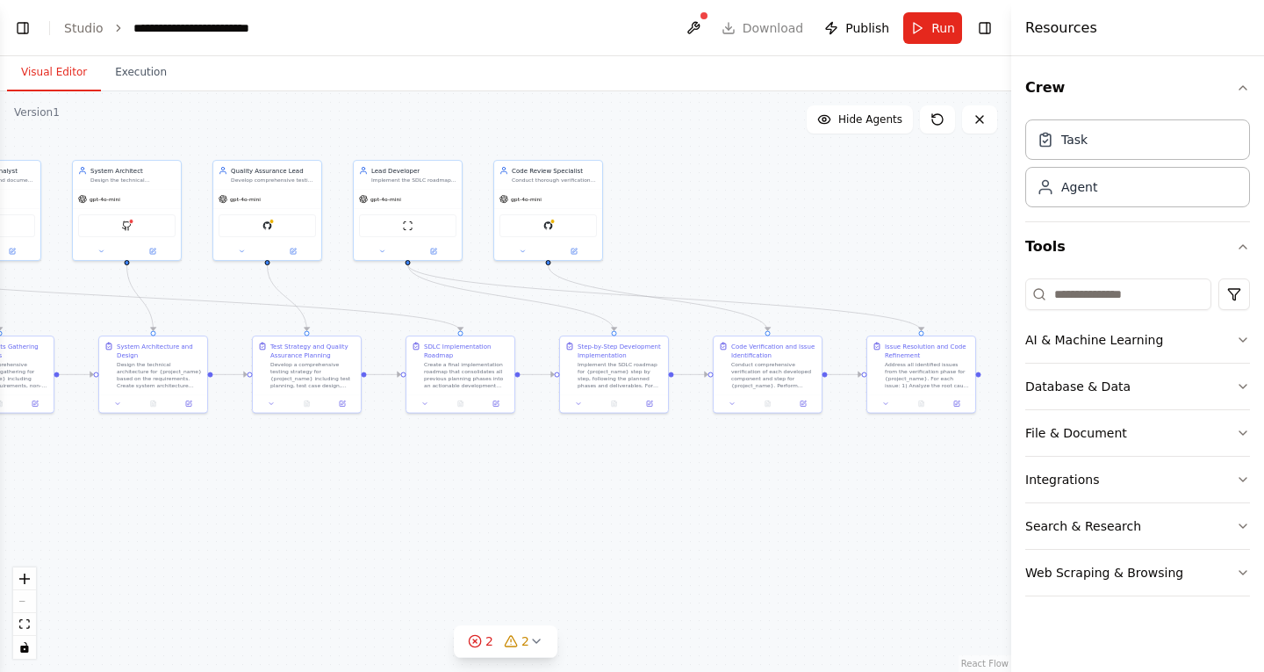
drag, startPoint x: 838, startPoint y: 510, endPoint x: 325, endPoint y: 520, distance: 512.9
click at [325, 520] on div ".deletable-edge-delete-btn { width: 20px; height: 20px; border: 0px solid #ffff…" at bounding box center [506, 381] width 1012 height 580
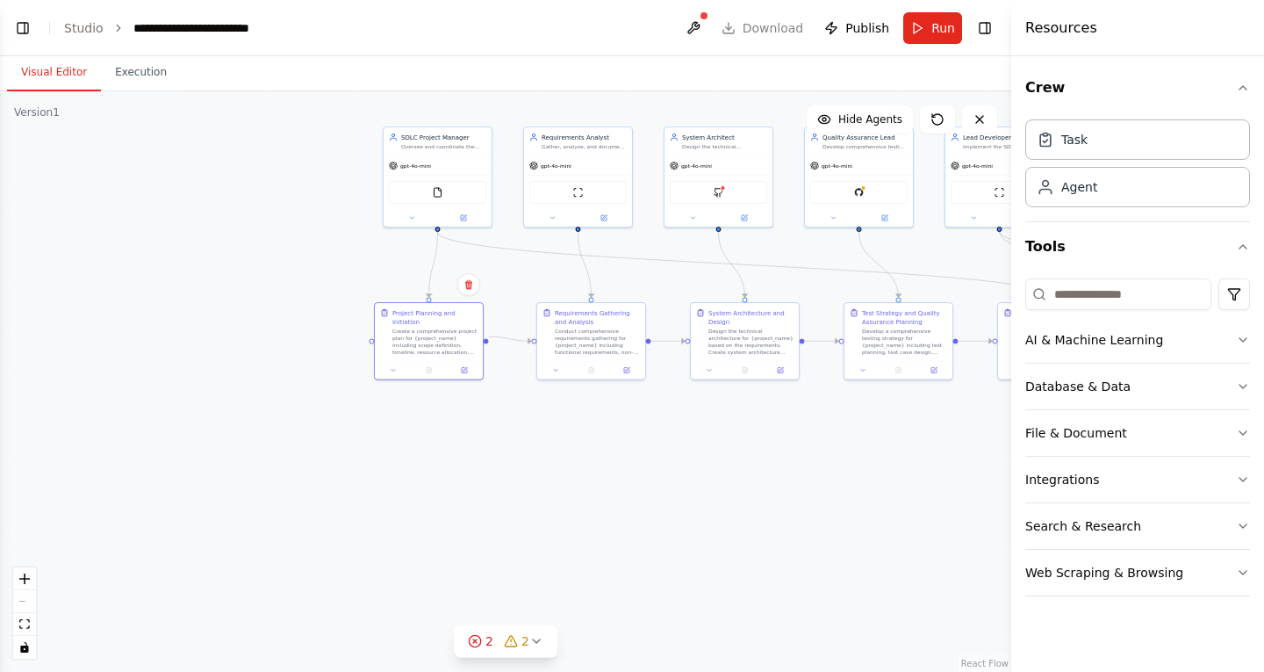
drag, startPoint x: 161, startPoint y: 473, endPoint x: 753, endPoint y: 440, distance: 592.8
click at [753, 440] on div ".deletable-edge-delete-btn { width: 20px; height: 20px; border: 0px solid #ffff…" at bounding box center [506, 381] width 1012 height 580
click at [25, 20] on button "Toggle Left Sidebar" at bounding box center [23, 28] width 25 height 25
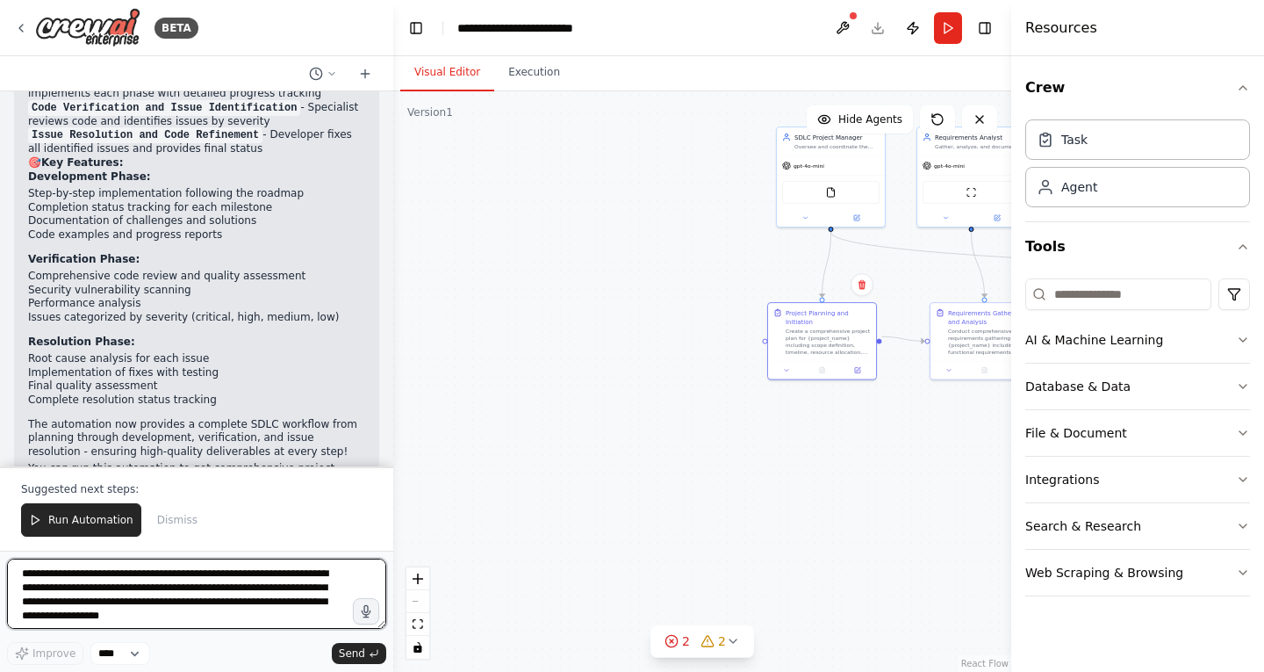
click at [119, 583] on textarea "**********" at bounding box center [196, 593] width 379 height 70
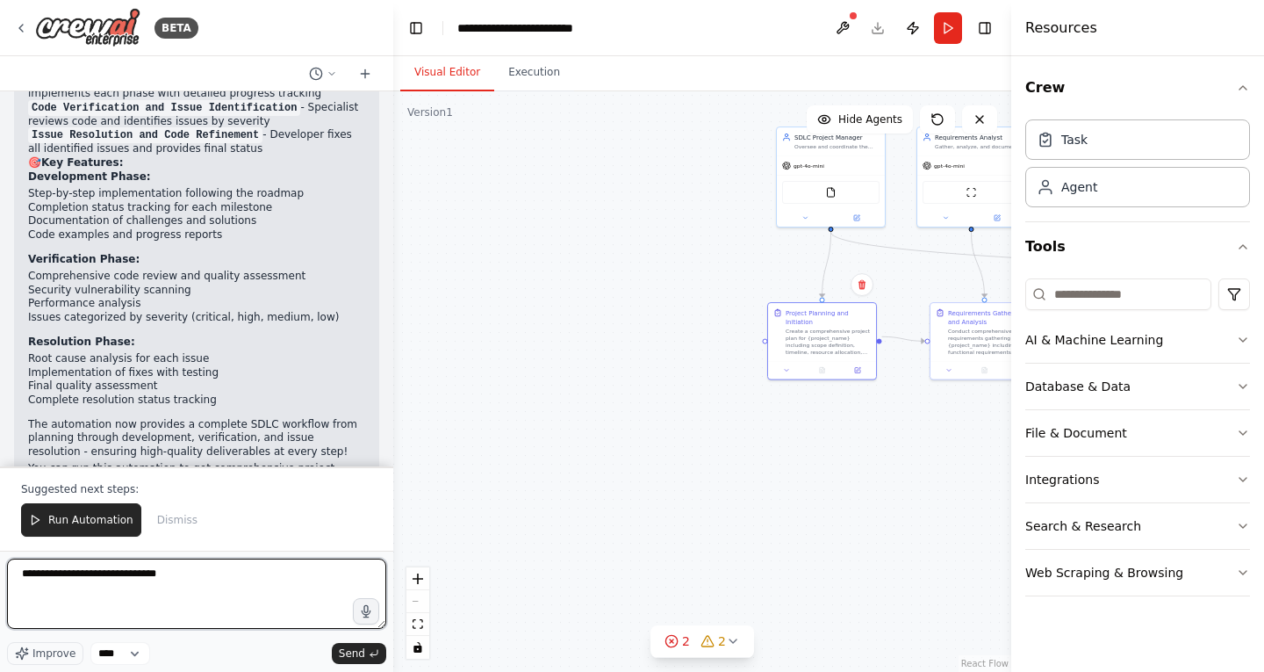
type textarea "**********"
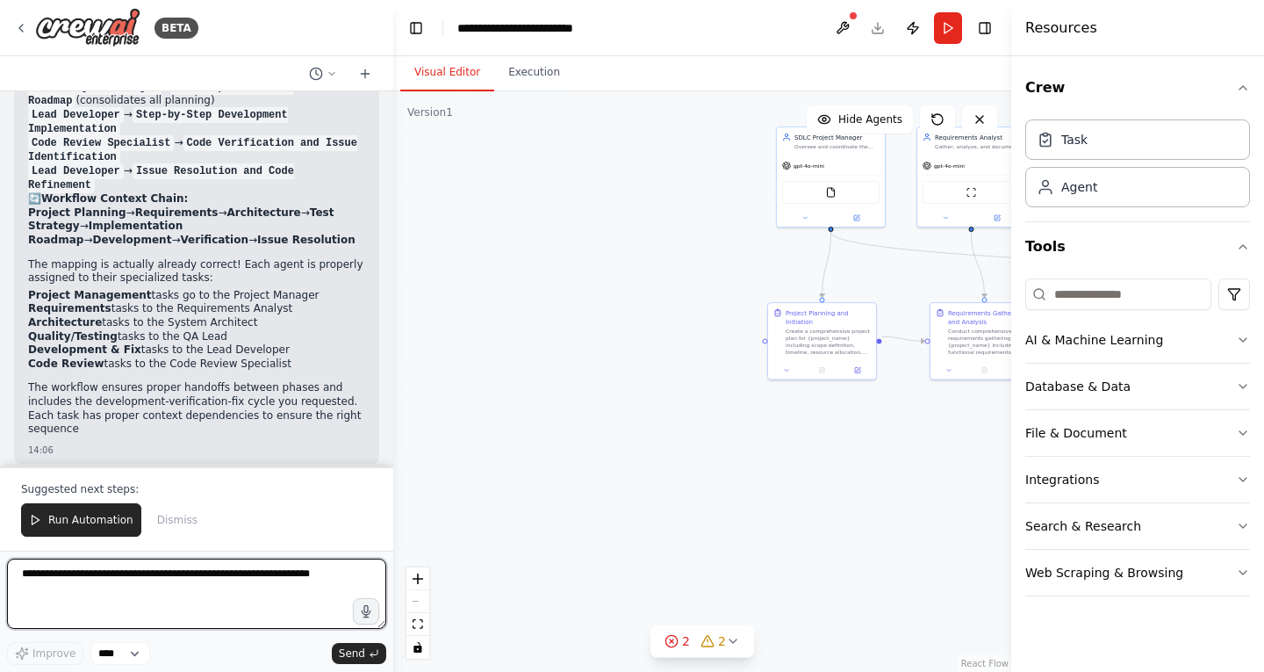
scroll to position [3694, 0]
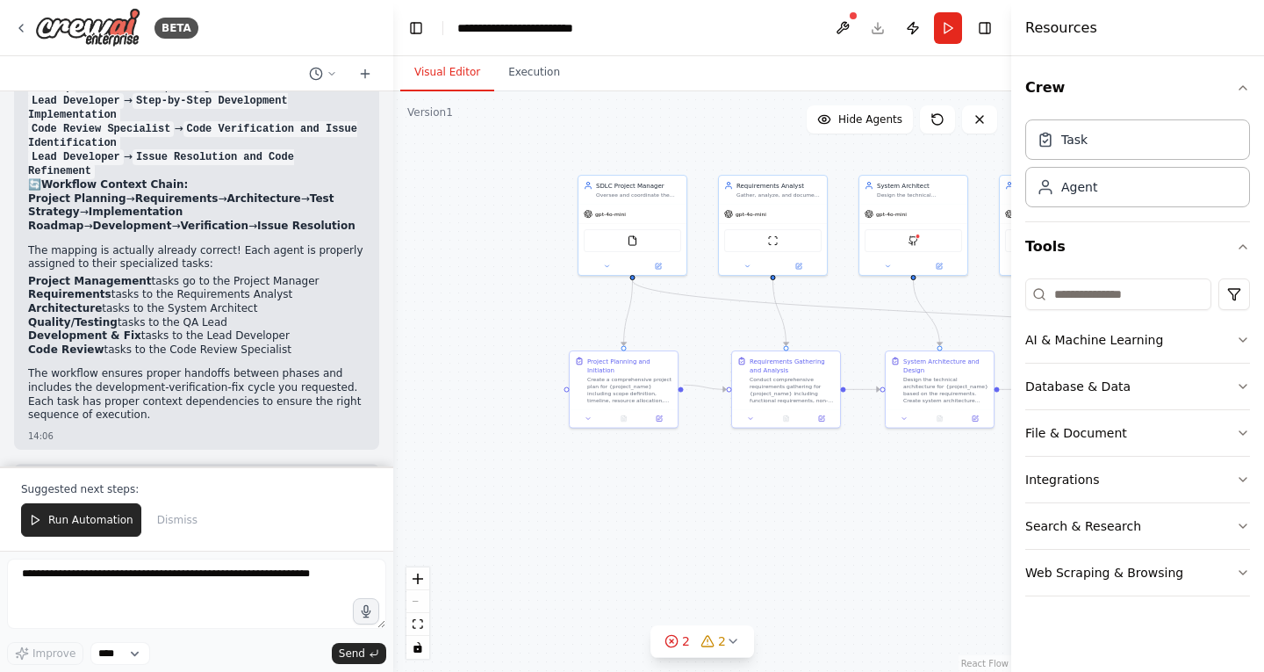
drag, startPoint x: 717, startPoint y: 457, endPoint x: 517, endPoint y: 506, distance: 205.1
click at [517, 506] on div ".deletable-edge-delete-btn { width: 20px; height: 20px; border: 0px solid #ffff…" at bounding box center [702, 381] width 618 height 580
drag, startPoint x: 774, startPoint y: 522, endPoint x: 550, endPoint y: 496, distance: 225.5
click at [563, 500] on div ".deletable-edge-delete-btn { width: 20px; height: 20px; border: 0px solid #ffff…" at bounding box center [702, 381] width 618 height 580
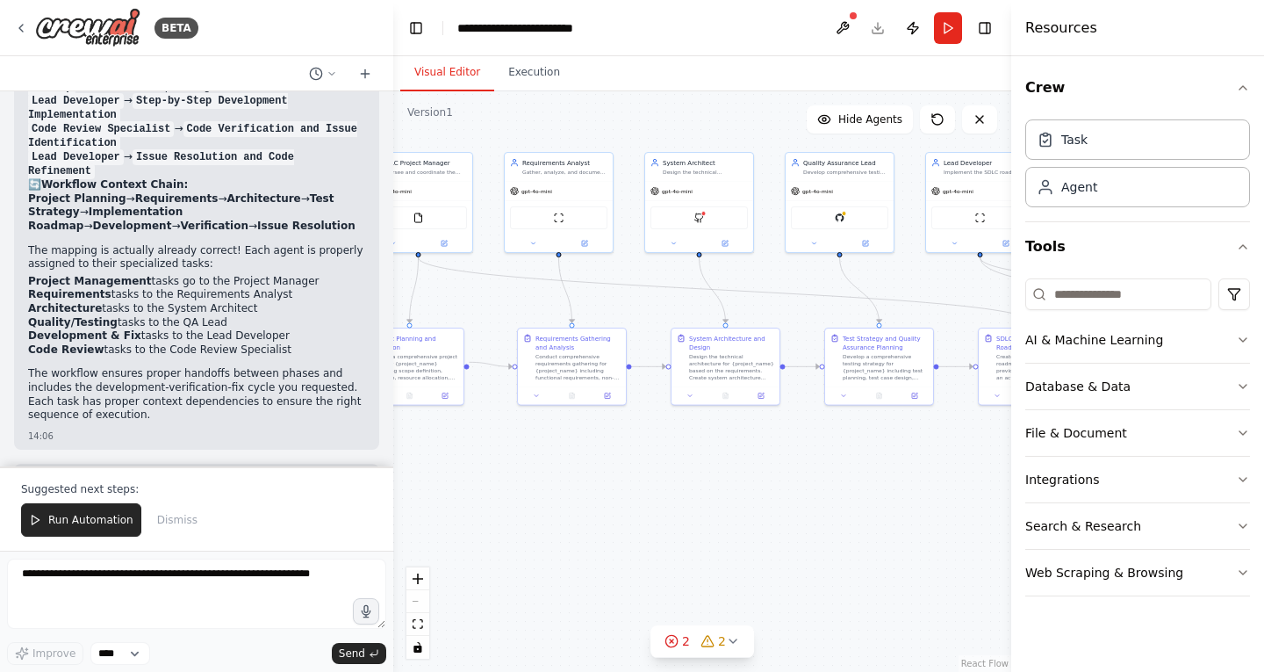
drag, startPoint x: 777, startPoint y: 510, endPoint x: 520, endPoint y: 486, distance: 258.4
click at [538, 487] on div ".deletable-edge-delete-btn { width: 20px; height: 20px; border: 0px solid #ffff…" at bounding box center [702, 381] width 618 height 580
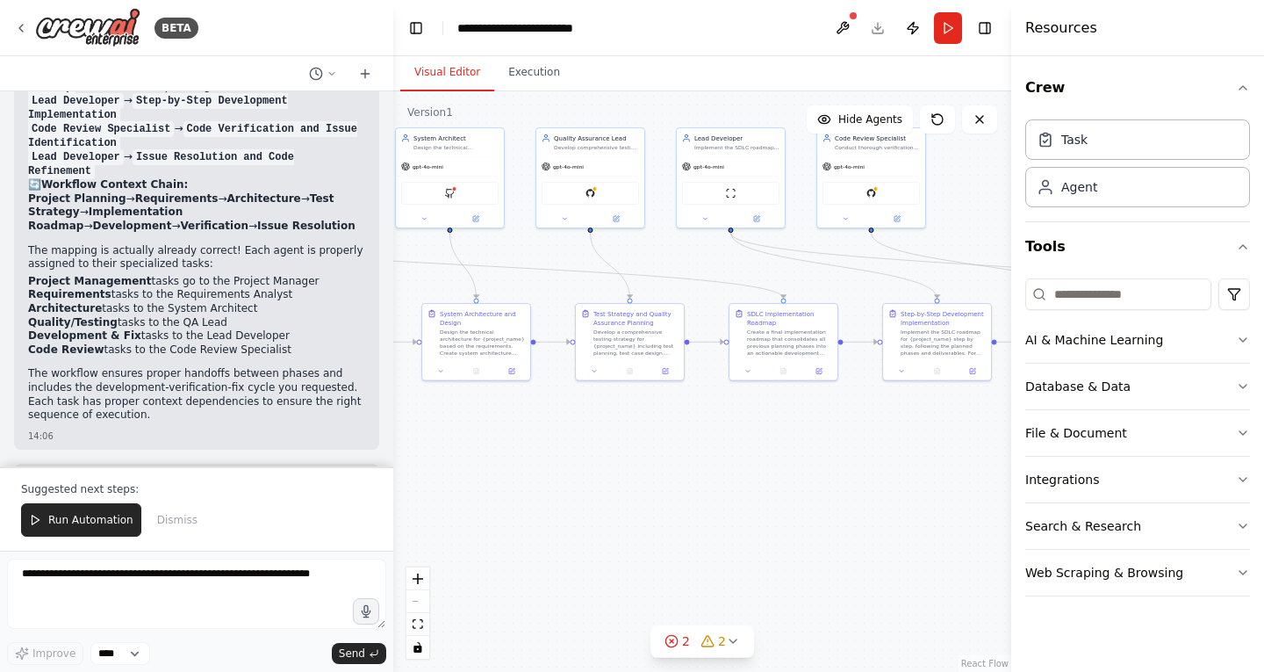
drag, startPoint x: 762, startPoint y: 494, endPoint x: 515, endPoint y: 473, distance: 248.5
click at [560, 477] on div ".deletable-edge-delete-btn { width: 20px; height: 20px; border: 0px solid #ffff…" at bounding box center [702, 381] width 618 height 580
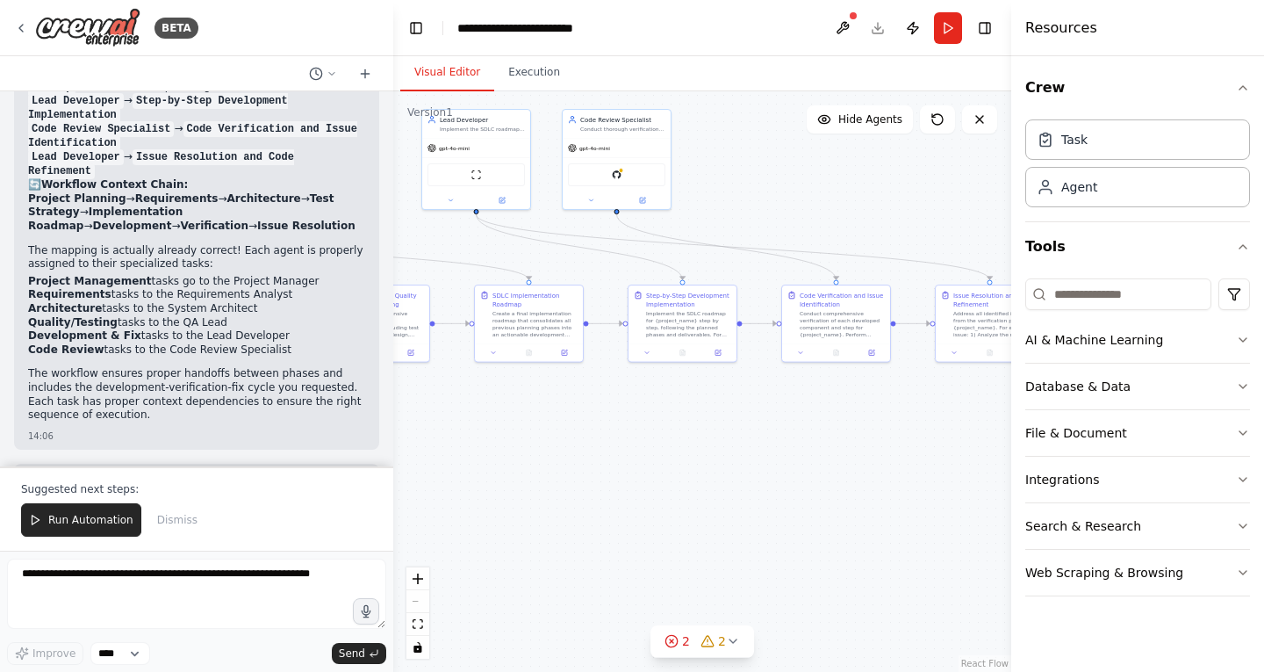
drag, startPoint x: 710, startPoint y: 483, endPoint x: 510, endPoint y: 480, distance: 200.2
click at [512, 481] on div ".deletable-edge-delete-btn { width: 20px; height: 20px; border: 0px solid #ffff…" at bounding box center [702, 381] width 618 height 580
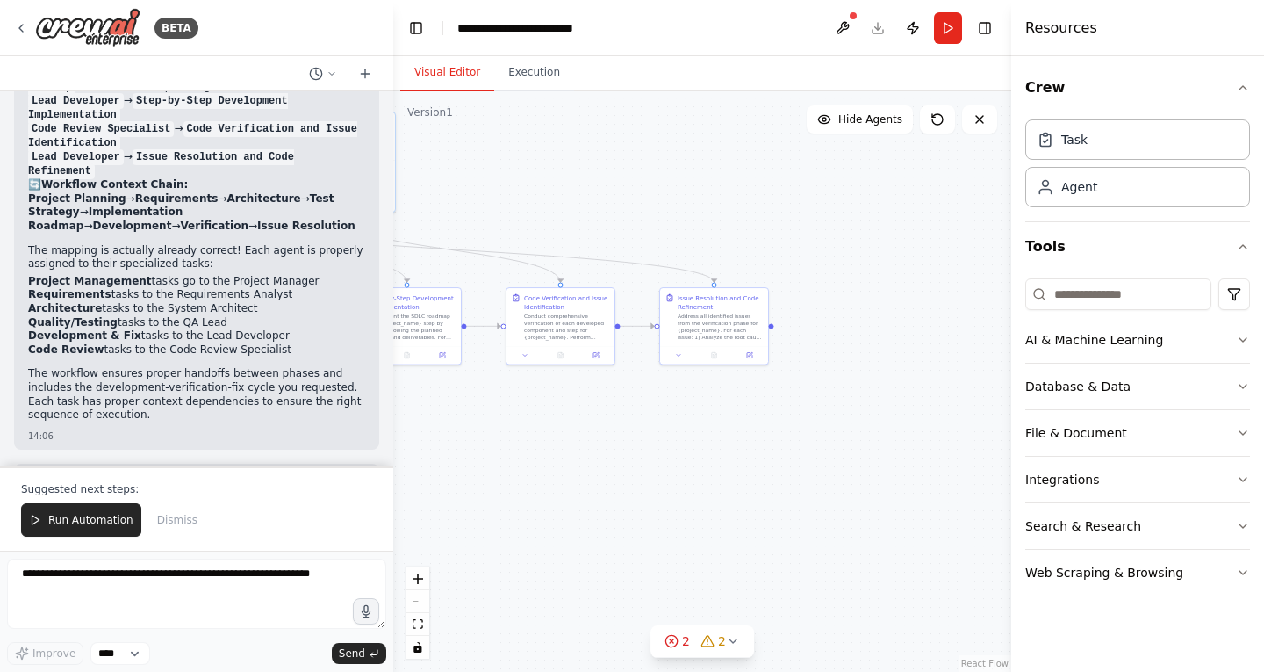
drag, startPoint x: 723, startPoint y: 485, endPoint x: 646, endPoint y: 486, distance: 76.4
click at [647, 486] on div ".deletable-edge-delete-btn { width: 20px; height: 20px; border: 0px solid #ffff…" at bounding box center [702, 381] width 618 height 580
drag, startPoint x: 495, startPoint y: 488, endPoint x: 835, endPoint y: 497, distance: 339.9
click at [834, 498] on div ".deletable-edge-delete-btn { width: 20px; height: 20px; border: 0px solid #ffff…" at bounding box center [702, 381] width 618 height 580
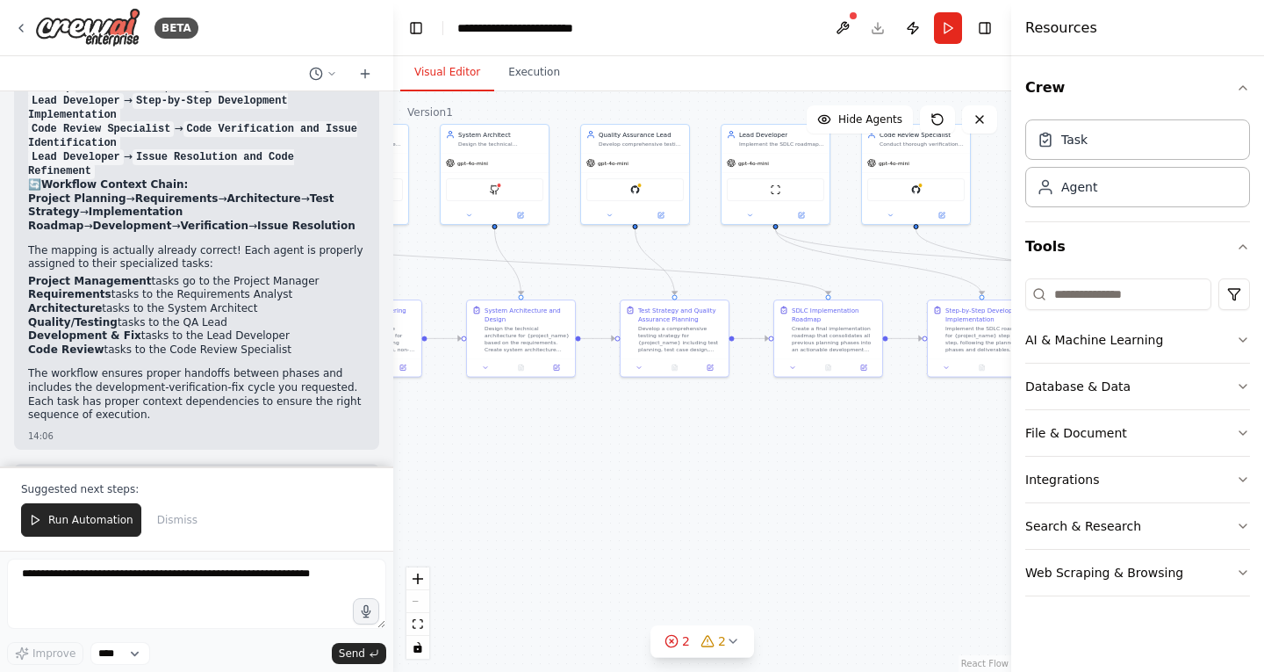
drag, startPoint x: 564, startPoint y: 496, endPoint x: 856, endPoint y: 501, distance: 292.4
click at [825, 500] on div ".deletable-edge-delete-btn { width: 20px; height: 20px; border: 0px solid #ffff…" at bounding box center [702, 381] width 618 height 580
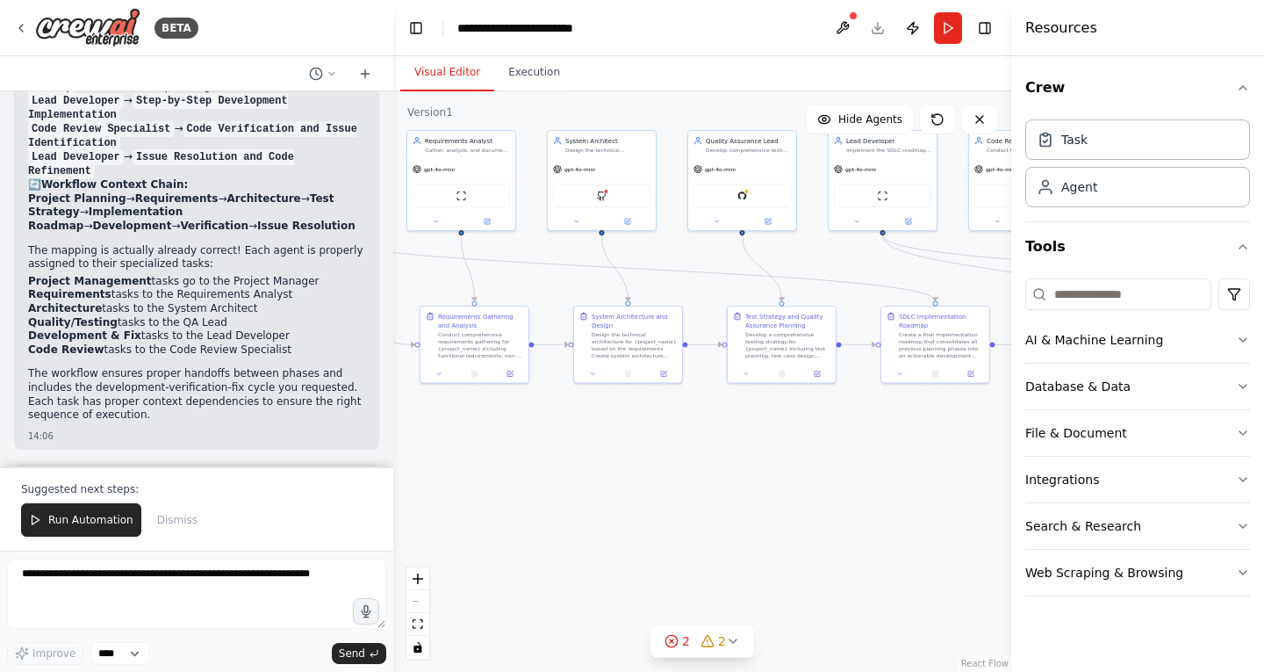
drag, startPoint x: 720, startPoint y: 499, endPoint x: 877, endPoint y: 501, distance: 157.2
click at [836, 499] on div ".deletable-edge-delete-btn { width: 20px; height: 20px; border: 0px solid #ffff…" at bounding box center [702, 381] width 618 height 580
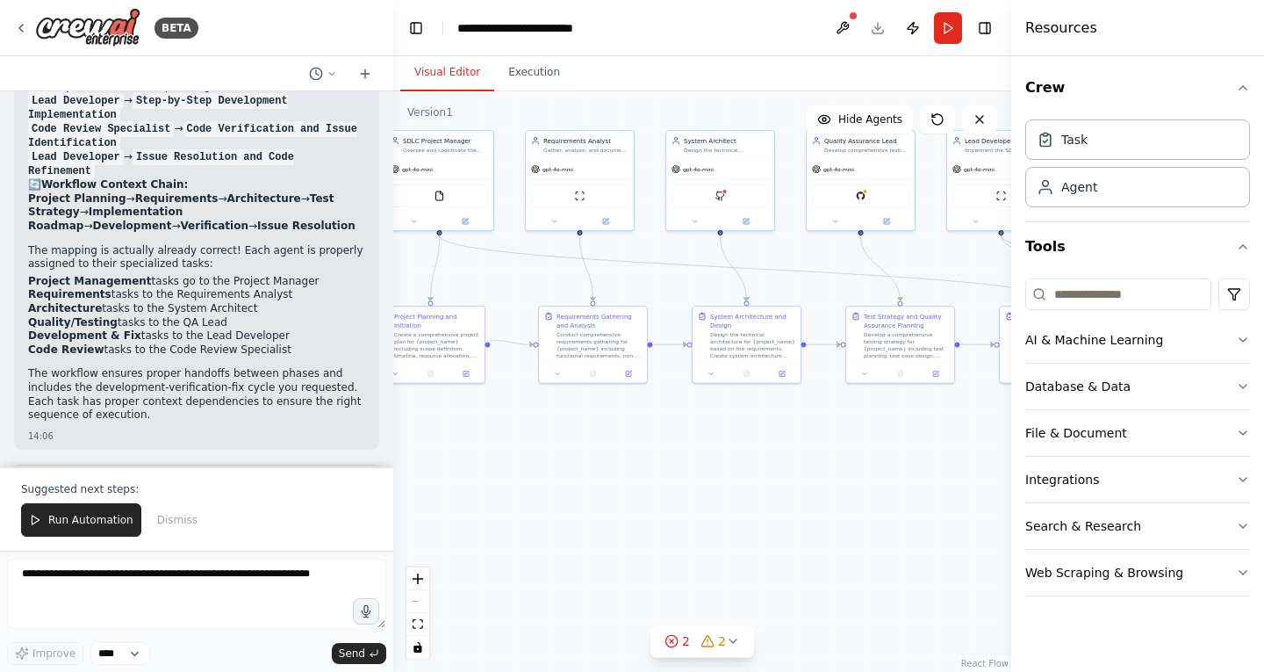
drag, startPoint x: 608, startPoint y: 498, endPoint x: 967, endPoint y: 493, distance: 359.2
click at [859, 492] on div ".deletable-edge-delete-btn { width: 20px; height: 20px; border: 0px solid #ffff…" at bounding box center [702, 381] width 618 height 580
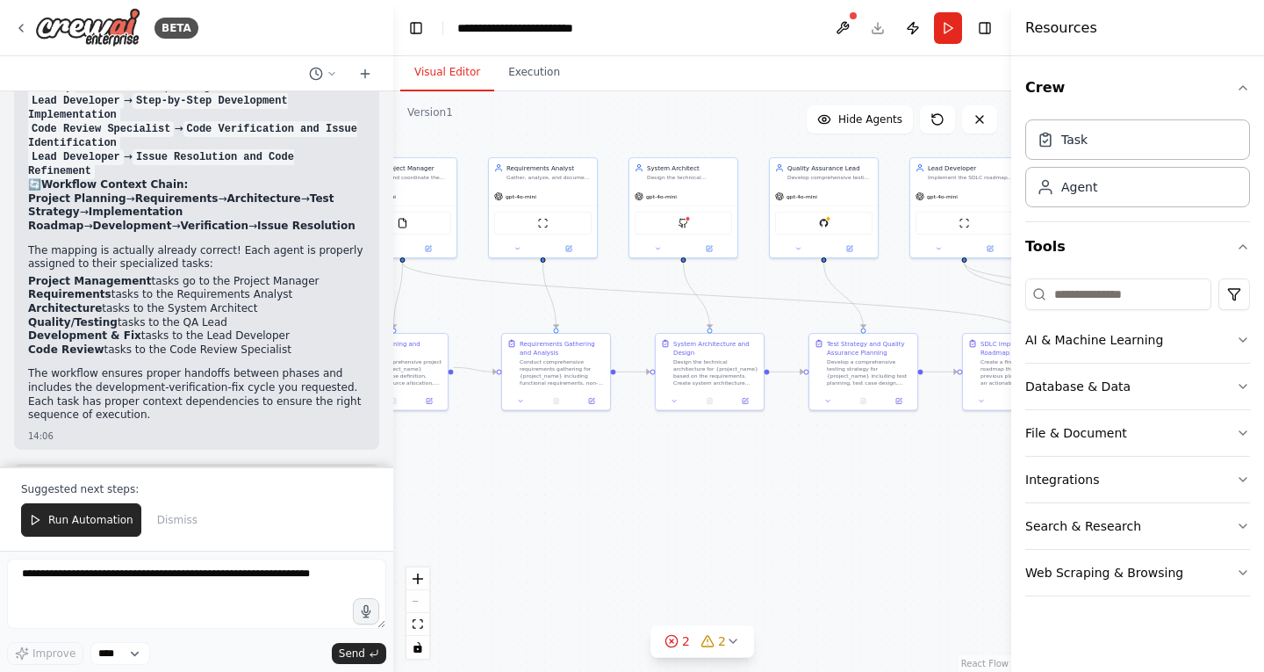
drag, startPoint x: 853, startPoint y: 487, endPoint x: 565, endPoint y: 521, distance: 289.9
click at [565, 521] on div ".deletable-edge-delete-btn { width: 20px; height: 20px; border: 0px solid #ffff…" at bounding box center [702, 381] width 618 height 580
click at [66, 519] on span "Run Automation" at bounding box center [90, 520] width 85 height 14
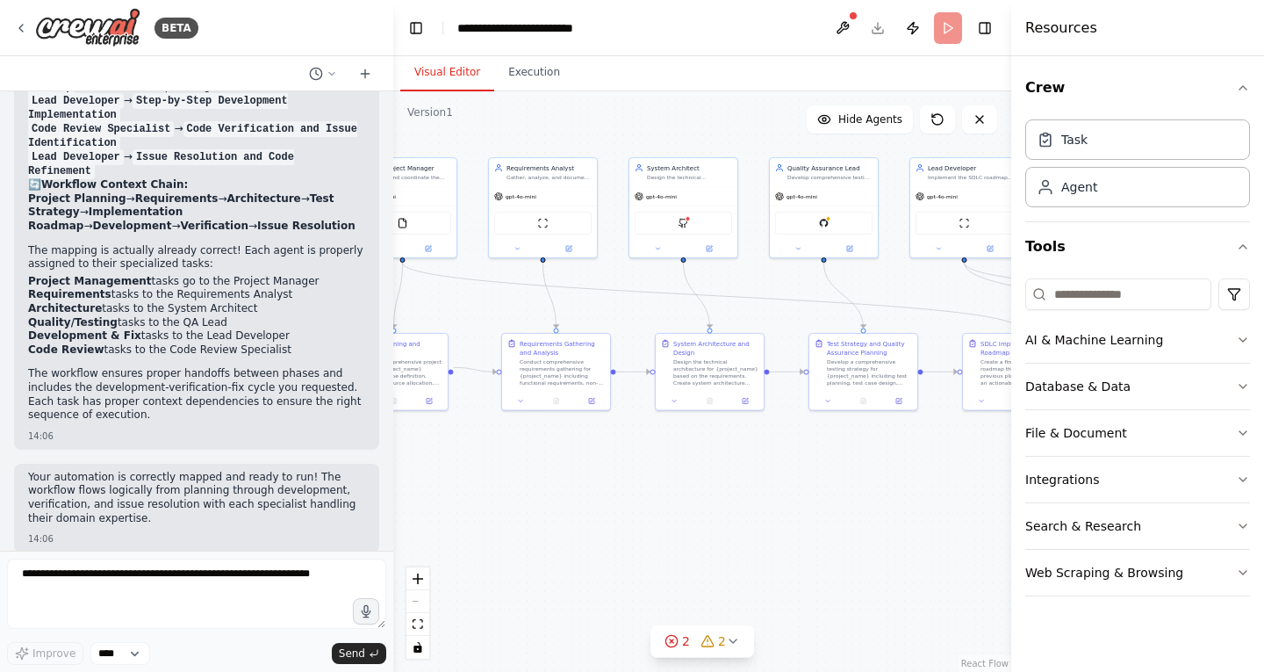
scroll to position [3610, 0]
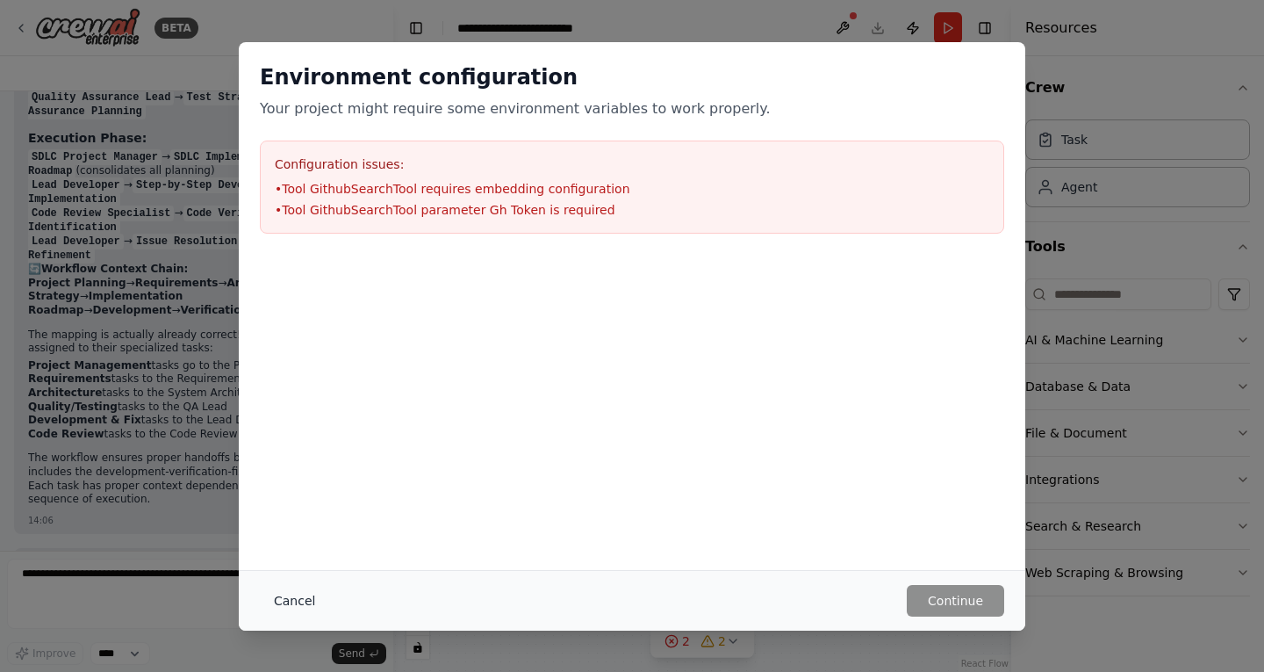
click at [280, 594] on button "Cancel" at bounding box center [294, 601] width 69 height 32
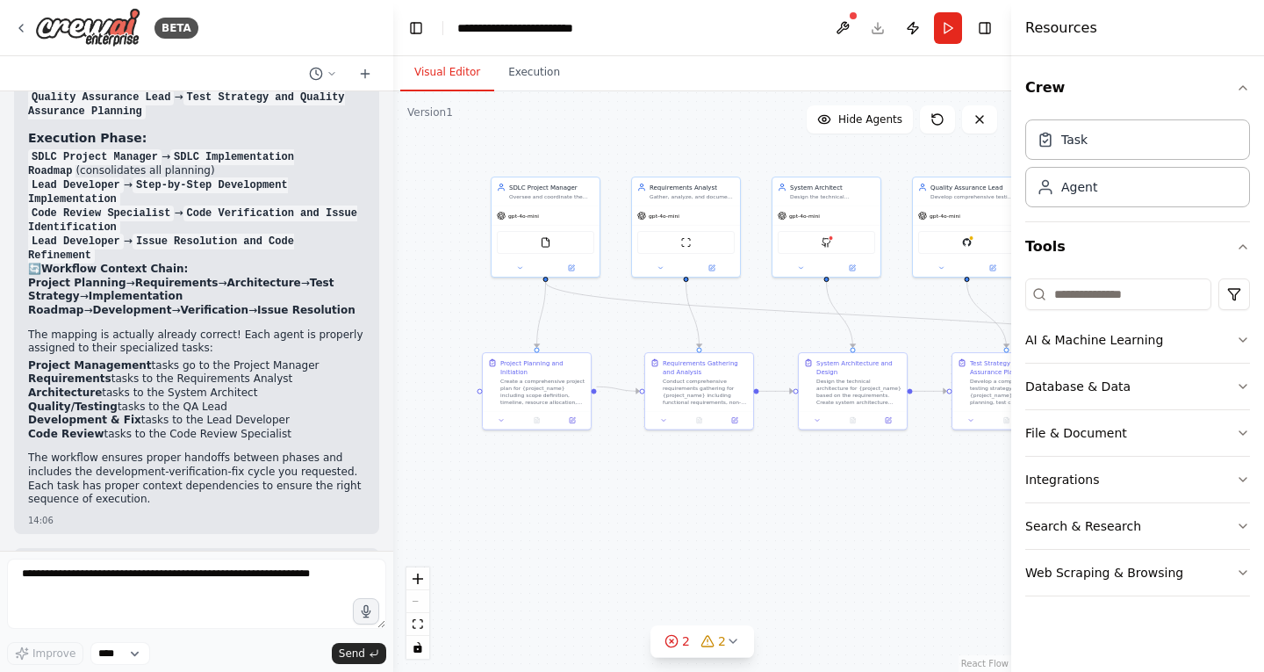
drag, startPoint x: 583, startPoint y: 529, endPoint x: 726, endPoint y: 549, distance: 144.4
click at [726, 549] on div ".deletable-edge-delete-btn { width: 20px; height: 20px; border: 0px solid #ffff…" at bounding box center [702, 381] width 618 height 580
click at [126, 569] on textarea at bounding box center [196, 593] width 379 height 70
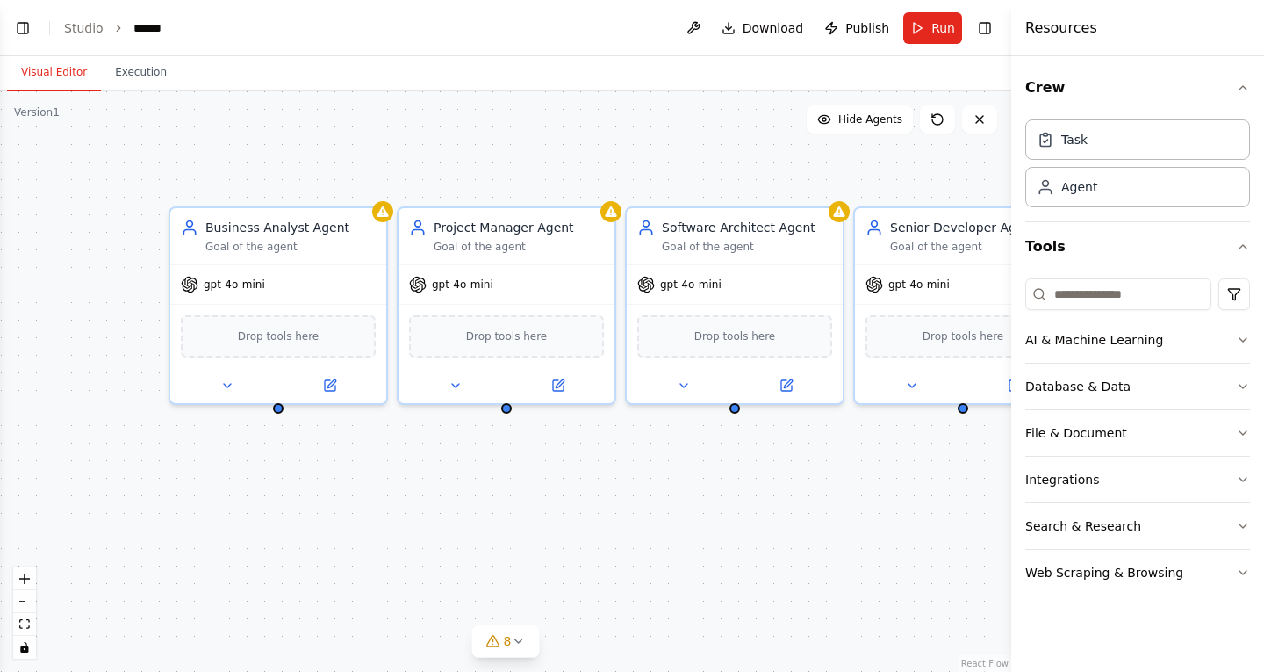
drag, startPoint x: 325, startPoint y: 143, endPoint x: 616, endPoint y: 170, distance: 292.8
click at [616, 170] on div "Business Analyst Agent Goal of the agent gpt-4o-mini Drop tools here Project Ma…" at bounding box center [506, 381] width 1012 height 580
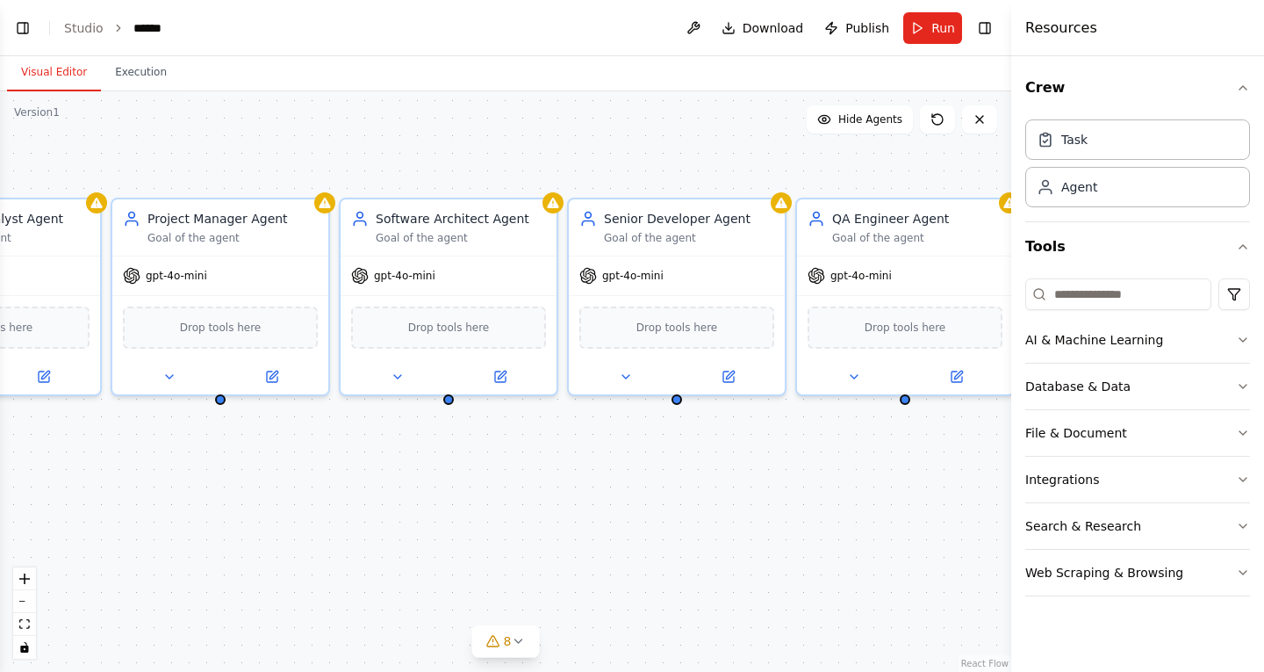
drag, startPoint x: 573, startPoint y: 170, endPoint x: 287, endPoint y: 162, distance: 286.4
click at [287, 162] on div "Business Analyst Agent Goal of the agent gpt-4o-mini Drop tools here Project Ma…" at bounding box center [506, 381] width 1012 height 580
